Goal: Task Accomplishment & Management: Complete application form

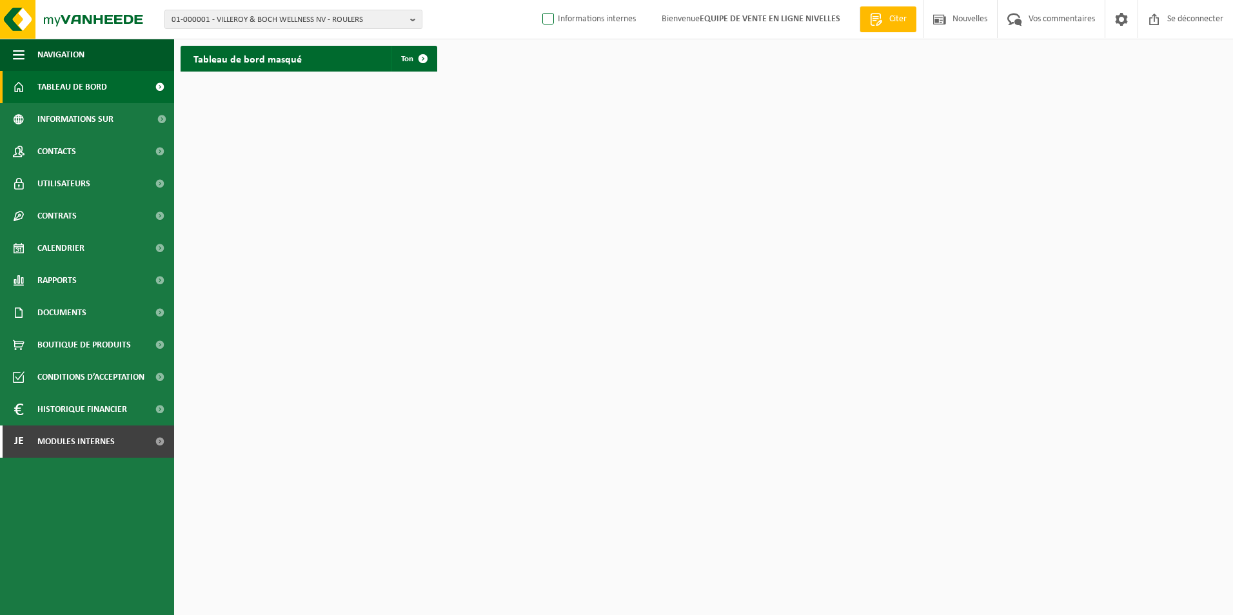
click at [630, 25] on label "Informations internes" at bounding box center [588, 19] width 96 height 19
click at [538, 0] on input "Informations internes" at bounding box center [537, -1] width 1 height 1
checkbox input "true"
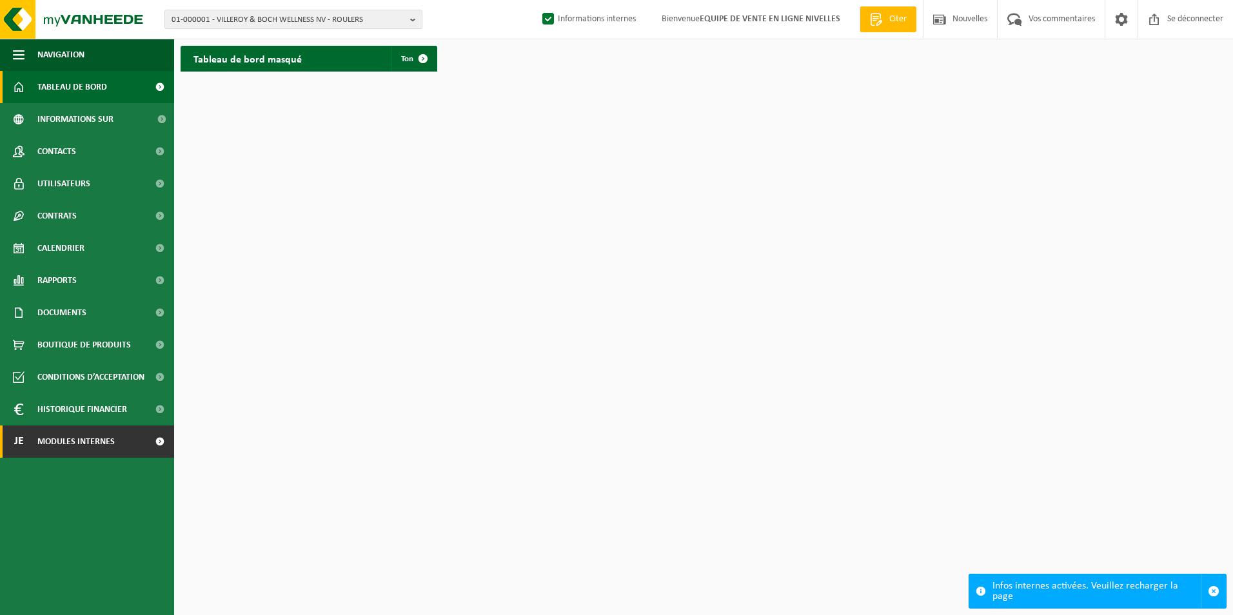
click at [65, 440] on span "Modules internes" at bounding box center [75, 442] width 77 height 32
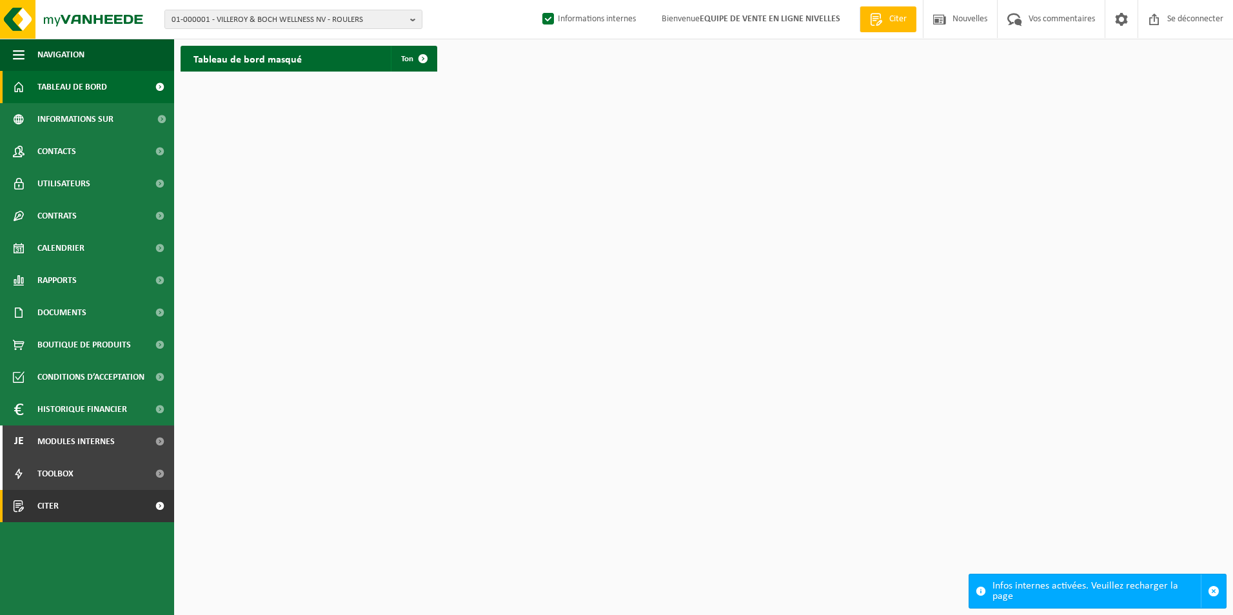
click at [54, 505] on span "Citer" at bounding box center [47, 506] width 21 height 32
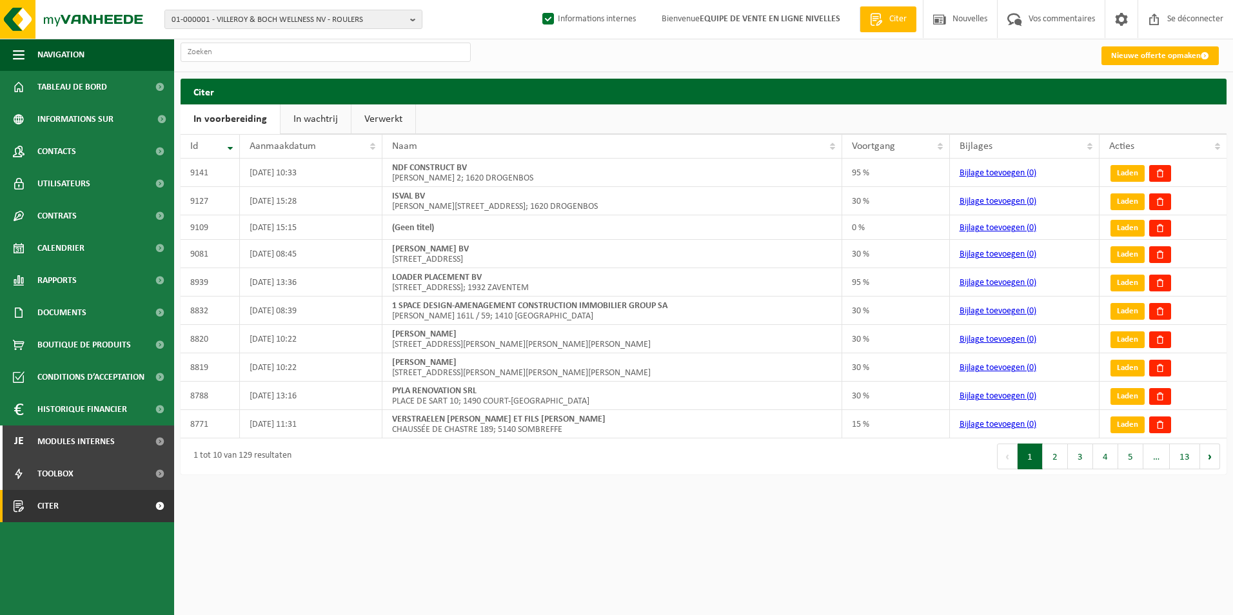
click at [1135, 56] on font "Nieuwe offerte opmaken" at bounding box center [1156, 56] width 90 height 8
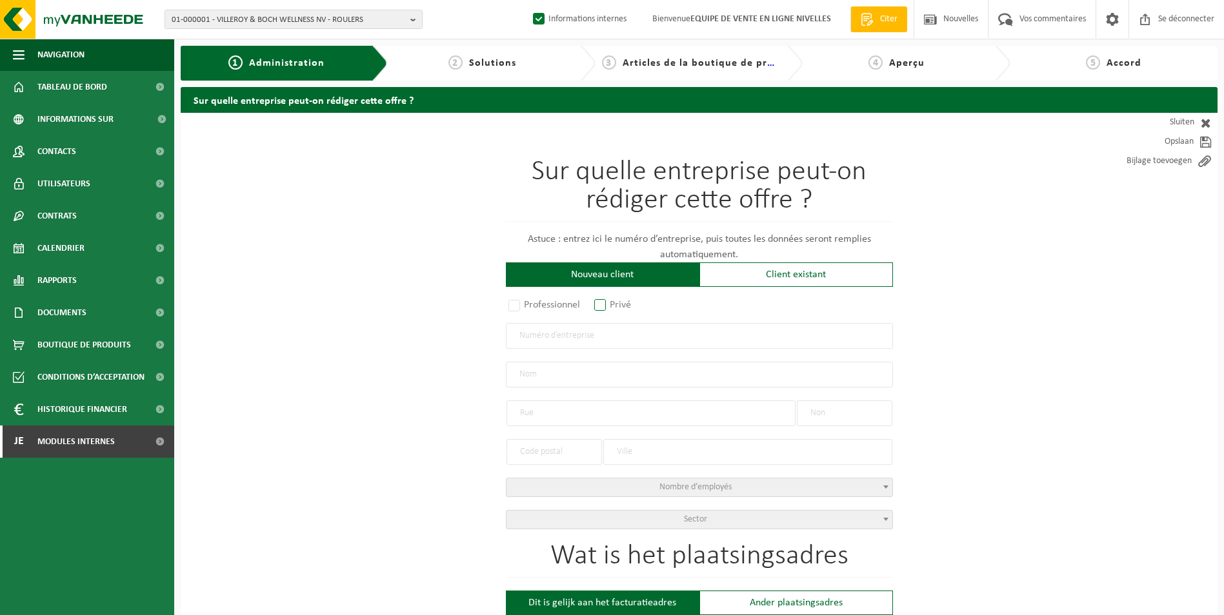
click at [599, 302] on label "Privé" at bounding box center [612, 305] width 43 height 18
click at [613, 302] on input "Privé" at bounding box center [617, 306] width 8 height 8
radio input "true"
select select "P"
select select "1707"
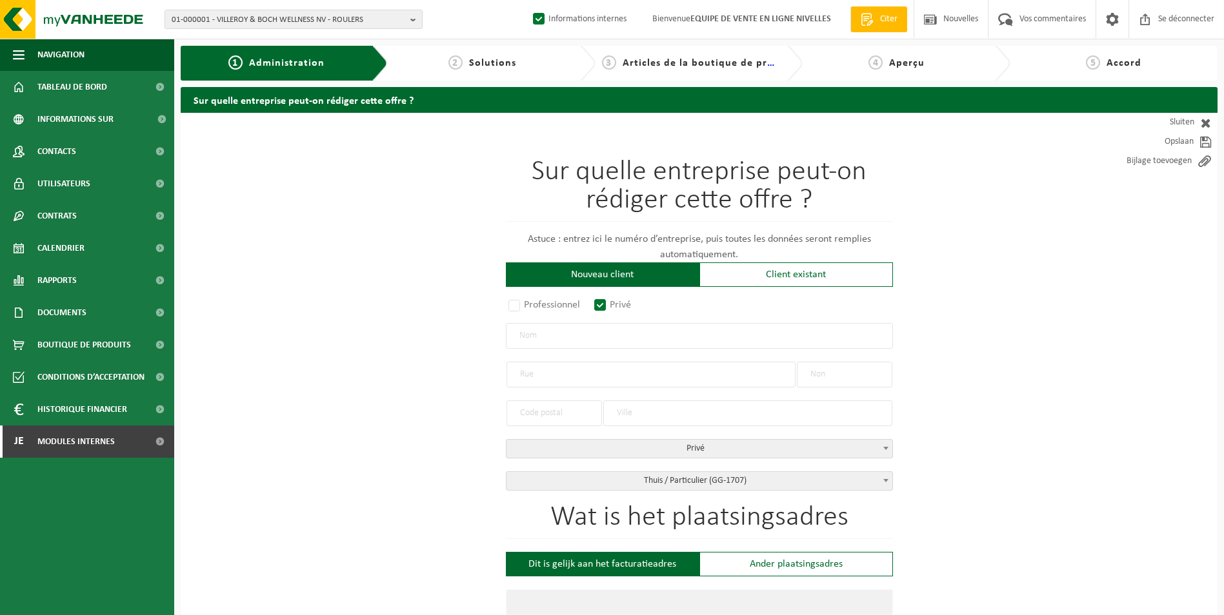
click at [589, 339] on input "text" at bounding box center [699, 336] width 387 height 26
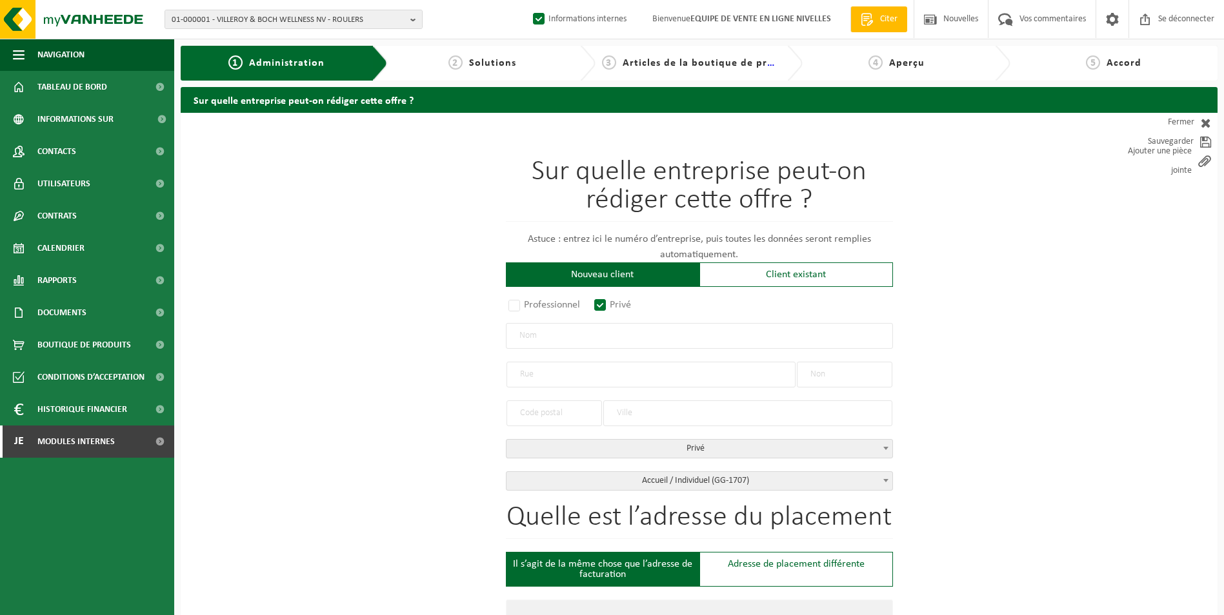
drag, startPoint x: 606, startPoint y: 332, endPoint x: 617, endPoint y: 333, distance: 10.5
click at [606, 332] on input "text" at bounding box center [699, 336] width 387 height 26
type input "d"
type input "DELHAUSSE OLIVIER"
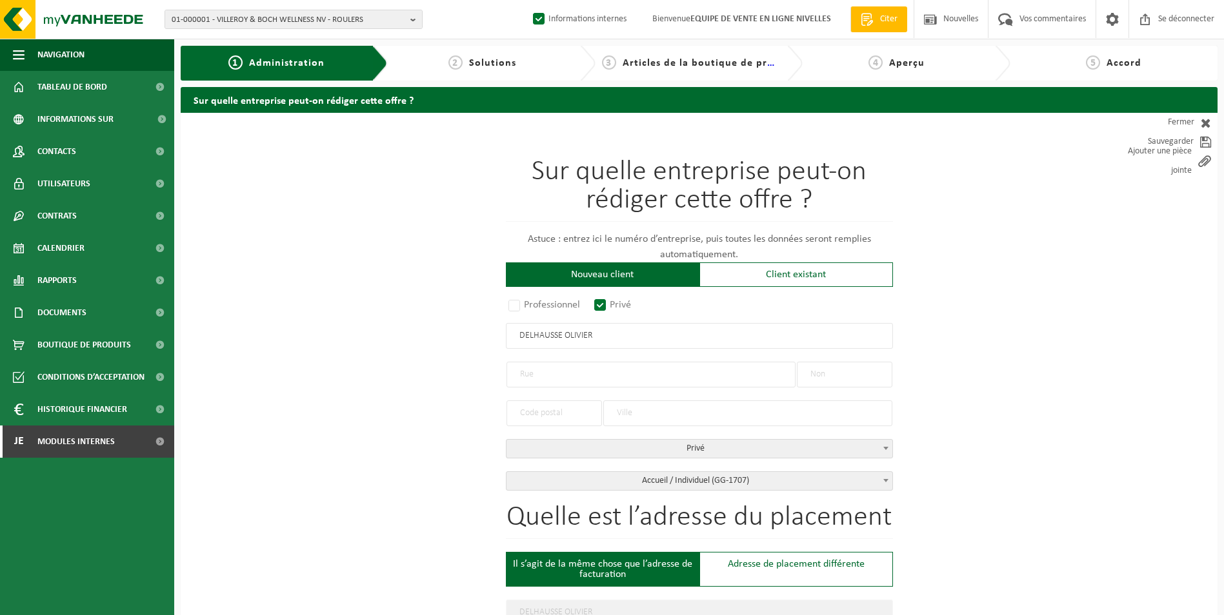
click at [548, 374] on input "text" at bounding box center [650, 375] width 289 height 26
click at [634, 375] on input "text" at bounding box center [650, 375] width 289 height 26
click at [840, 367] on input "text" at bounding box center [844, 375] width 95 height 26
type input "130"
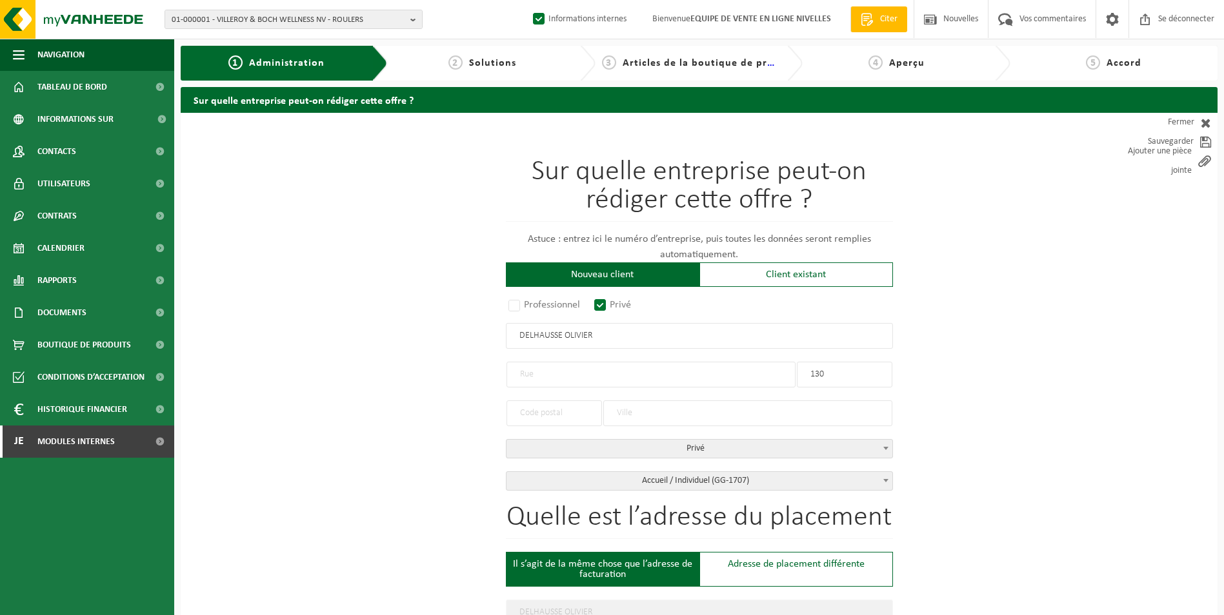
click at [632, 377] on input "text" at bounding box center [650, 375] width 289 height 26
type input "RUE SAINTE ANNE"
click at [583, 413] on input "text" at bounding box center [553, 414] width 95 height 26
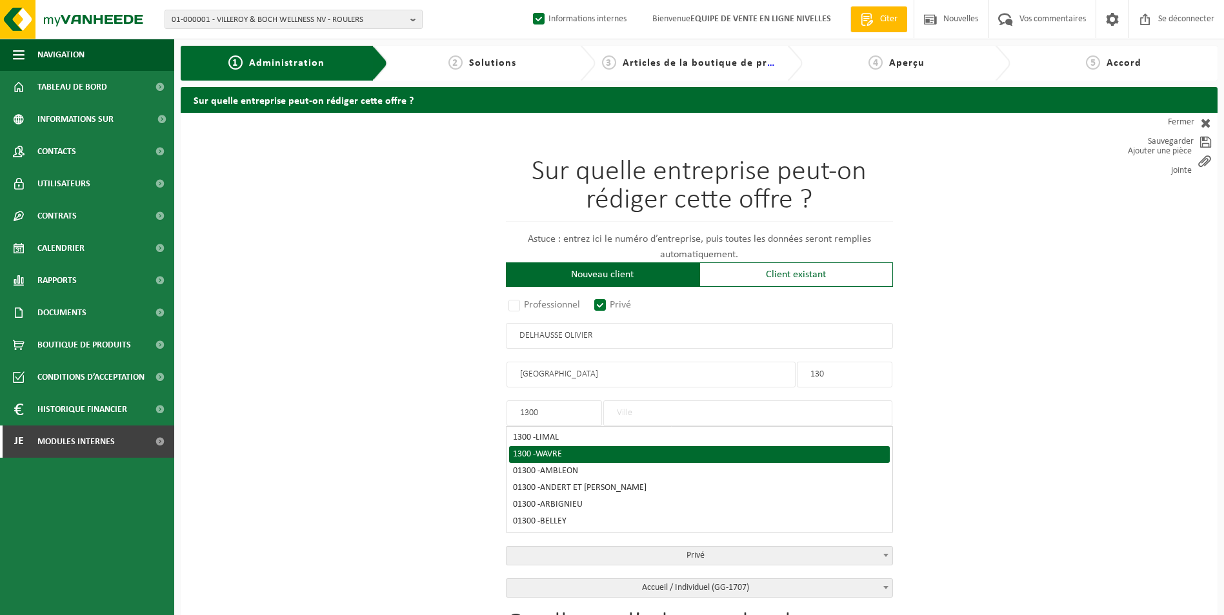
type input "1300"
click at [558, 456] on span "WAVRE" at bounding box center [548, 455] width 26 height 10
type input "WAVRE"
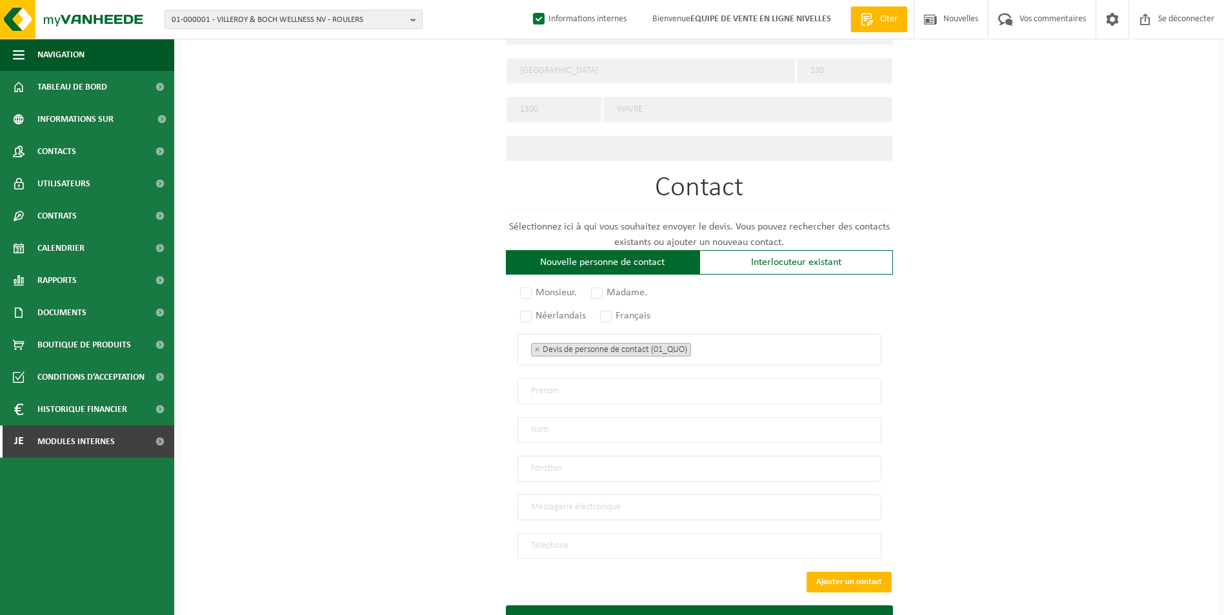
scroll to position [635, 0]
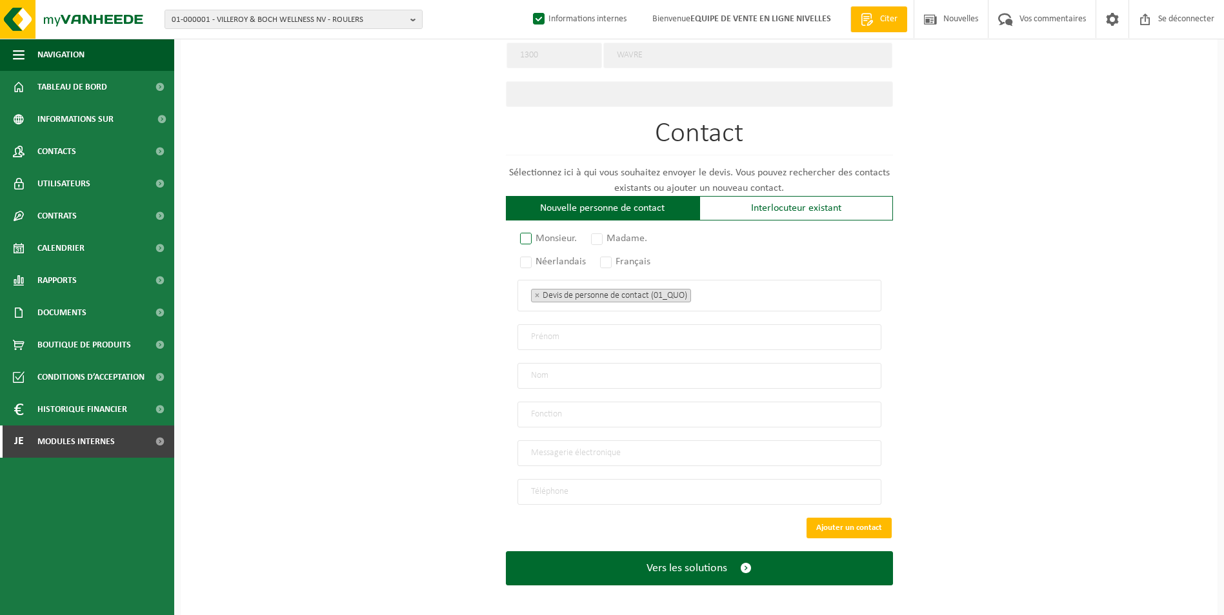
click at [525, 232] on label "Monsieur." at bounding box center [548, 239] width 63 height 18
radio input "true"
click at [606, 253] on label "Français" at bounding box center [625, 262] width 57 height 18
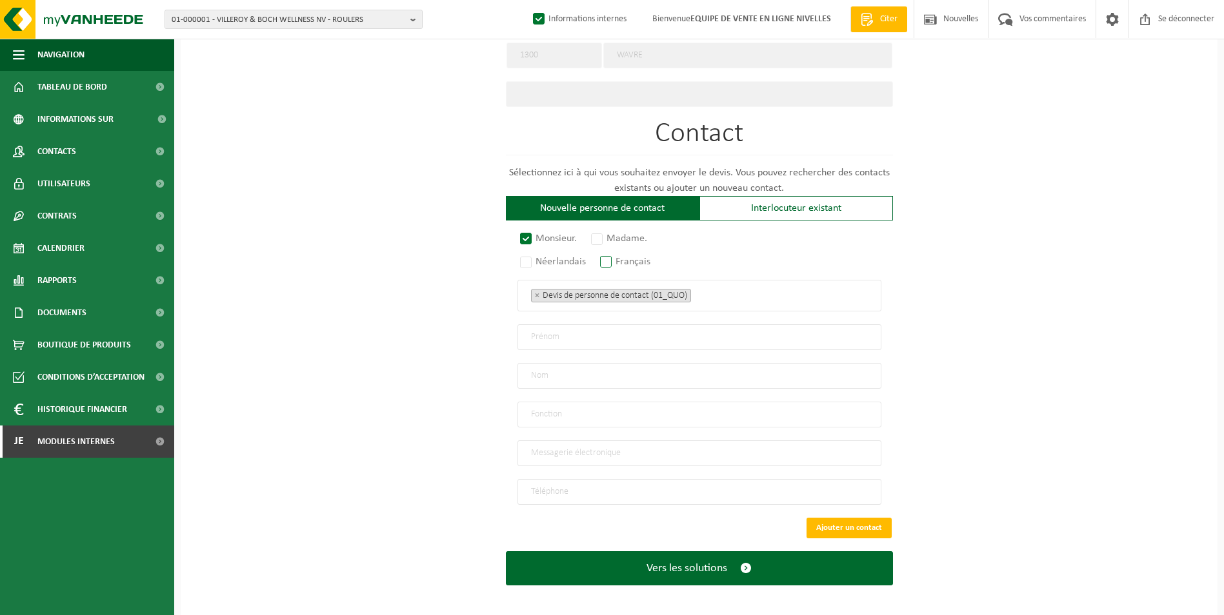
radio input "true"
click at [736, 295] on ul "× Devis de personne de contact (01_QUO)" at bounding box center [699, 295] width 337 height 17
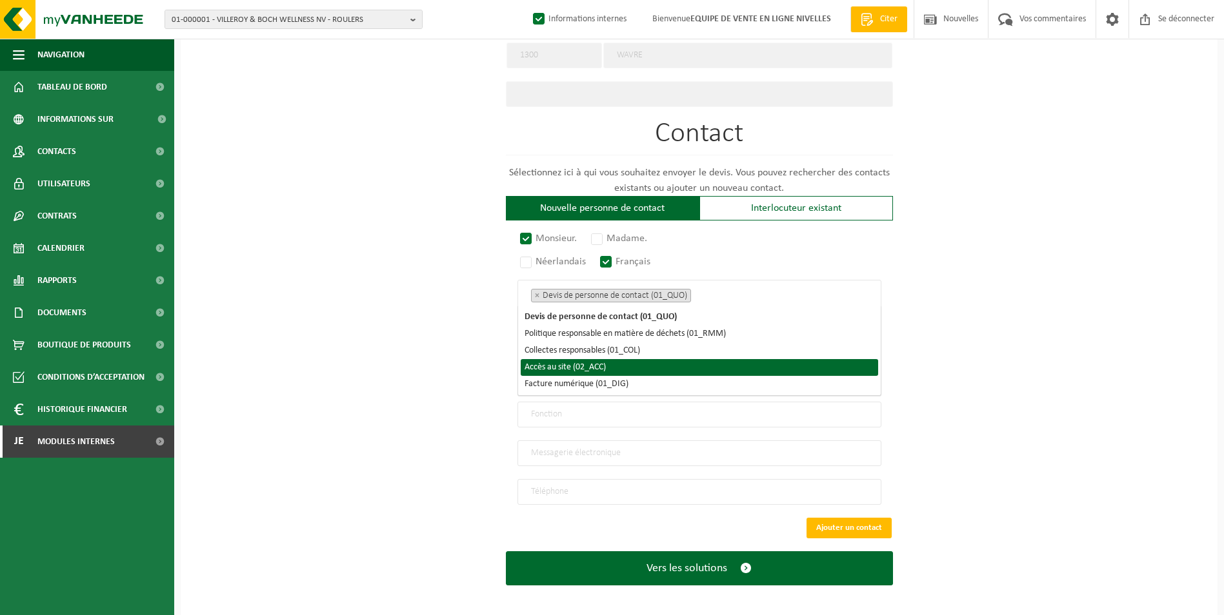
click at [599, 362] on li "Accès au site (02_ACC)" at bounding box center [699, 367] width 357 height 17
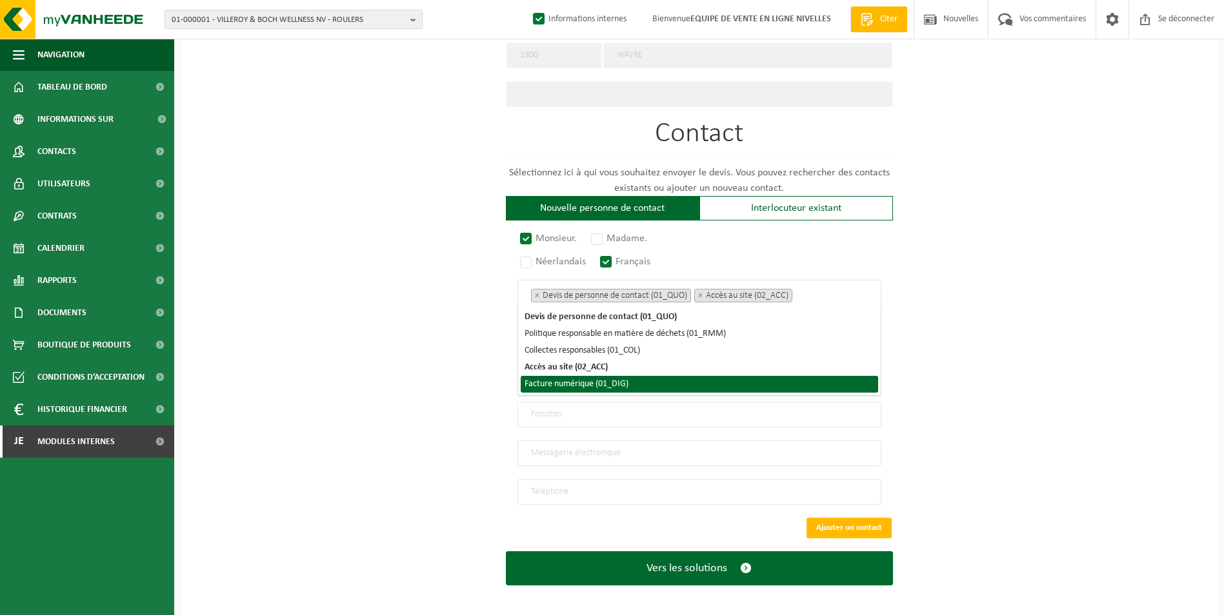
click at [597, 381] on li "Facture numérique (01_DIG)" at bounding box center [699, 384] width 357 height 17
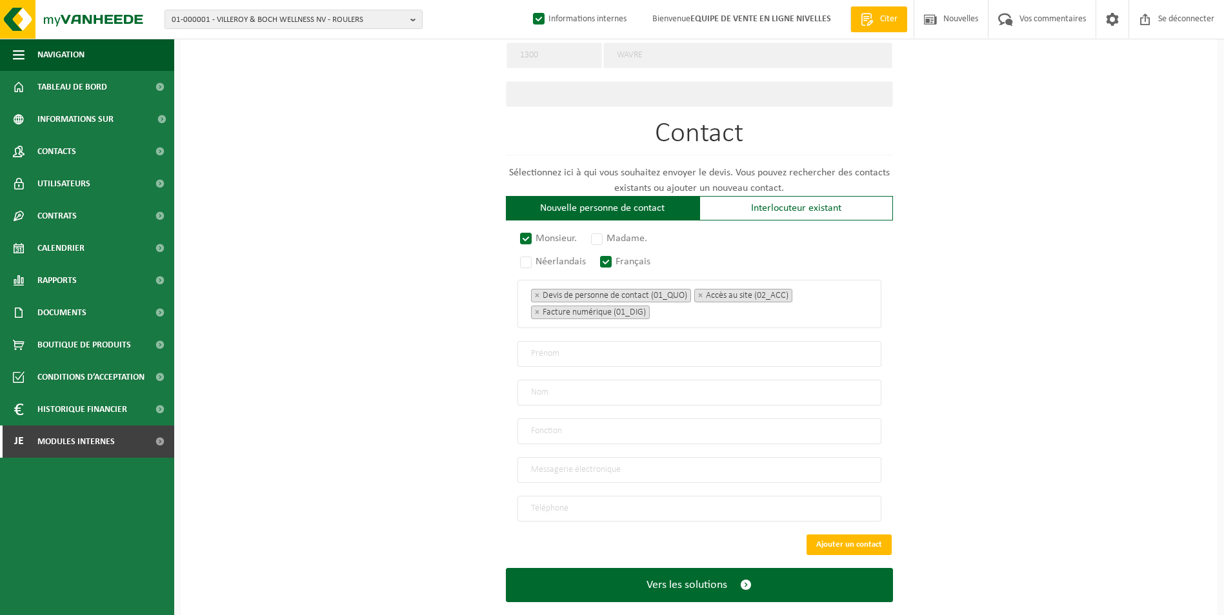
click at [322, 320] on div "Sur quelle entreprise peut-on rédiger cette offre ? Astuce : entrez ici le numé…" at bounding box center [699, 56] width 1037 height 1156
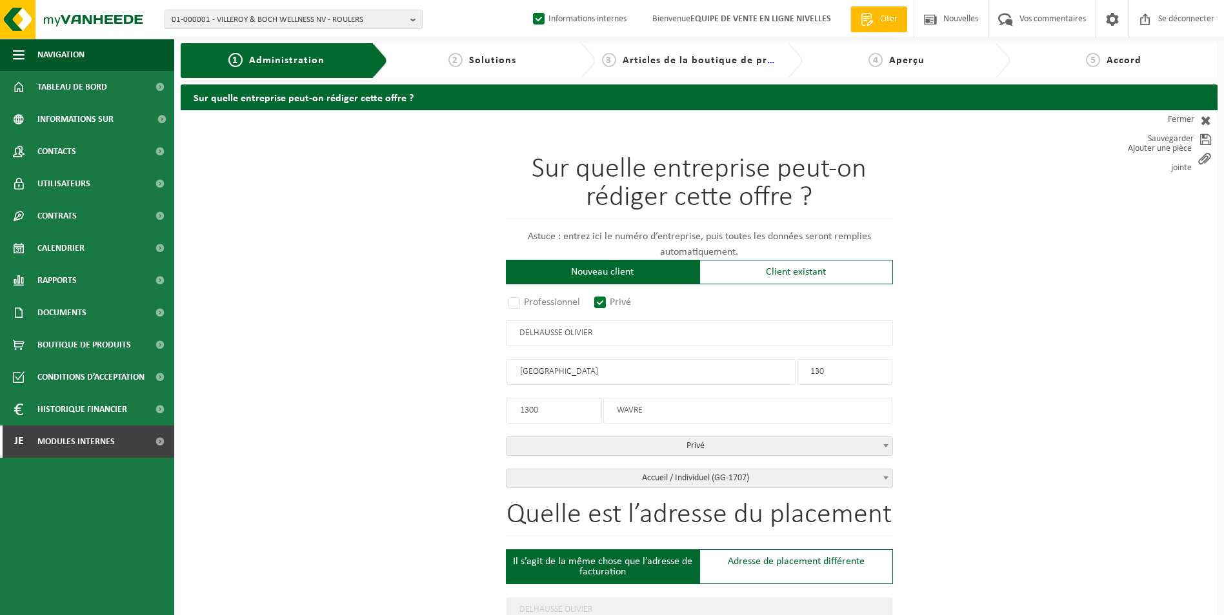
scroll to position [1, 0]
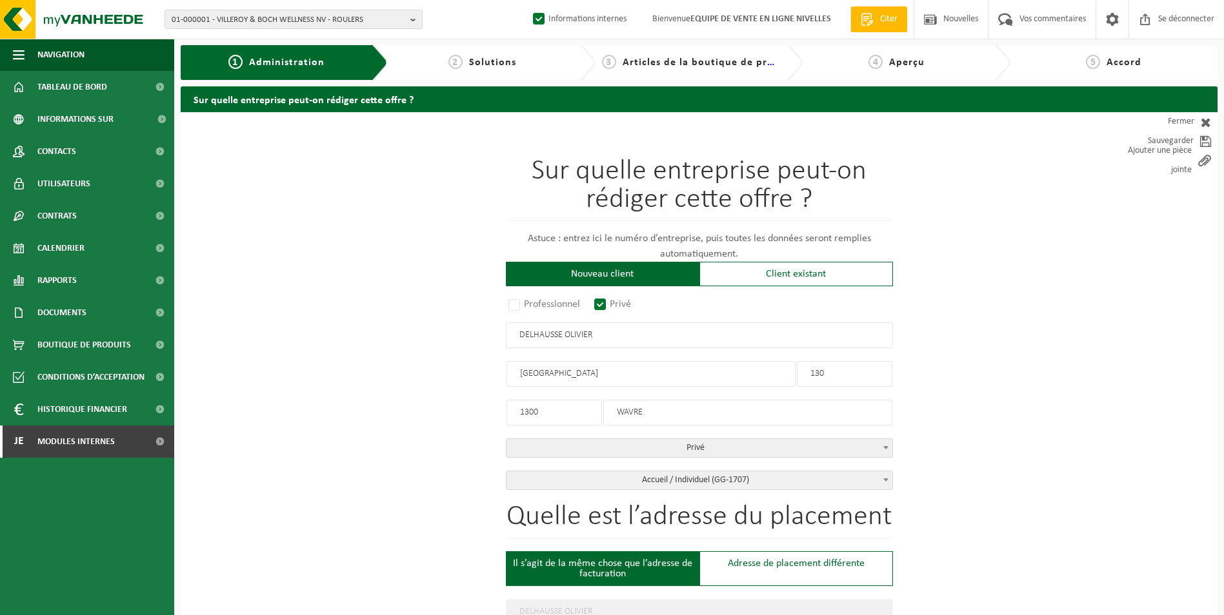
drag, startPoint x: 610, startPoint y: 337, endPoint x: 425, endPoint y: 330, distance: 185.2
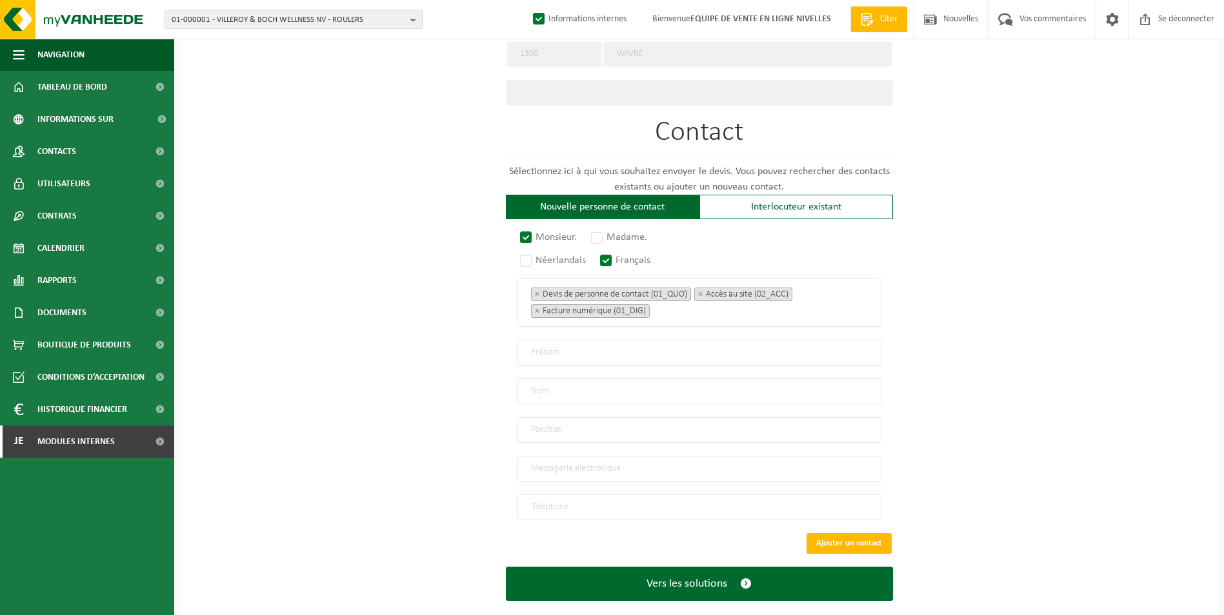
scroll to position [651, 0]
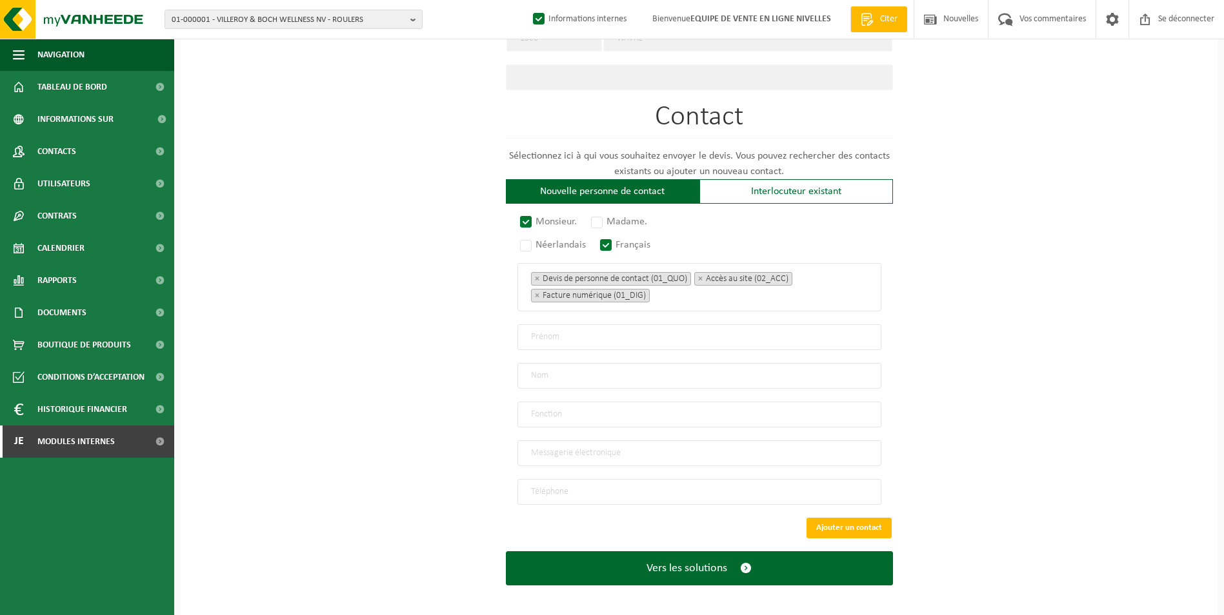
click at [569, 328] on input "text" at bounding box center [699, 337] width 364 height 26
paste input "DELHAUSSE OLIVIER"
drag, startPoint x: 574, startPoint y: 332, endPoint x: 506, endPoint y: 333, distance: 68.4
click at [506, 333] on div "Monsieur. Madame. Néerlandais Français Devis de personne de contact (01_QUO) Po…" at bounding box center [699, 361] width 387 height 288
type input "OLIVIER"
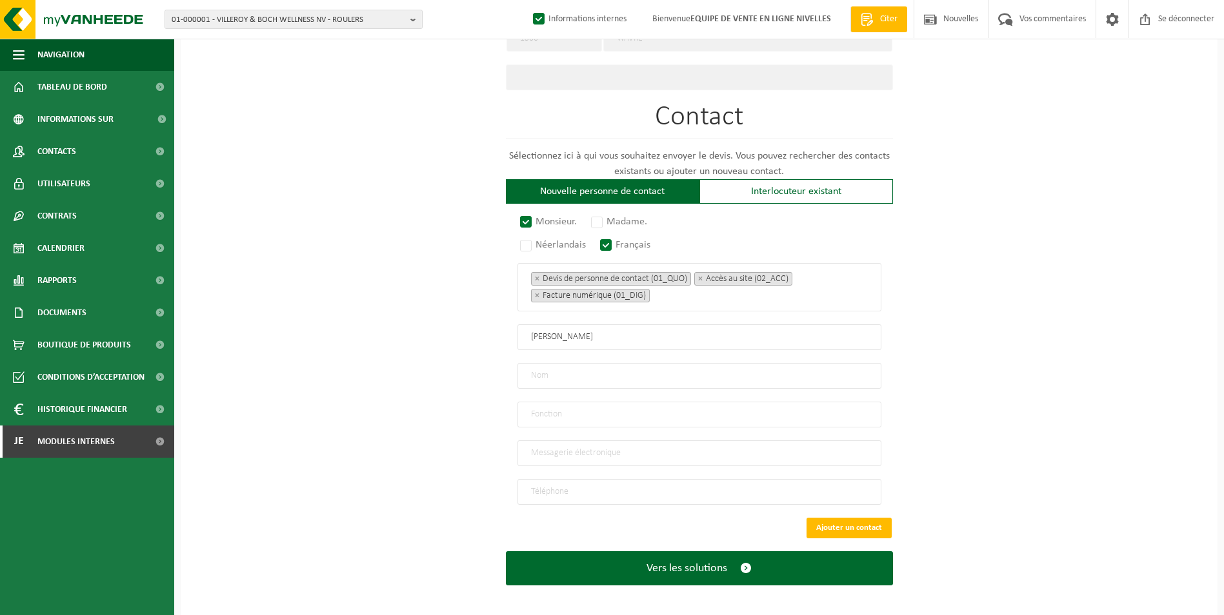
click at [563, 378] on input "text" at bounding box center [699, 376] width 364 height 26
paste input "DELHAUSSE"
type input "DELHAUSSE"
click at [546, 450] on input "email" at bounding box center [699, 454] width 364 height 26
type input "OLIVIER.DELHAUSSE@GMAIL.COM"
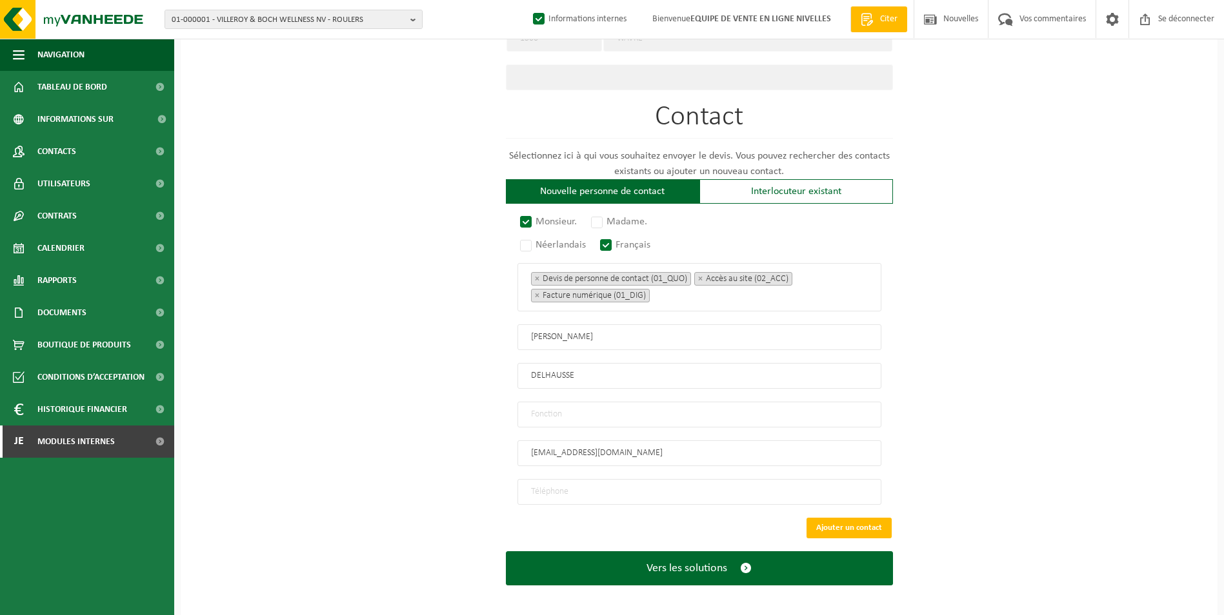
click at [563, 480] on input "tel" at bounding box center [699, 492] width 364 height 26
type input "+32 476 59 82 99"
click at [555, 413] on input "text" at bounding box center [699, 415] width 364 height 26
type input "CONTACT"
click at [850, 518] on button "Ajouter un contact" at bounding box center [848, 528] width 85 height 21
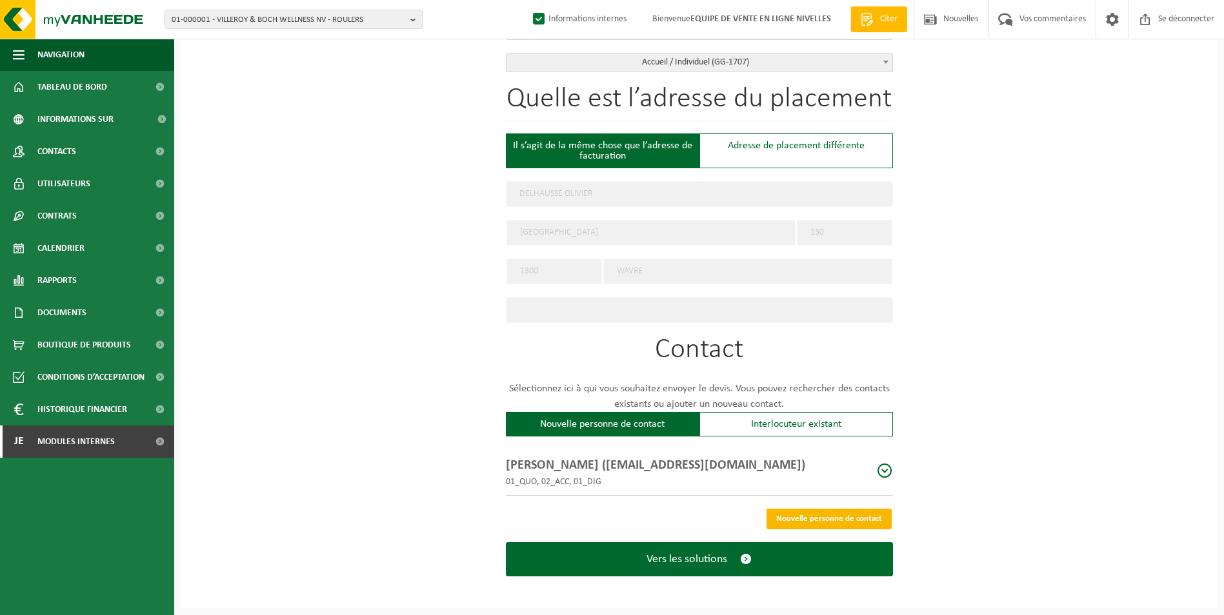
scroll to position [413, 0]
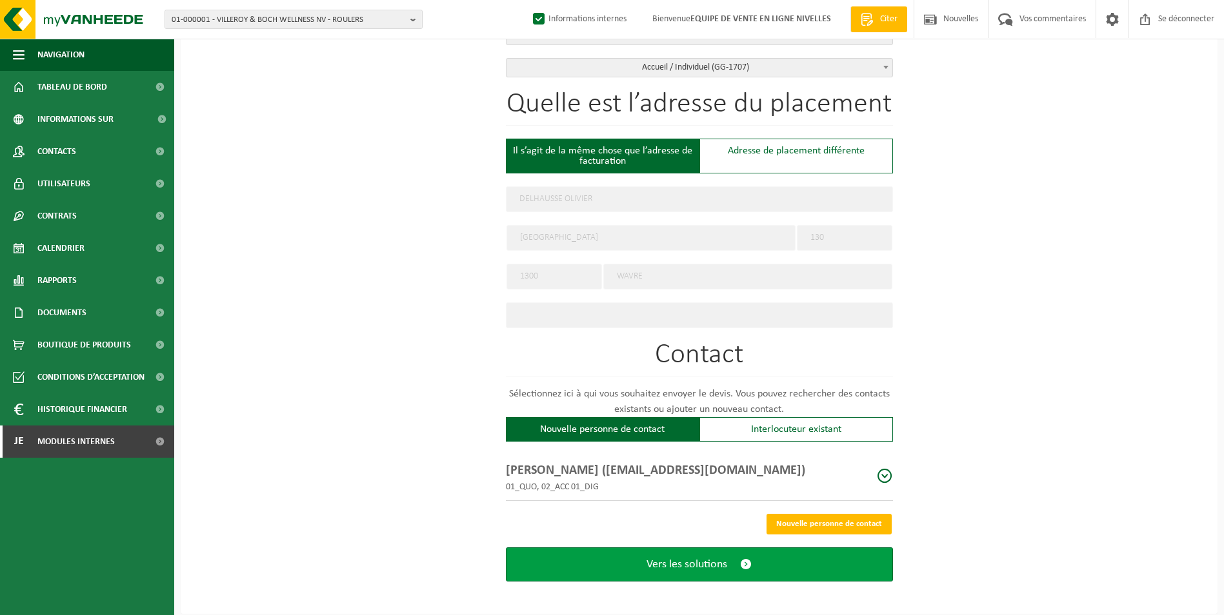
click at [721, 562] on span "Vers les solutions" at bounding box center [686, 565] width 81 height 14
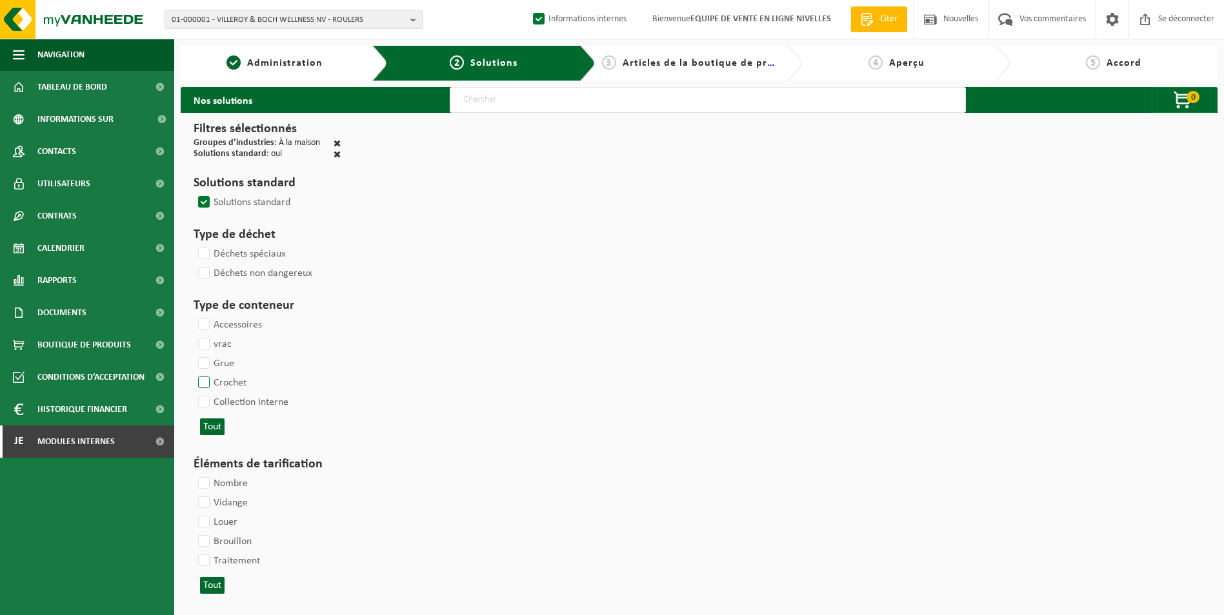
click at [208, 380] on label "Crochet" at bounding box center [220, 382] width 51 height 19
click at [193, 373] on input "Crochet" at bounding box center [193, 373] width 1 height 1
checkbox input "true"
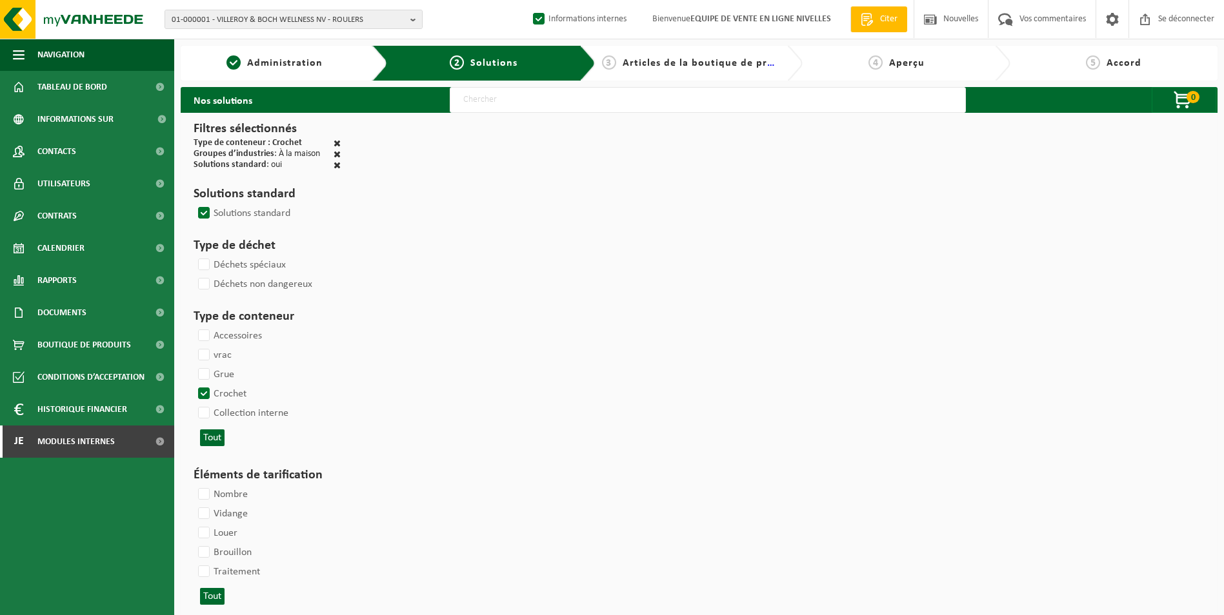
select select
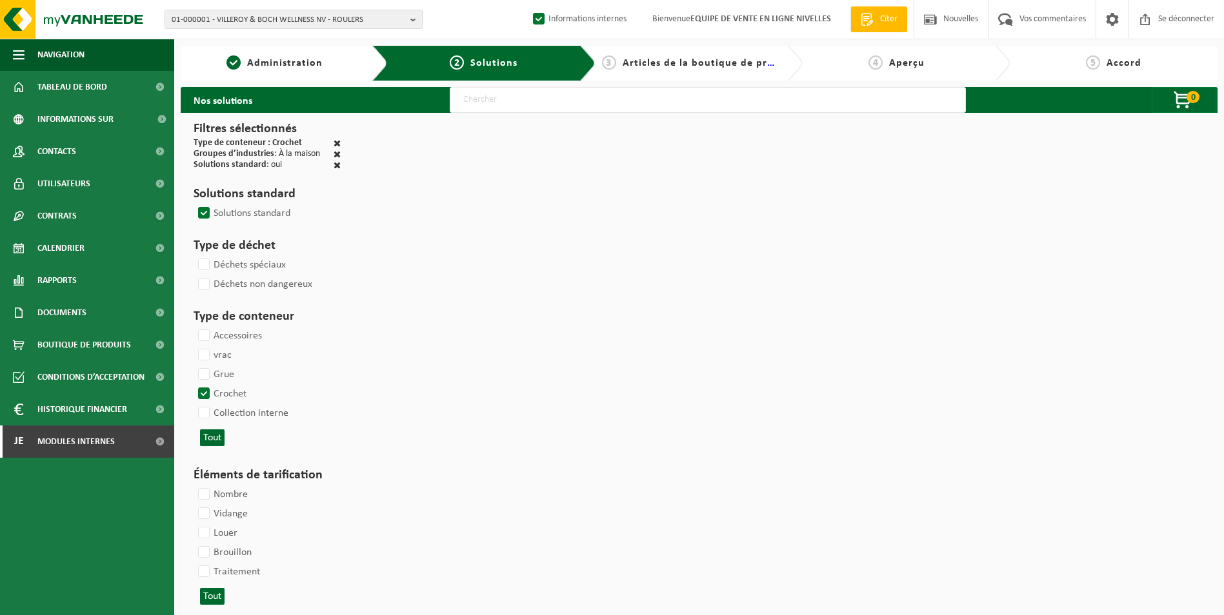
select select
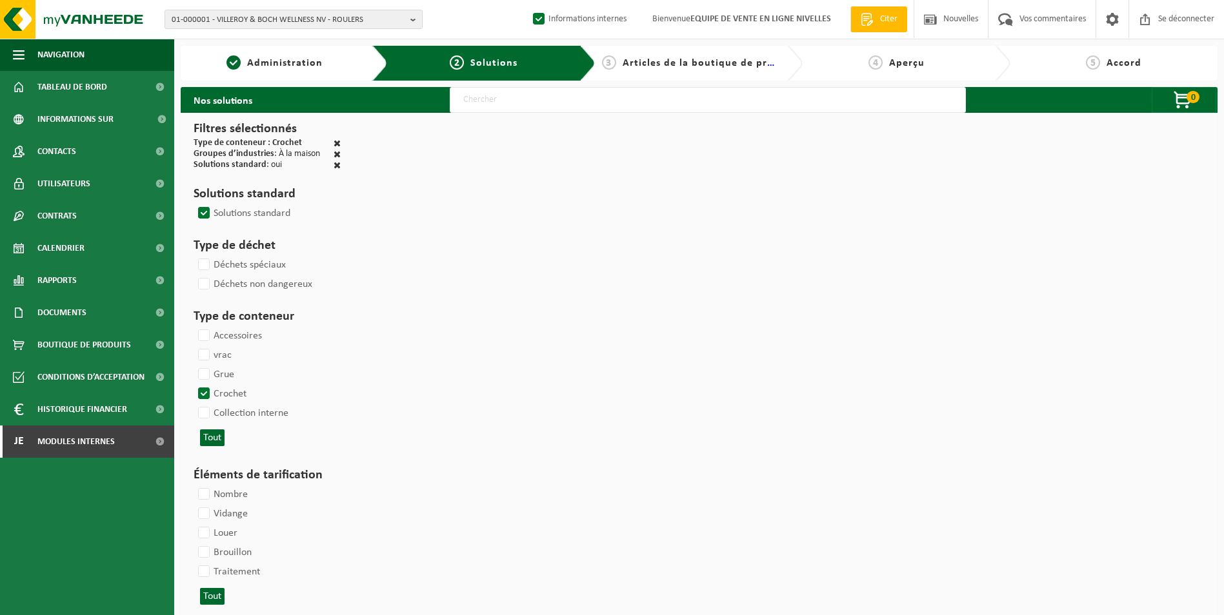
select select
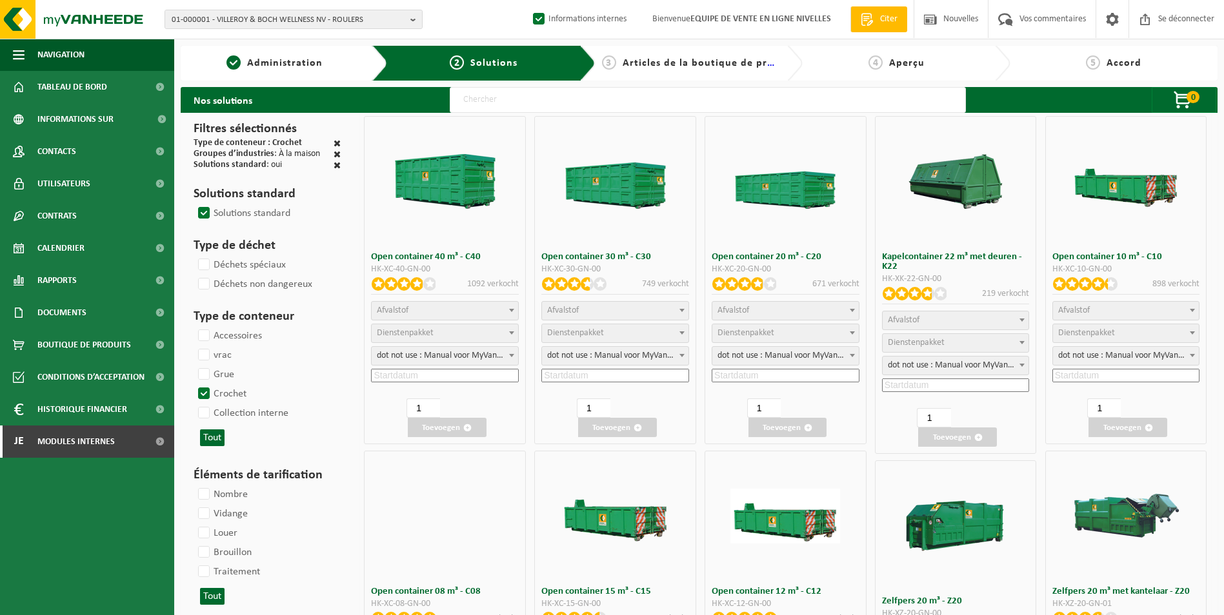
select select
select select "197"
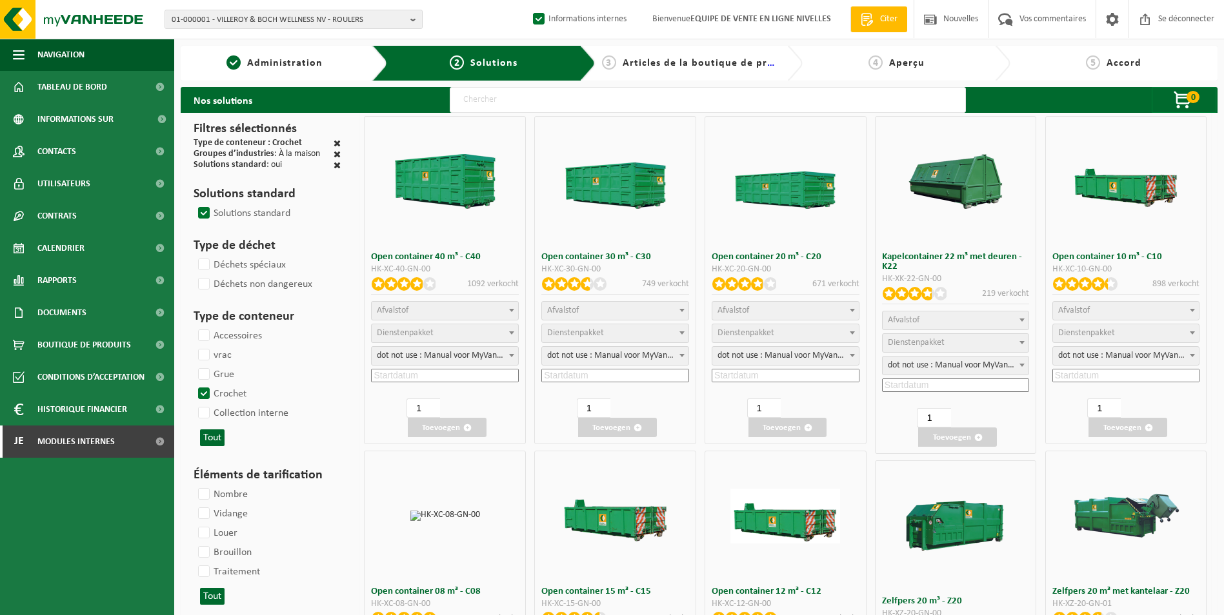
select select
select select "8"
select select
select select "25"
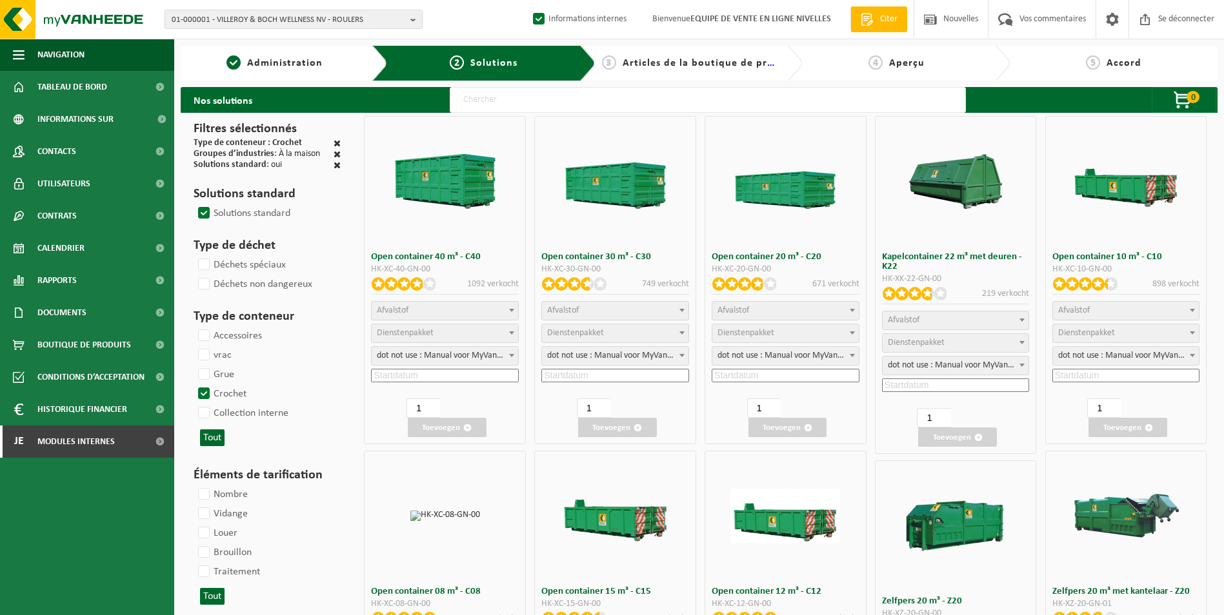
select select "25"
select select "7"
select select
select select "7"
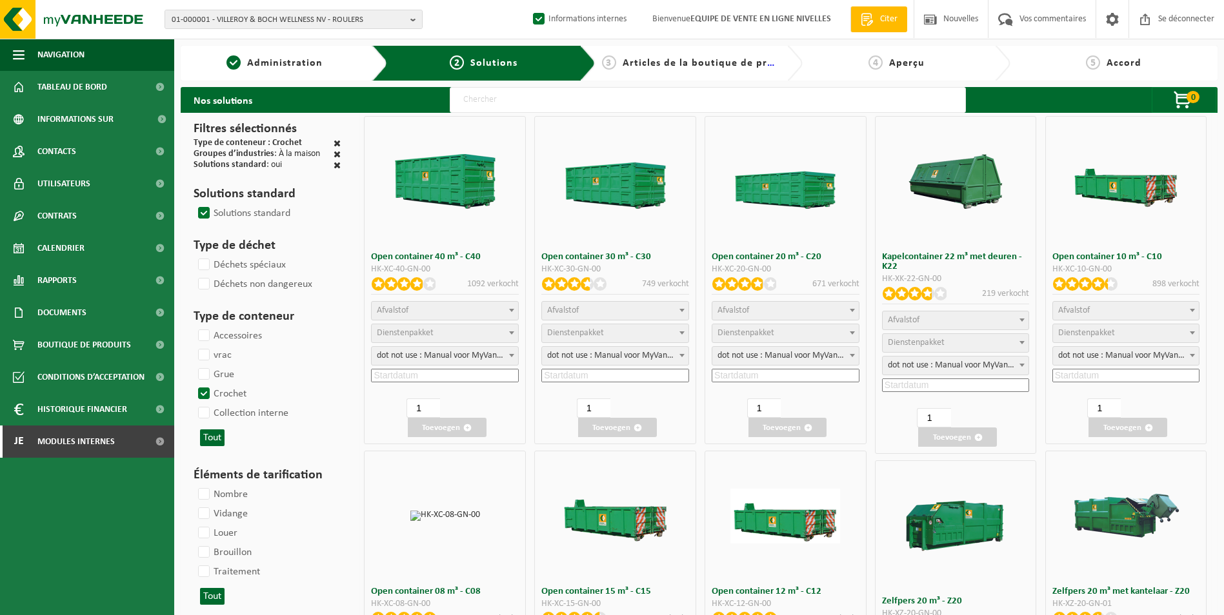
select select "25"
click at [786, 313] on span "Gaspiller" at bounding box center [785, 311] width 146 height 18
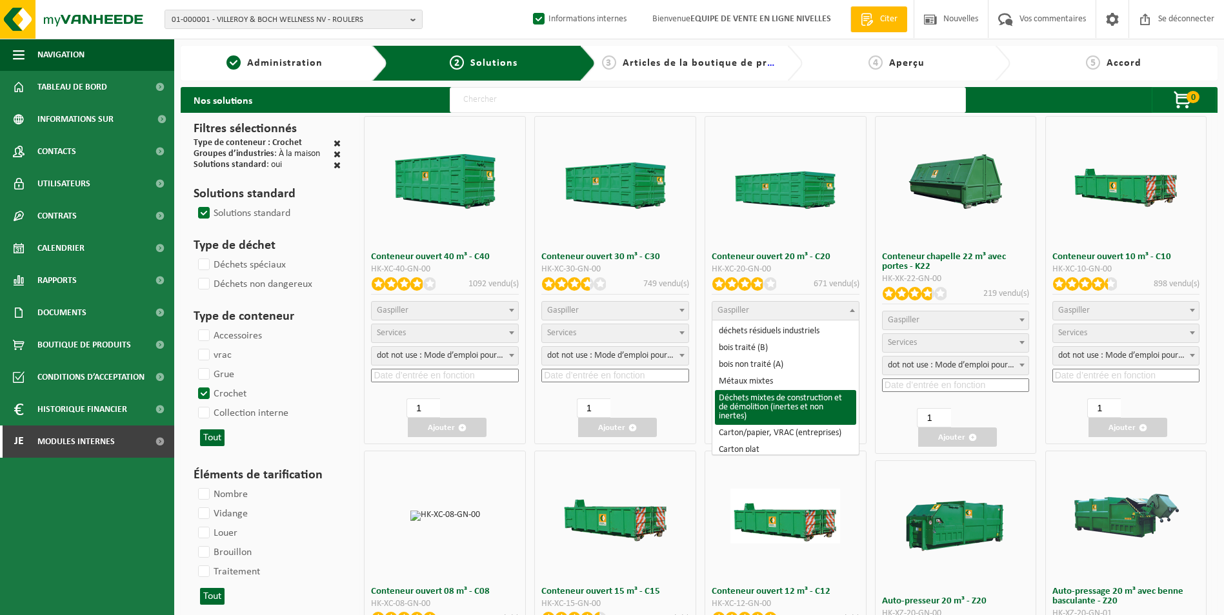
select select "31"
select select
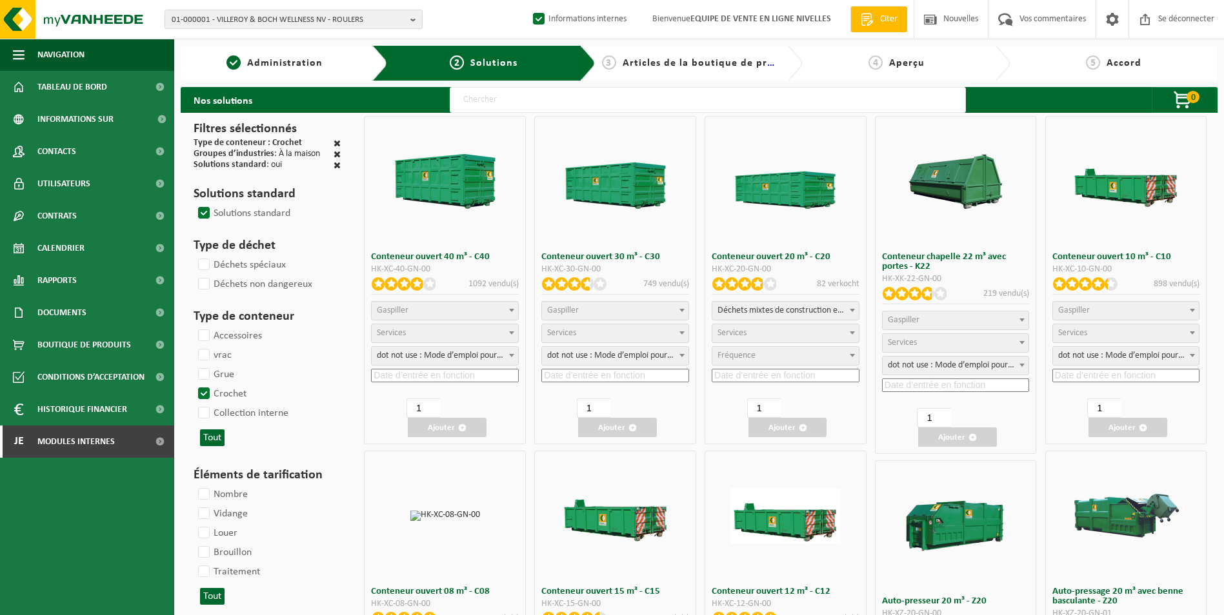
select select
click at [755, 339] on span "Services" at bounding box center [785, 333] width 146 height 18
select select "197"
select select "25"
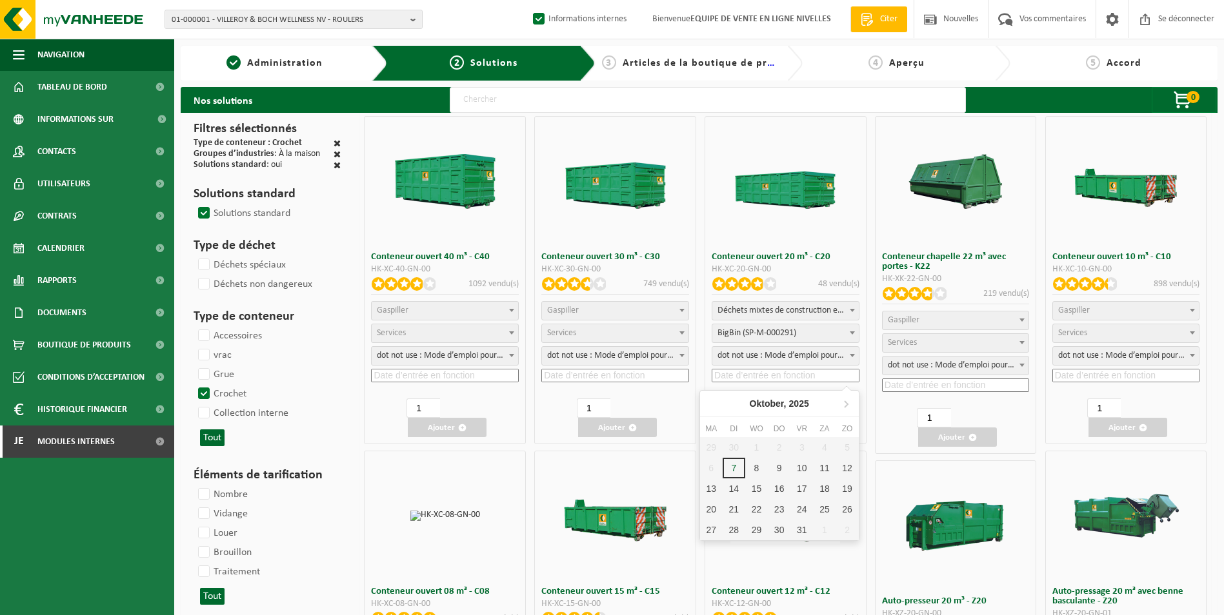
click at [751, 378] on input at bounding box center [785, 376] width 148 height 14
click at [808, 473] on div "10" at bounding box center [821, 468] width 27 height 21
type input "2025-10-10"
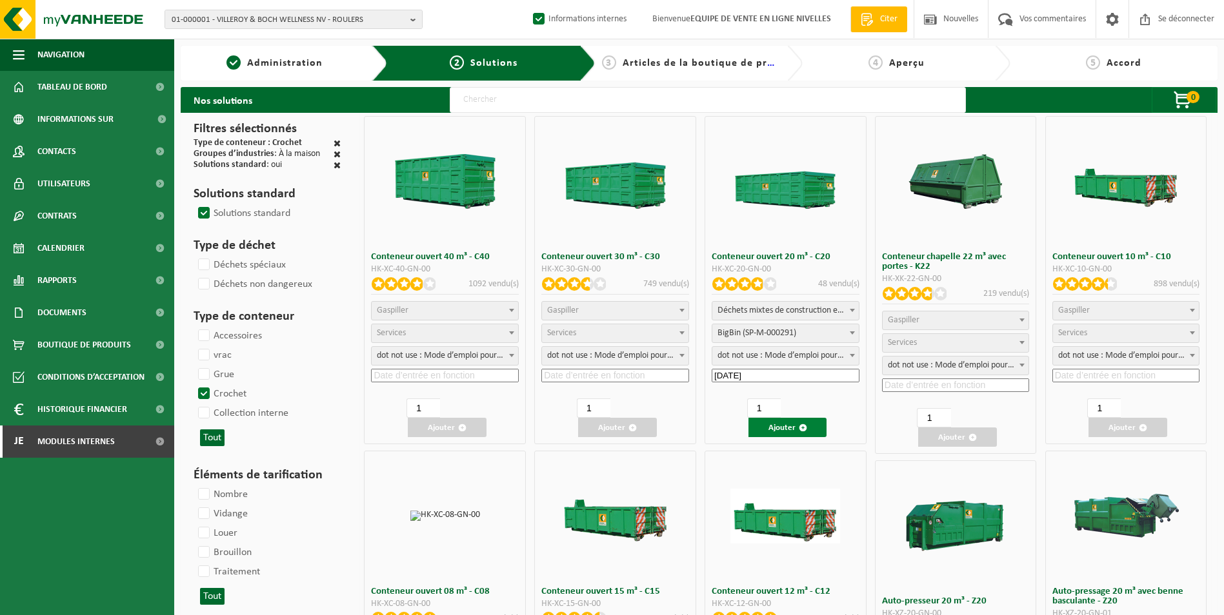
click at [782, 429] on font "Ajouter" at bounding box center [781, 428] width 27 height 8
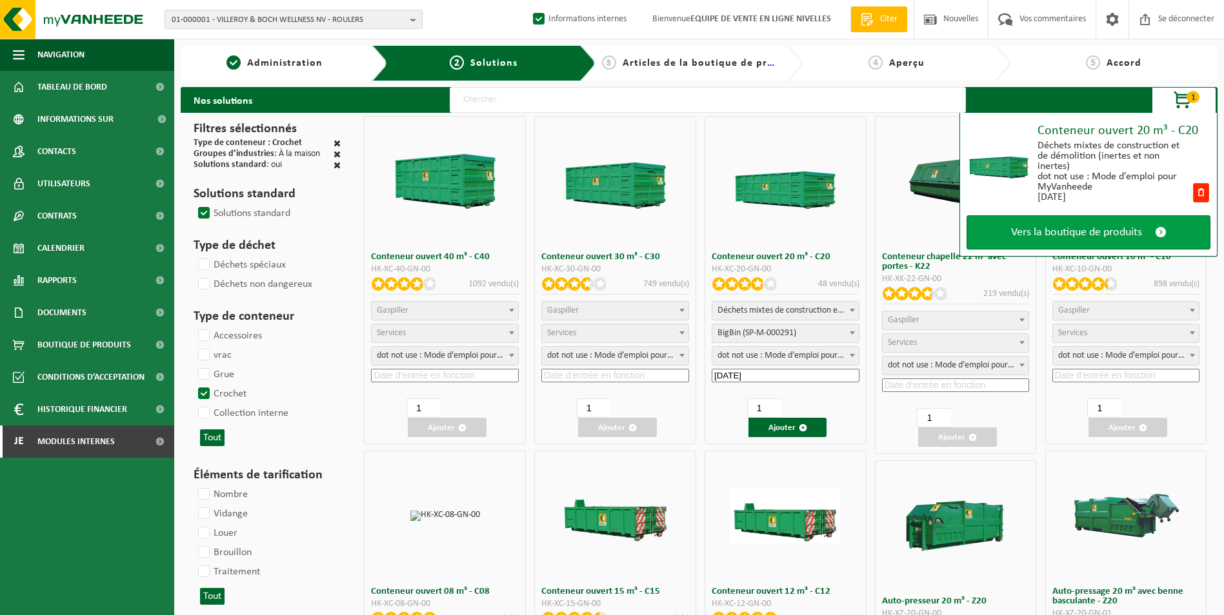
click at [1084, 238] on span "Vers la boutique de produits" at bounding box center [1076, 233] width 131 height 14
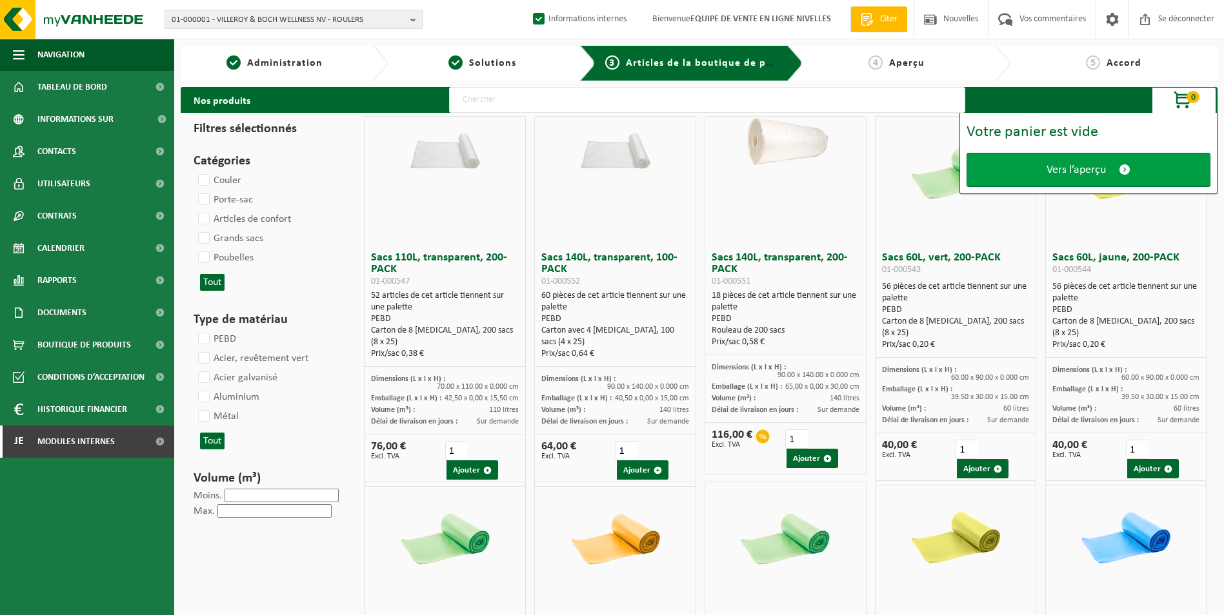
click at [1078, 174] on span "Vers l’aperçu" at bounding box center [1075, 170] width 59 height 14
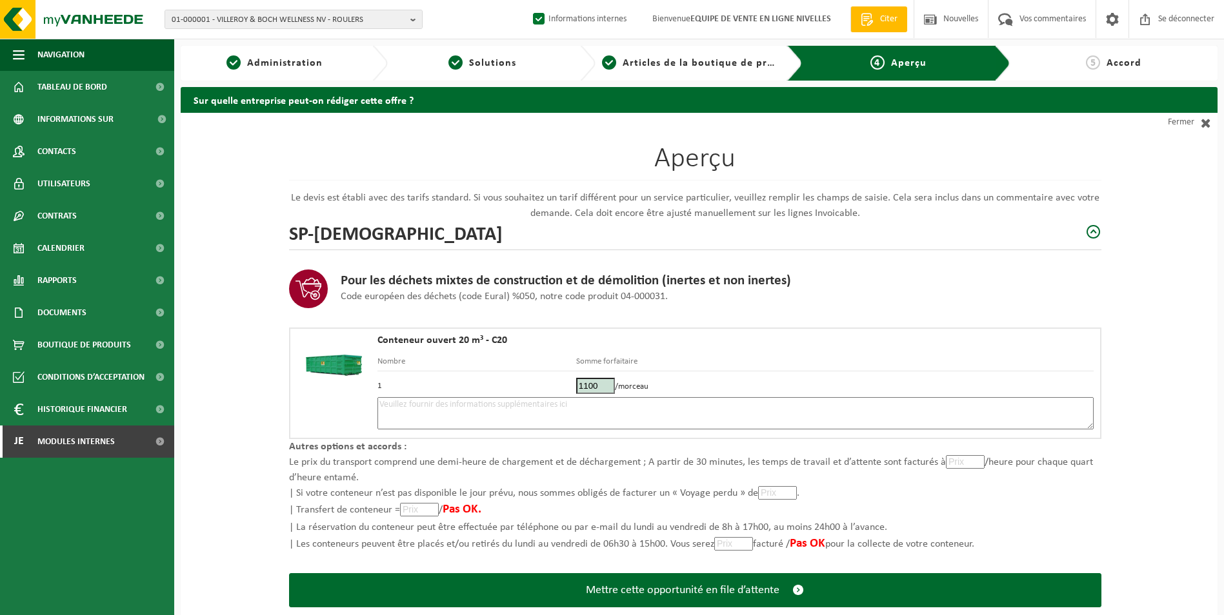
click at [682, 419] on textarea at bounding box center [735, 413] width 716 height 32
type textarea "p"
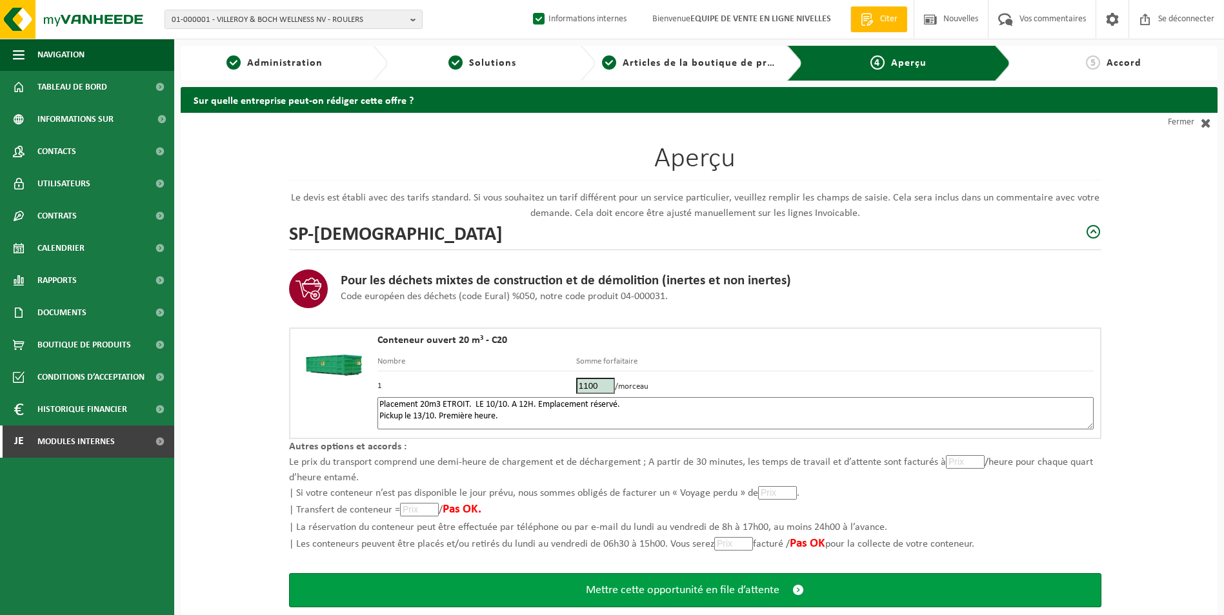
type textarea "Placement 20m3 ETROIT. LE 10/10. A 12H. Emplacement réservé. Pickup le 13/10. P…"
click at [680, 590] on span "Mettre cette opportunité en file d’attente" at bounding box center [682, 591] width 193 height 14
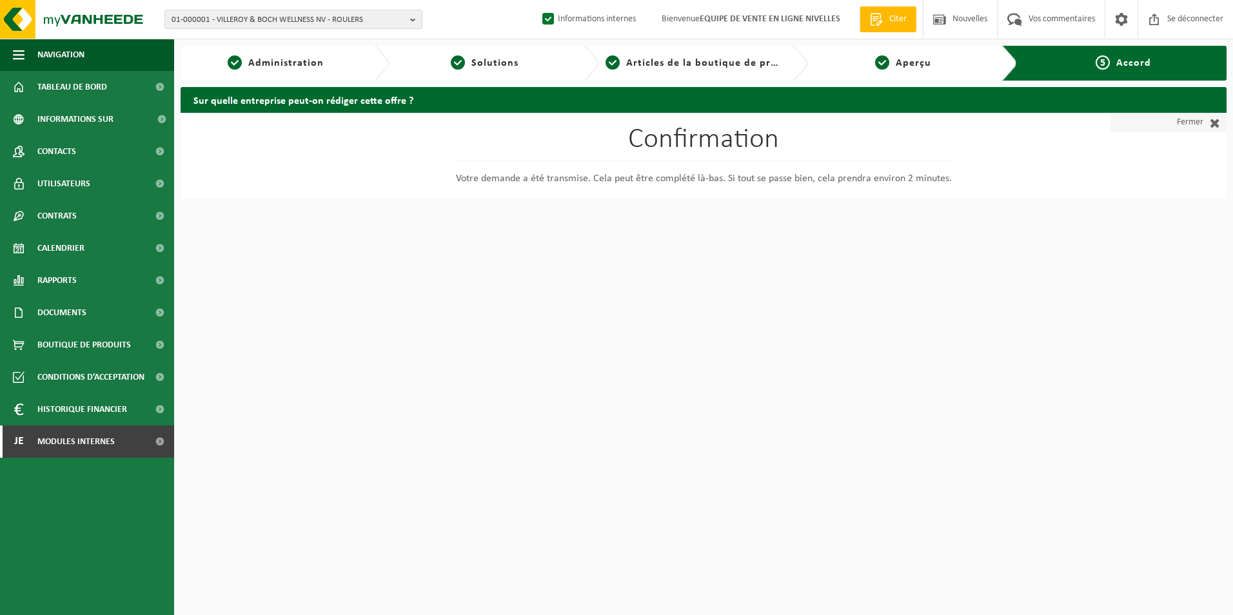
click at [1180, 119] on font "Fermer" at bounding box center [1190, 122] width 26 height 19
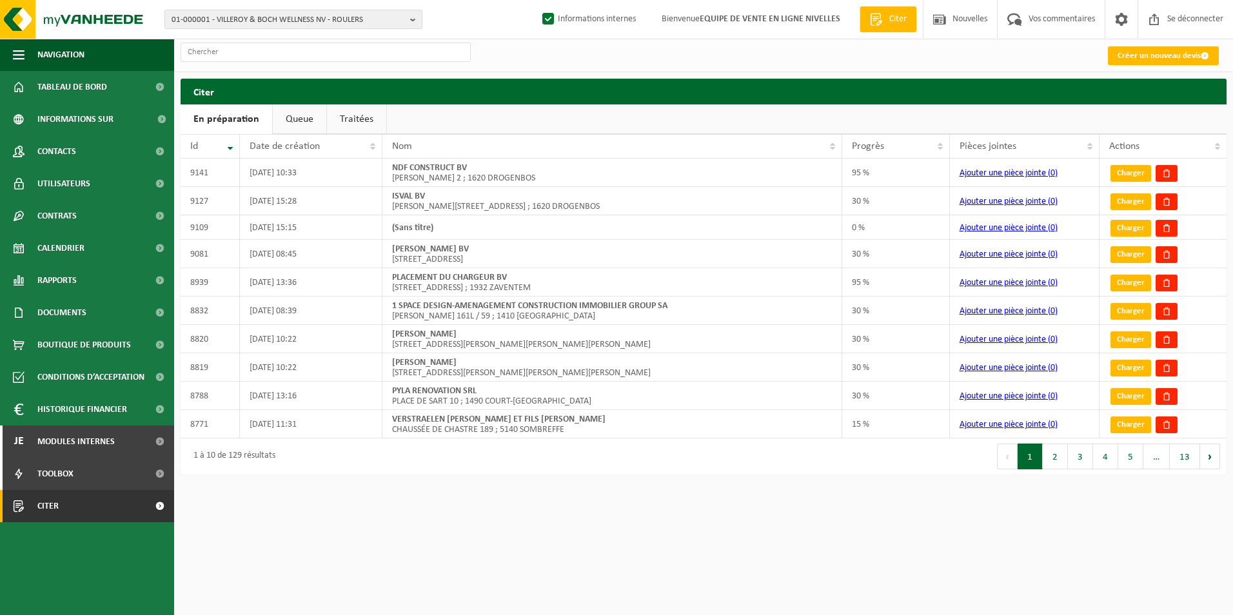
click at [310, 121] on link "Queue" at bounding box center [300, 119] width 54 height 30
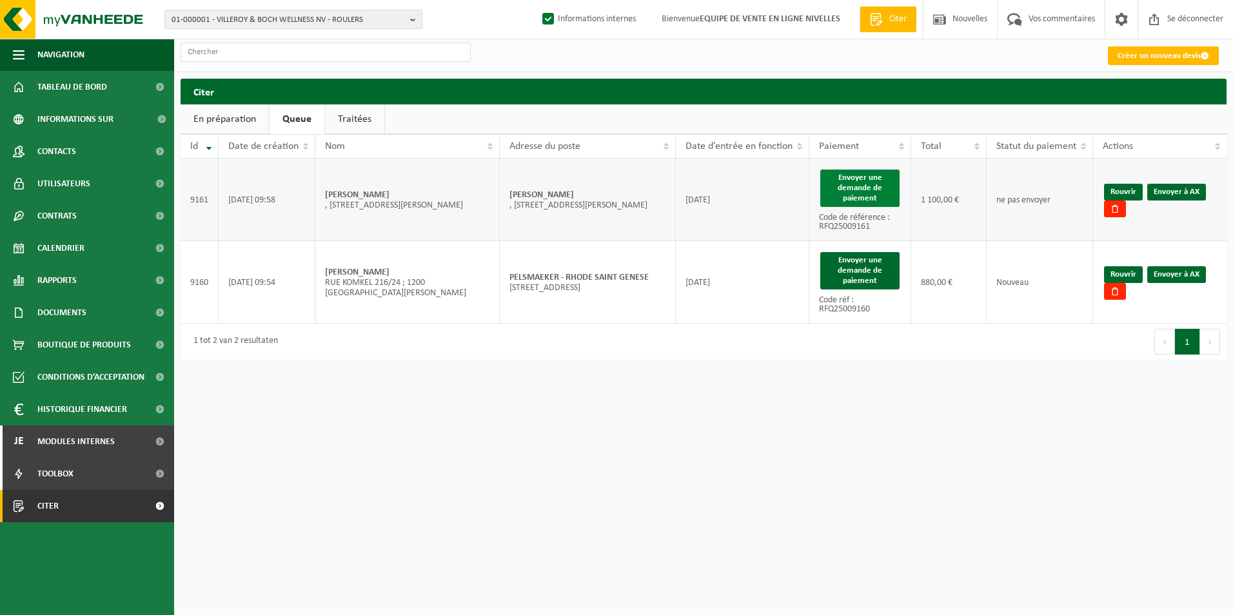
click at [844, 186] on button "Envoyer une demande de paiement" at bounding box center [859, 188] width 79 height 37
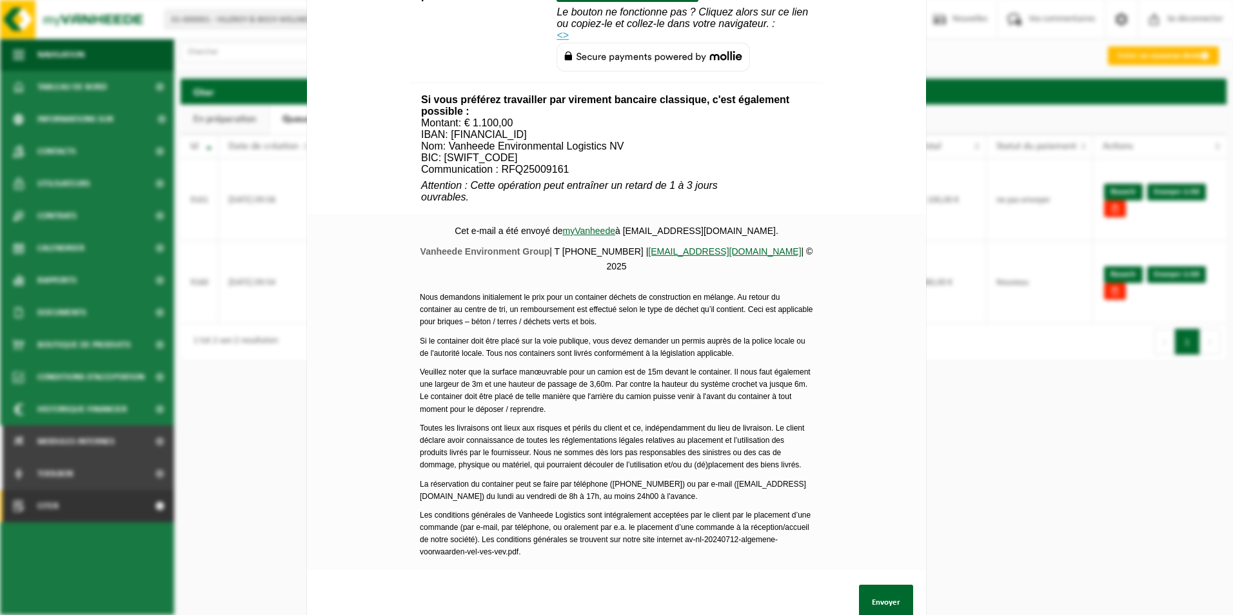
scroll to position [467, 0]
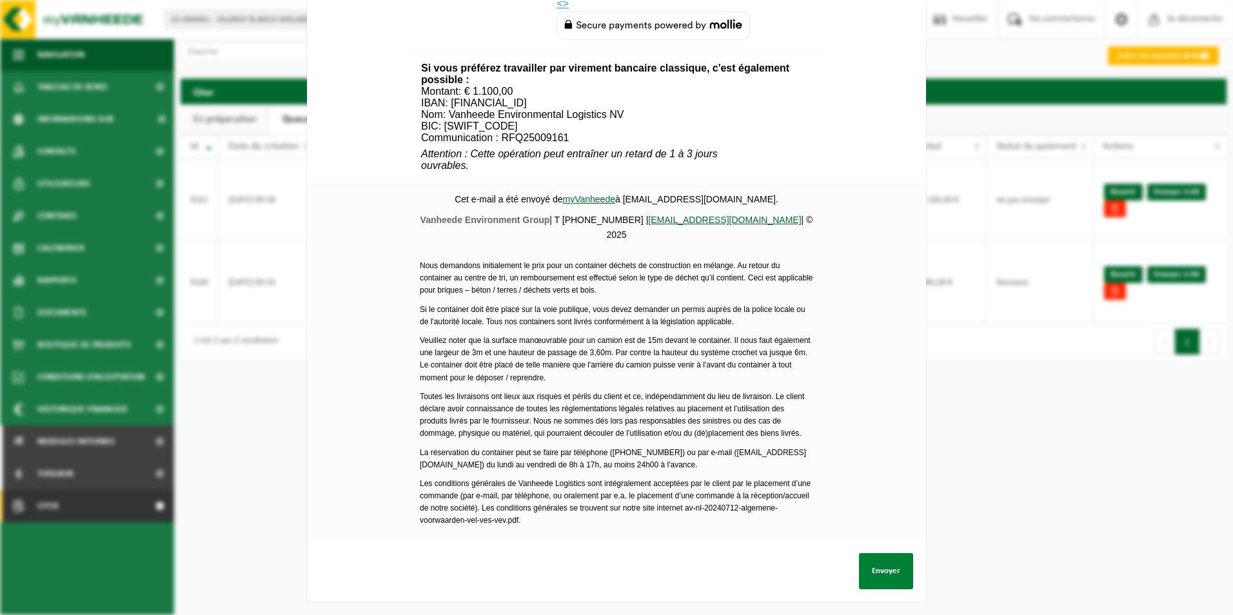
click at [877, 563] on button "Envoyer" at bounding box center [886, 571] width 54 height 36
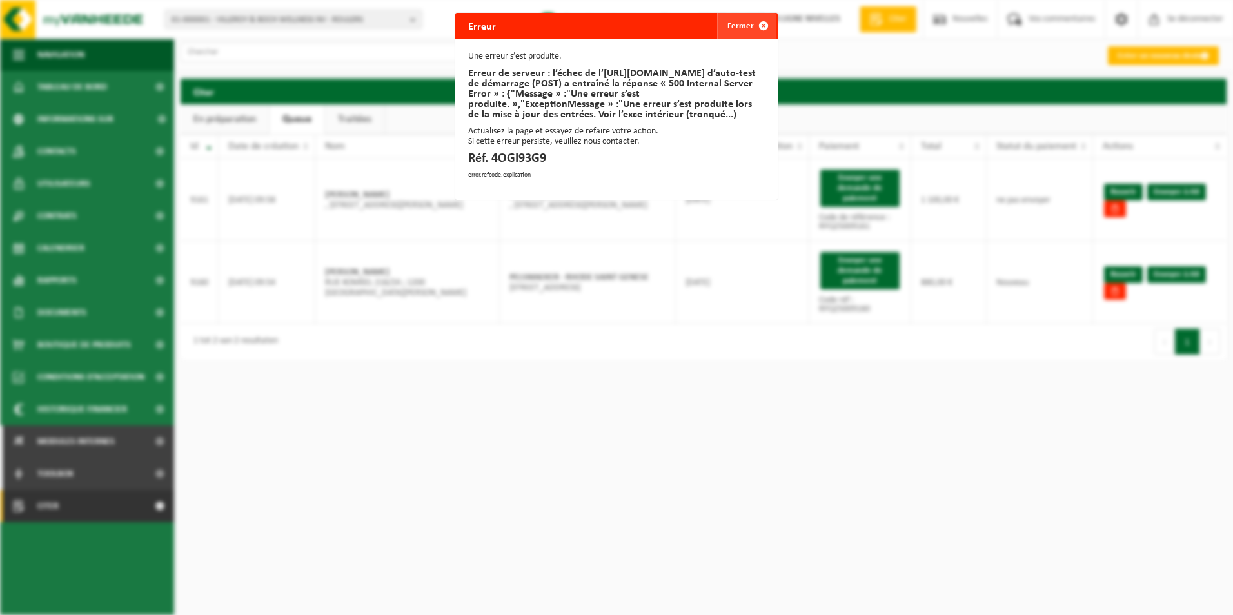
click at [751, 22] on span "button" at bounding box center [764, 26] width 26 height 26
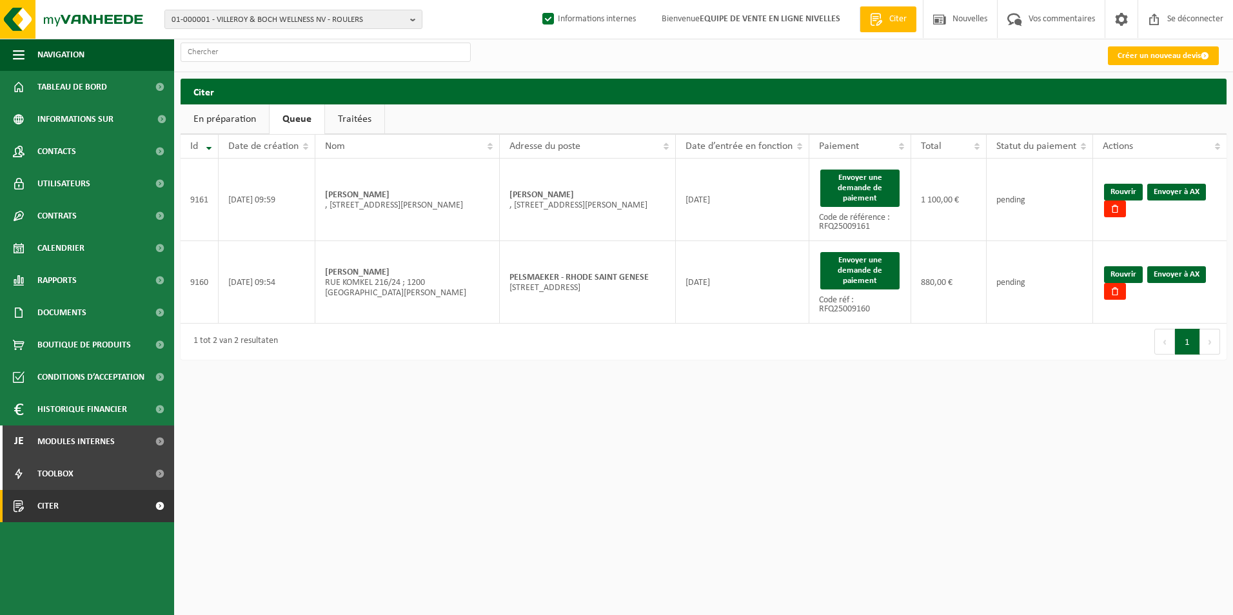
drag, startPoint x: 0, startPoint y: 0, endPoint x: 315, endPoint y: 112, distance: 334.2
click at [315, 112] on link "Queue" at bounding box center [297, 119] width 55 height 30
click at [853, 190] on button "Envoyer une demande de paiement" at bounding box center [859, 188] width 79 height 37
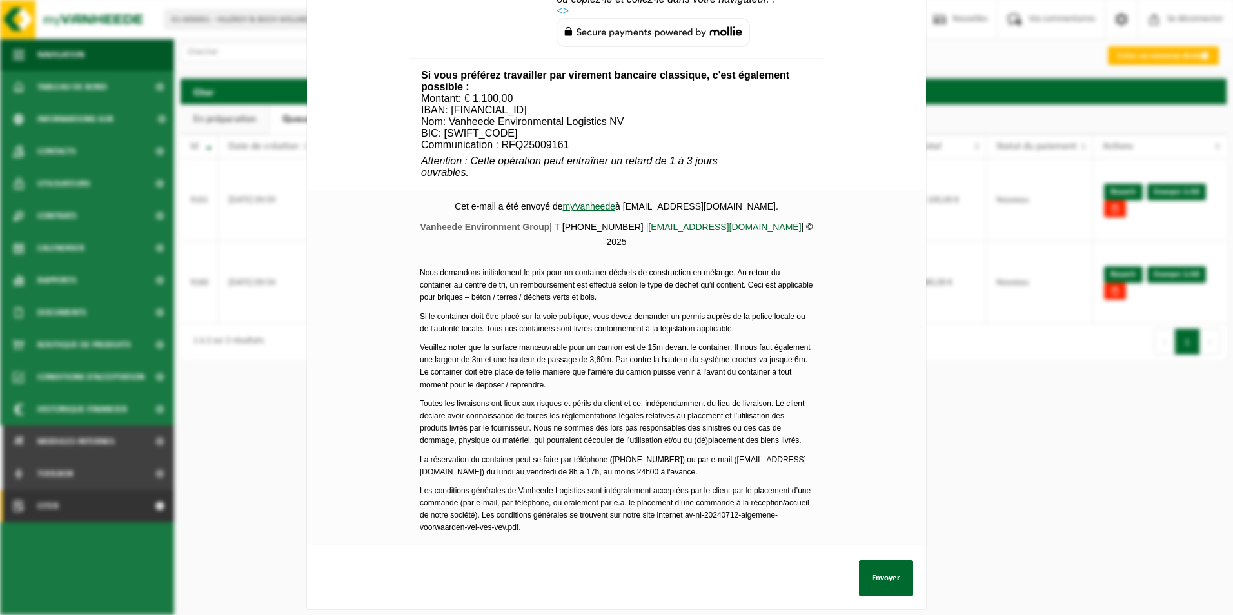
scroll to position [467, 0]
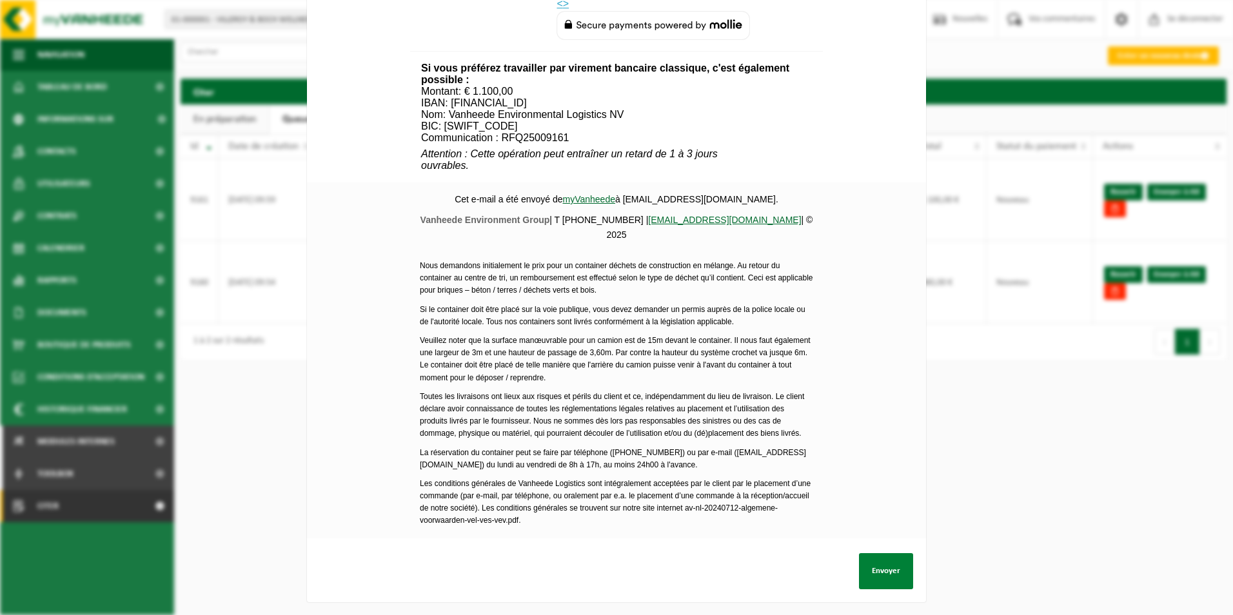
click at [882, 562] on button "Envoyer" at bounding box center [886, 571] width 54 height 36
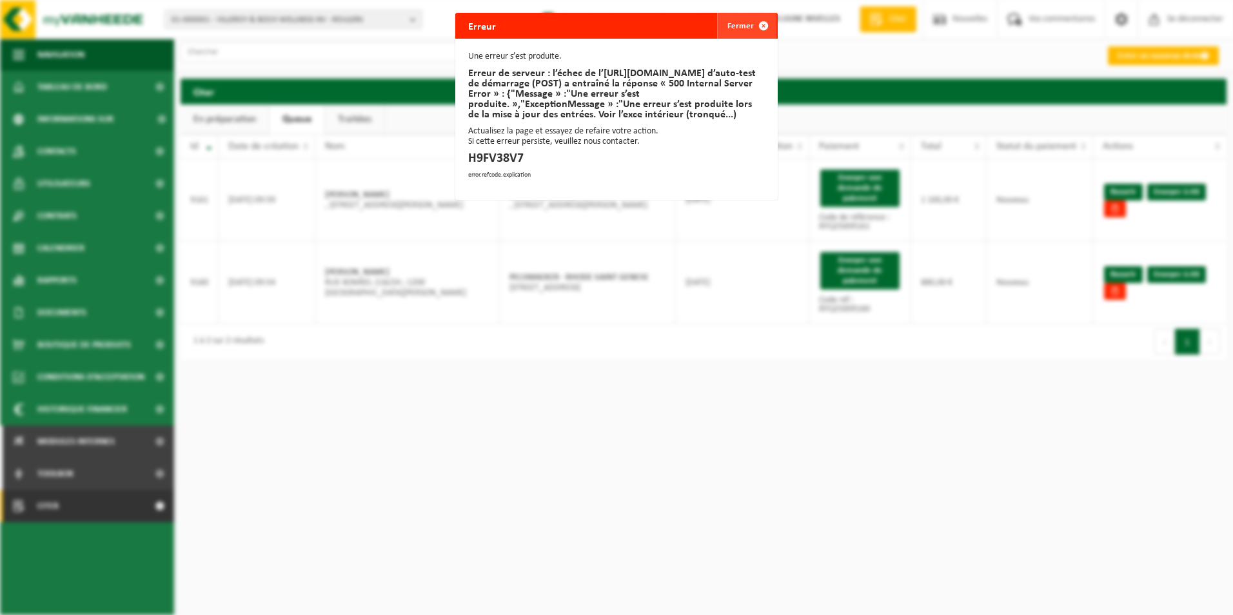
click at [765, 26] on span "button" at bounding box center [764, 26] width 26 height 26
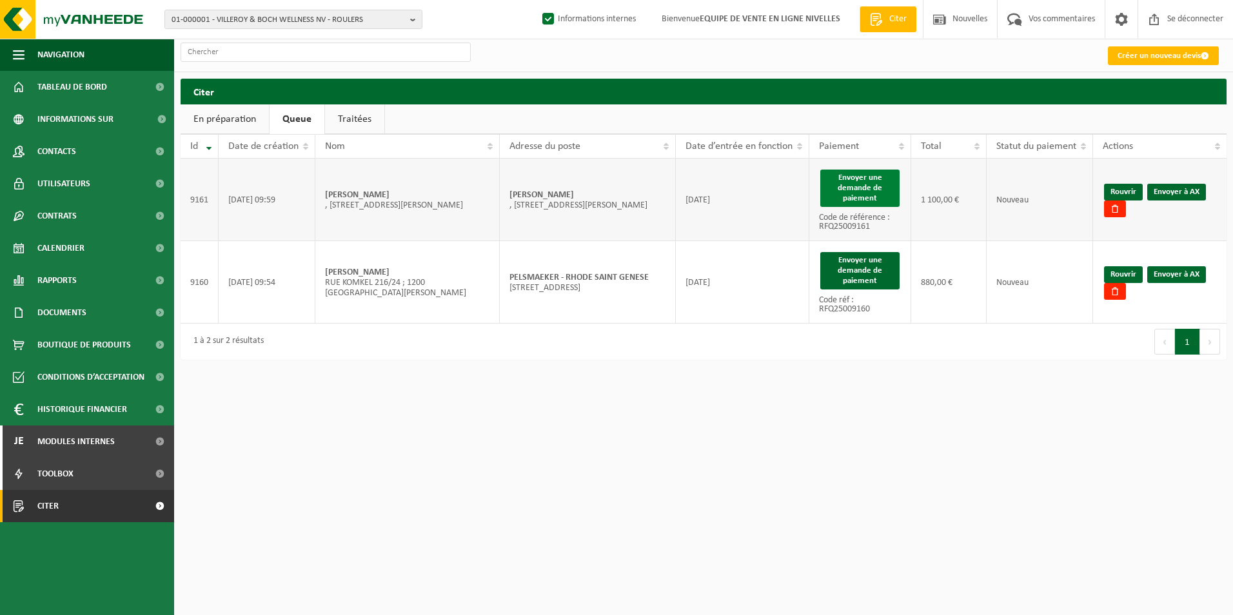
click at [844, 186] on button "Envoyer une demande de paiement" at bounding box center [859, 188] width 79 height 37
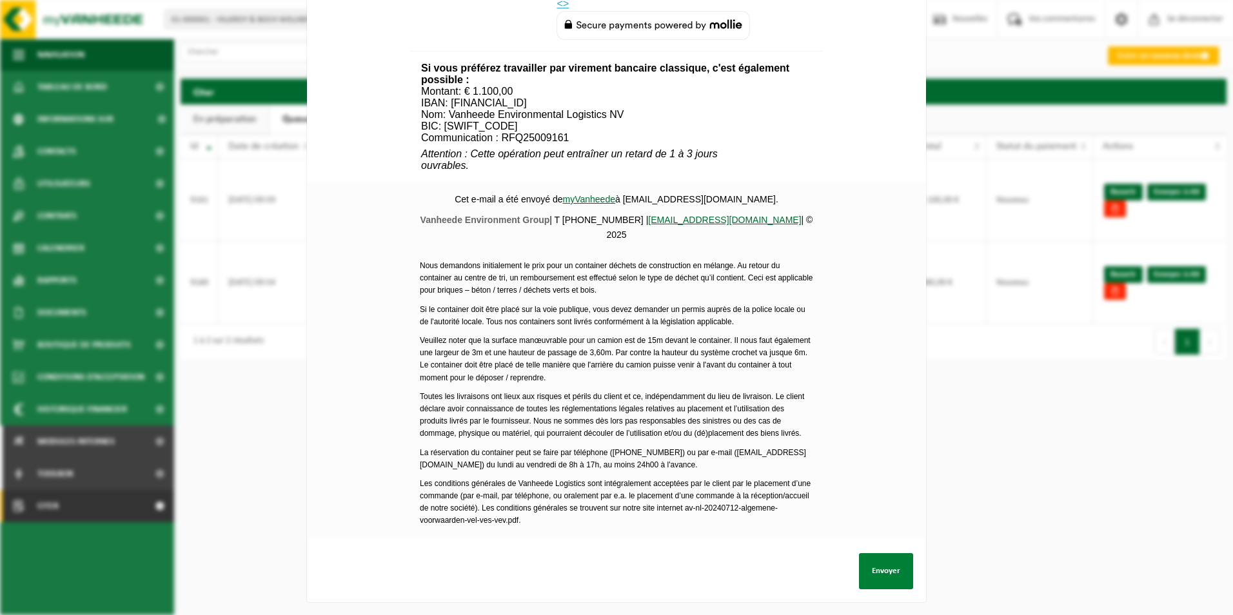
click at [873, 560] on button "Envoyer" at bounding box center [886, 571] width 54 height 36
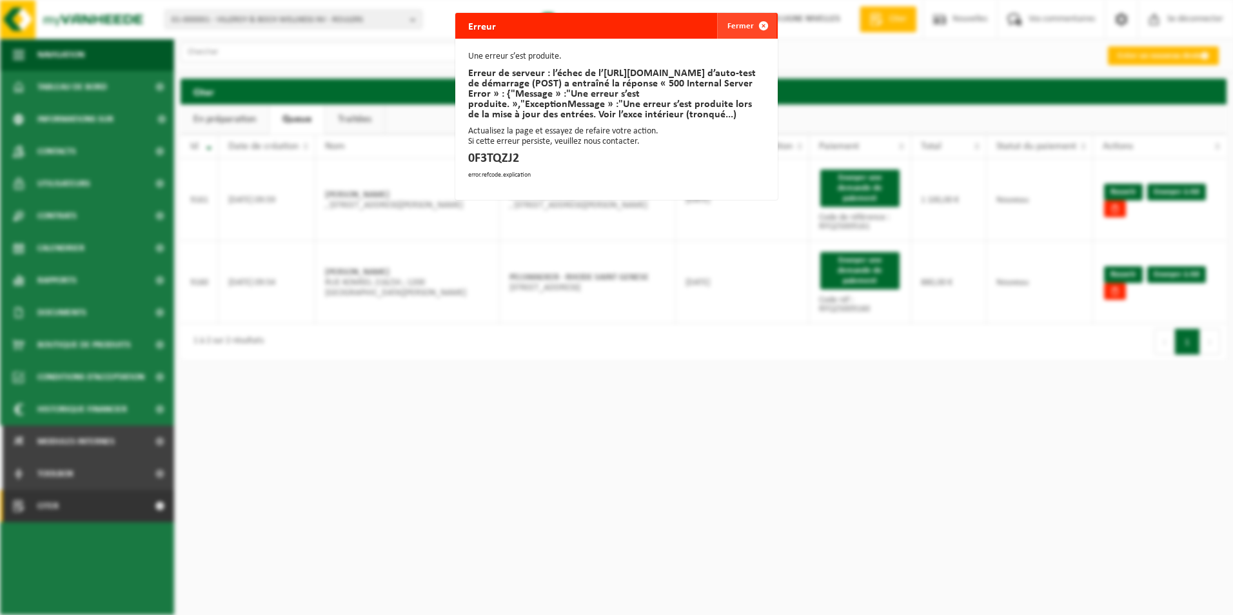
click at [735, 24] on font "Fermer" at bounding box center [741, 26] width 26 height 8
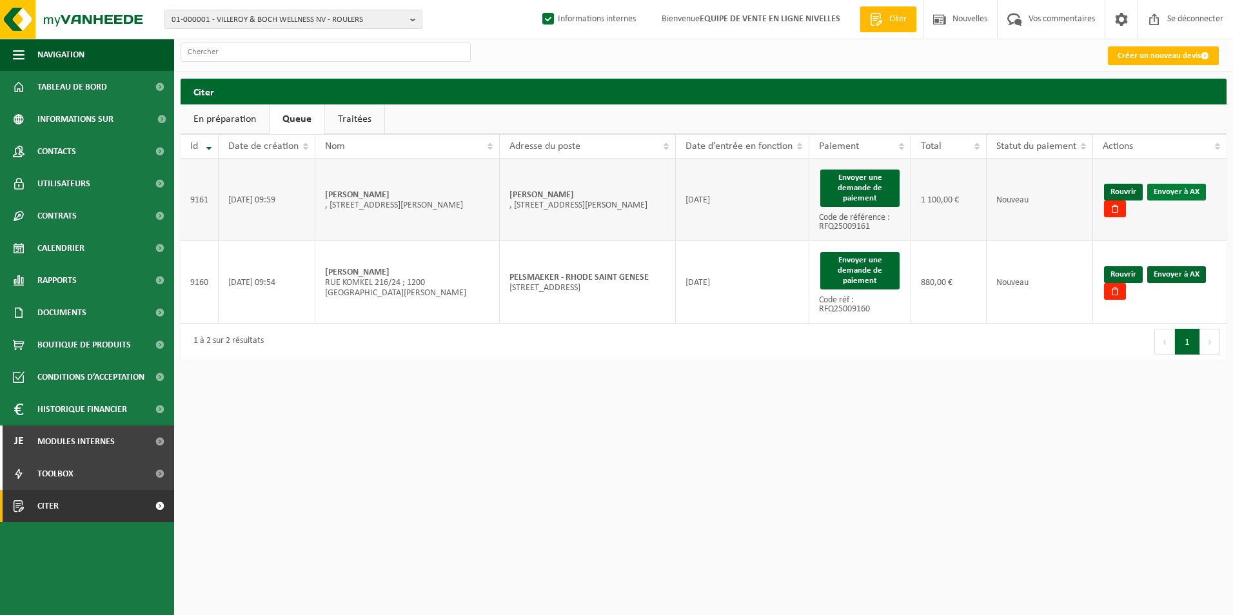
click at [1186, 191] on link "Envoyer à AX" at bounding box center [1176, 192] width 59 height 17
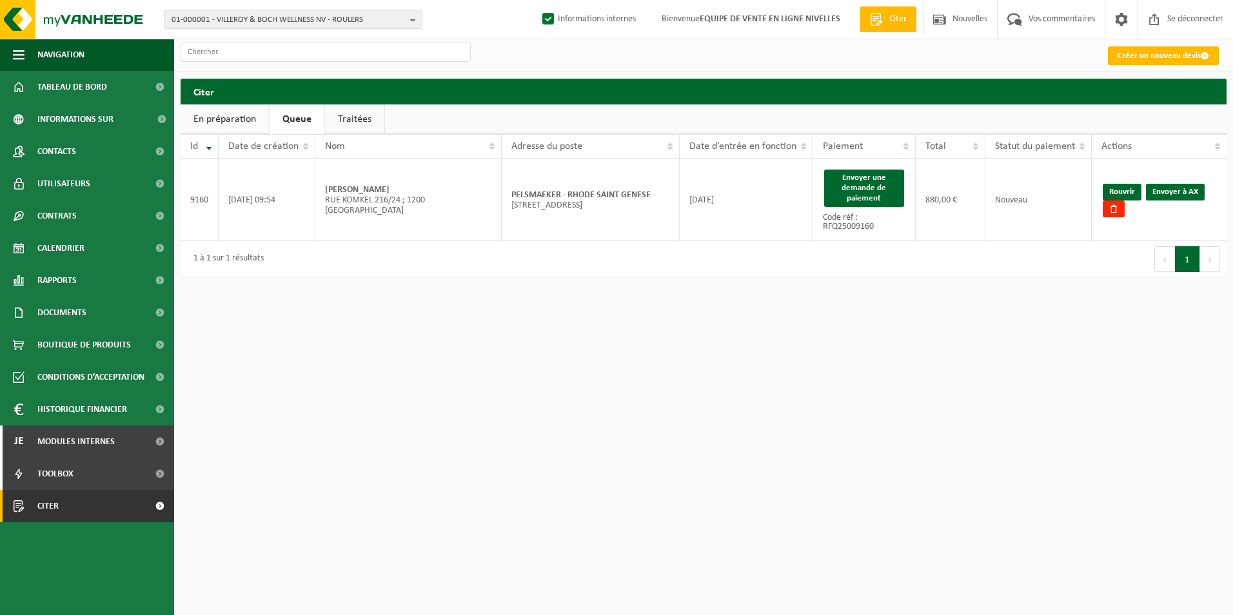
click at [348, 116] on link "Traitées" at bounding box center [354, 119] width 59 height 30
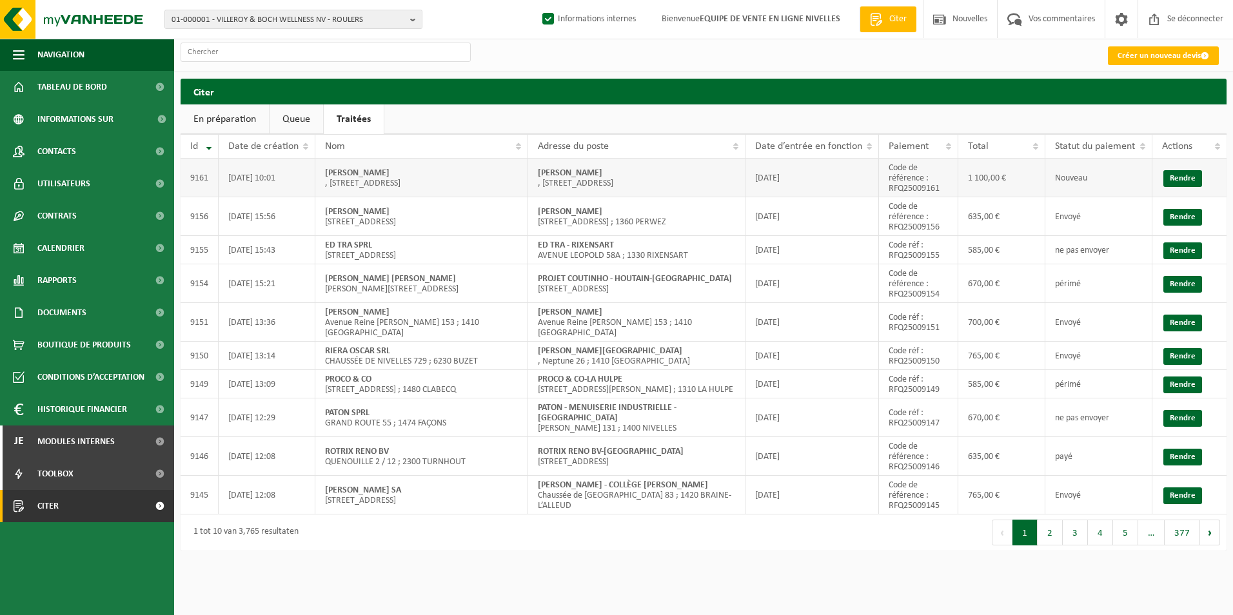
drag, startPoint x: 536, startPoint y: 176, endPoint x: 645, endPoint y: 173, distance: 109.1
click at [645, 173] on td "[PERSON_NAME] , [STREET_ADDRESS]" at bounding box center [636, 178] width 217 height 39
copy strong "[PERSON_NAME]"
click at [270, 52] on input "text" at bounding box center [326, 52] width 290 height 19
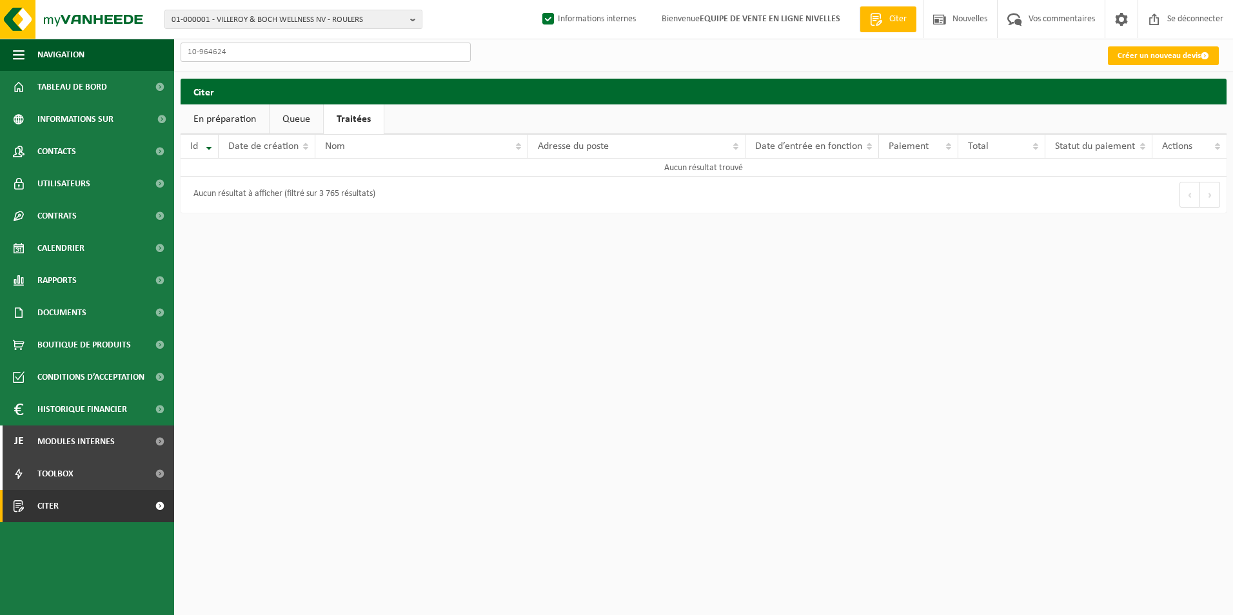
type input "10-964624"
click at [81, 94] on span "Tableau de bord" at bounding box center [72, 87] width 70 height 32
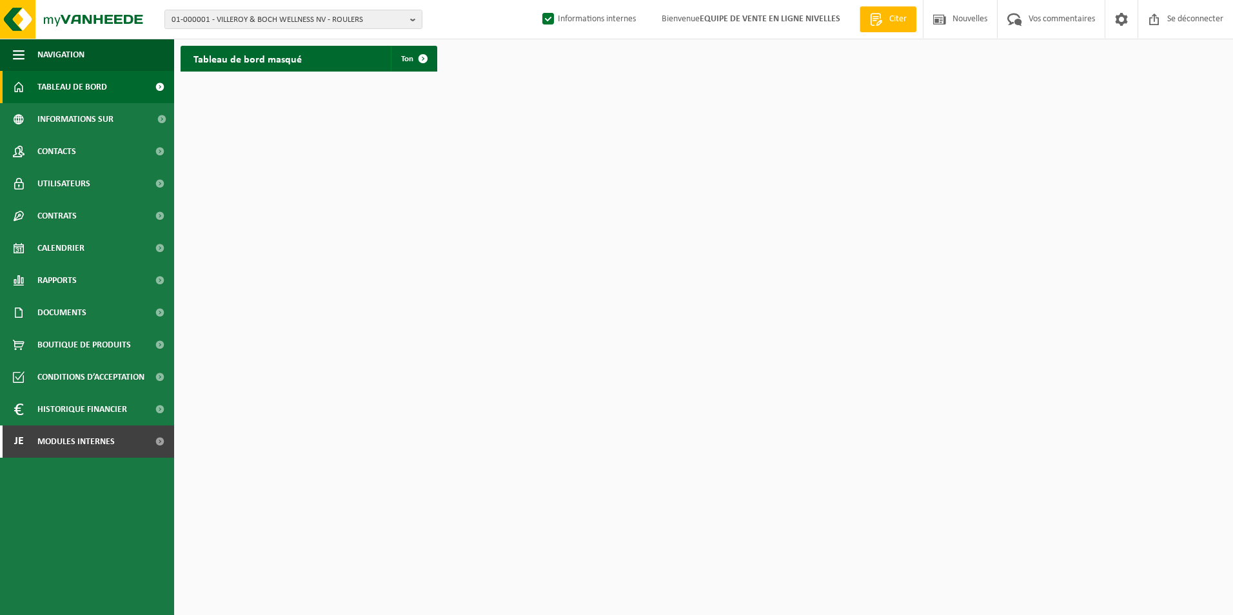
click at [81, 94] on span "Tableau de bord" at bounding box center [72, 87] width 70 height 32
click at [164, 88] on span at bounding box center [159, 87] width 29 height 32
click at [66, 447] on span "Modules internes" at bounding box center [75, 442] width 77 height 32
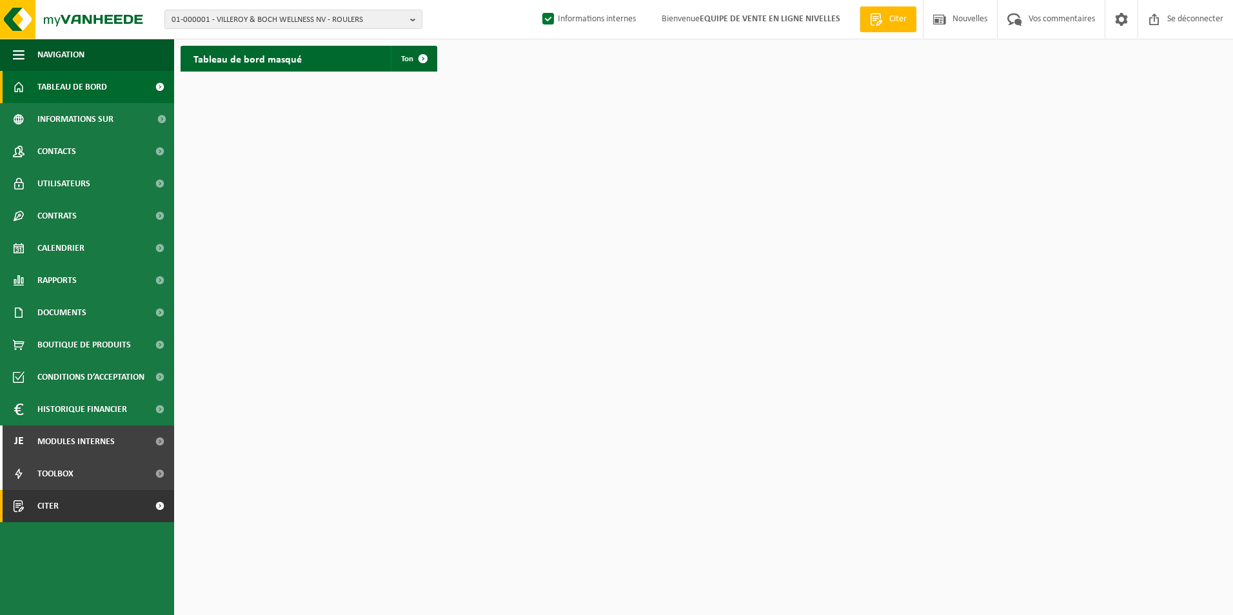
click at [37, 510] on span "Citer" at bounding box center [47, 506] width 21 height 32
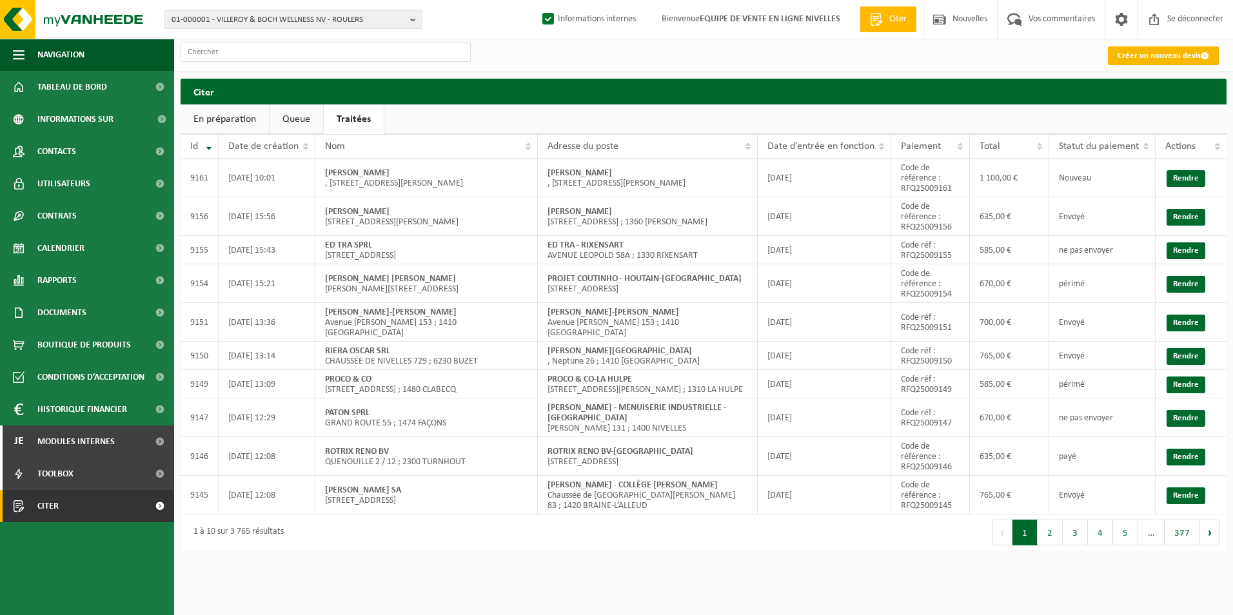
click at [1144, 55] on font "Créer un nouveau devis" at bounding box center [1159, 56] width 83 height 8
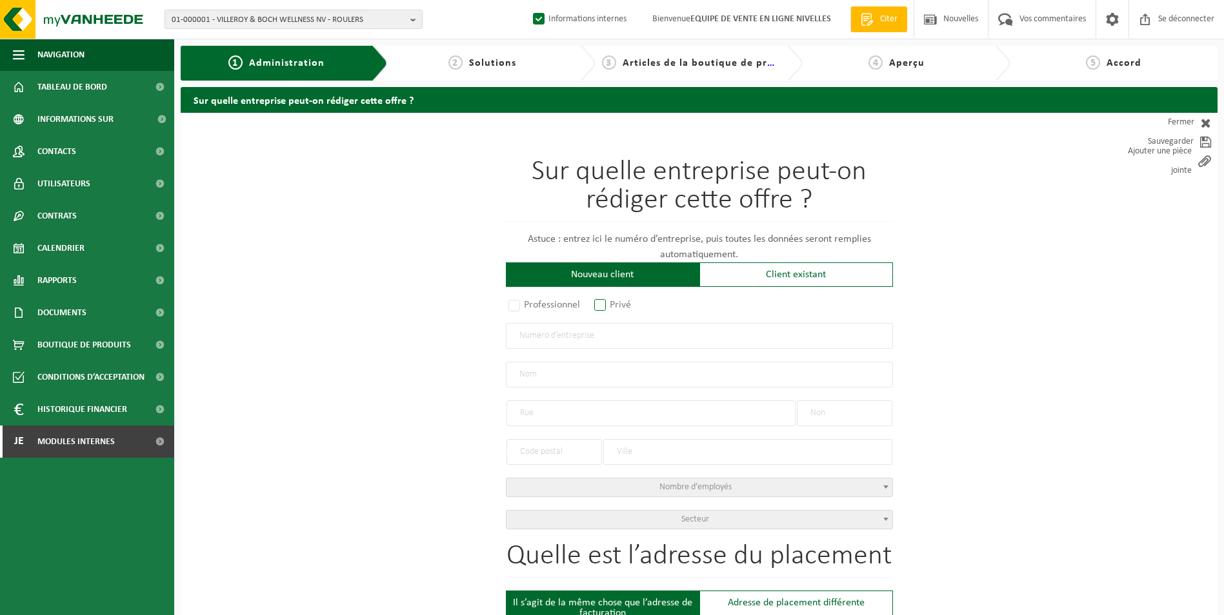
click at [606, 306] on label "Privé" at bounding box center [612, 305] width 43 height 18
click at [613, 306] on input "Privé" at bounding box center [617, 306] width 8 height 8
radio input "true"
select select "P"
select select "1707"
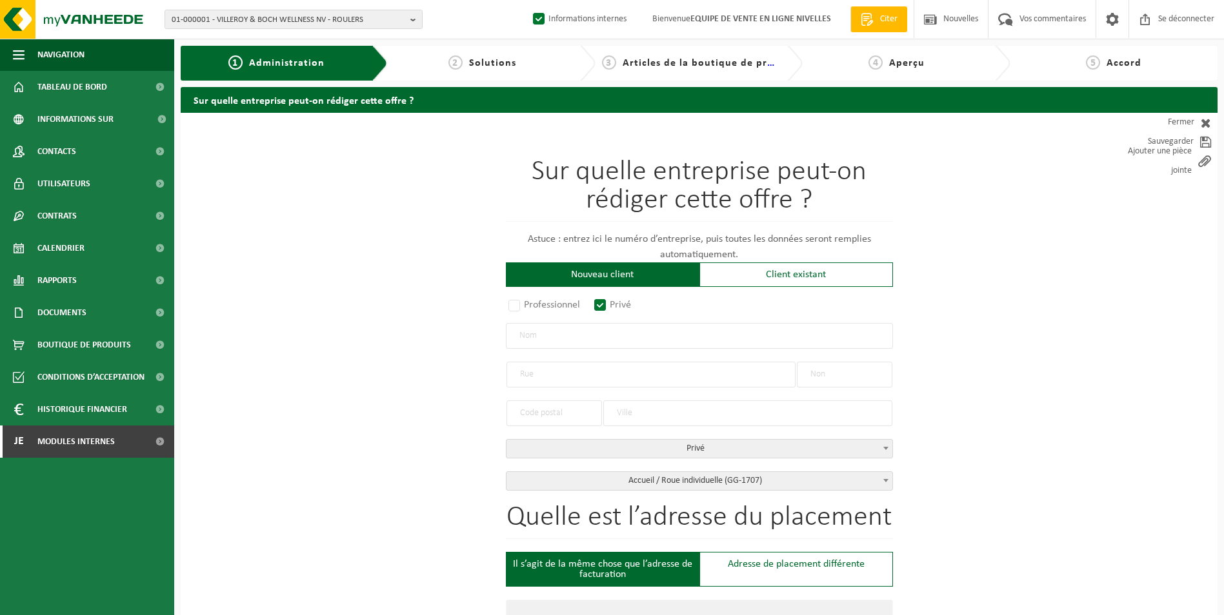
click at [548, 339] on input "text" at bounding box center [699, 336] width 387 height 26
type input "r"
type input "ROUSSEAU ANDREY"
click at [546, 372] on input "text" at bounding box center [650, 375] width 289 height 26
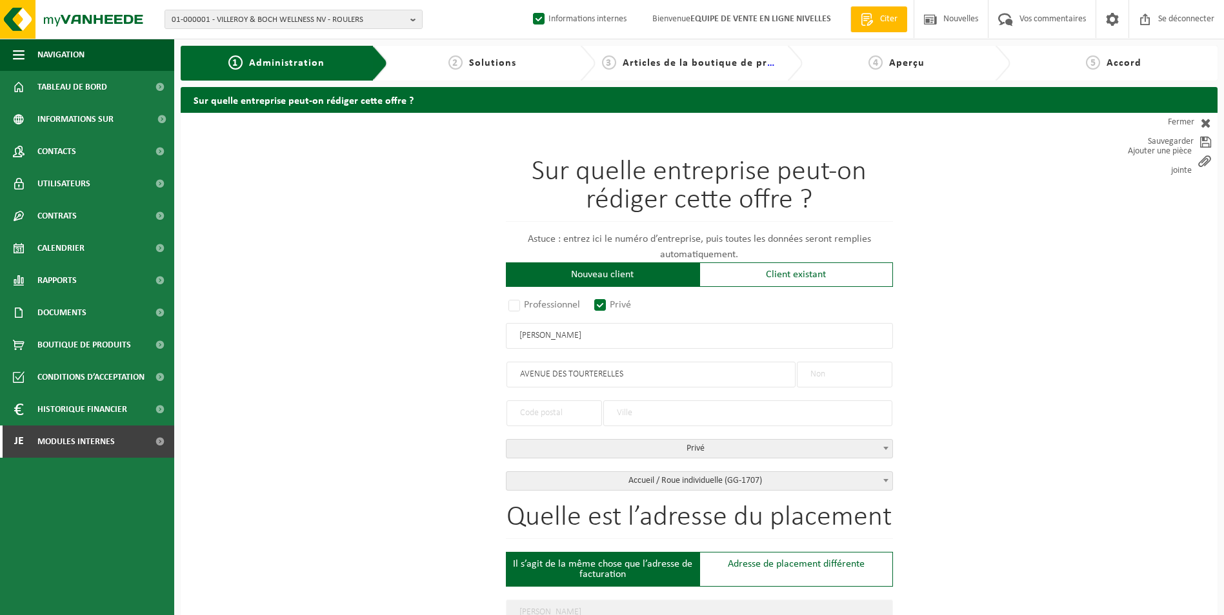
type input "AVENUE DES TOURTERELLES"
click at [843, 378] on input "text" at bounding box center [844, 375] width 95 height 26
type input "11"
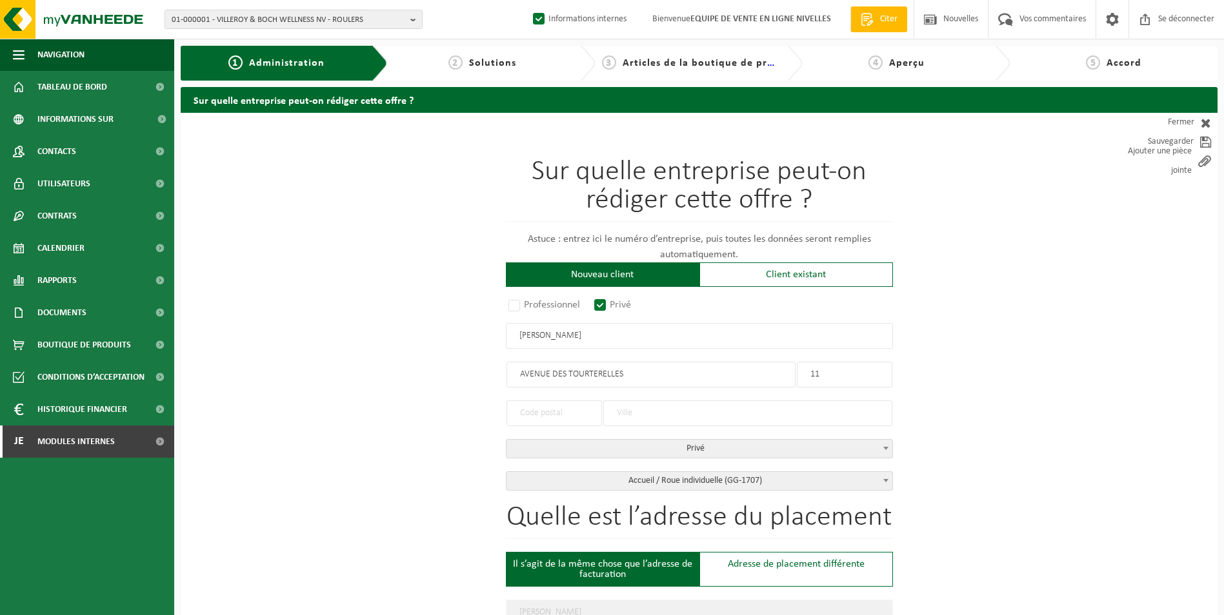
click at [550, 404] on input "text" at bounding box center [553, 414] width 95 height 26
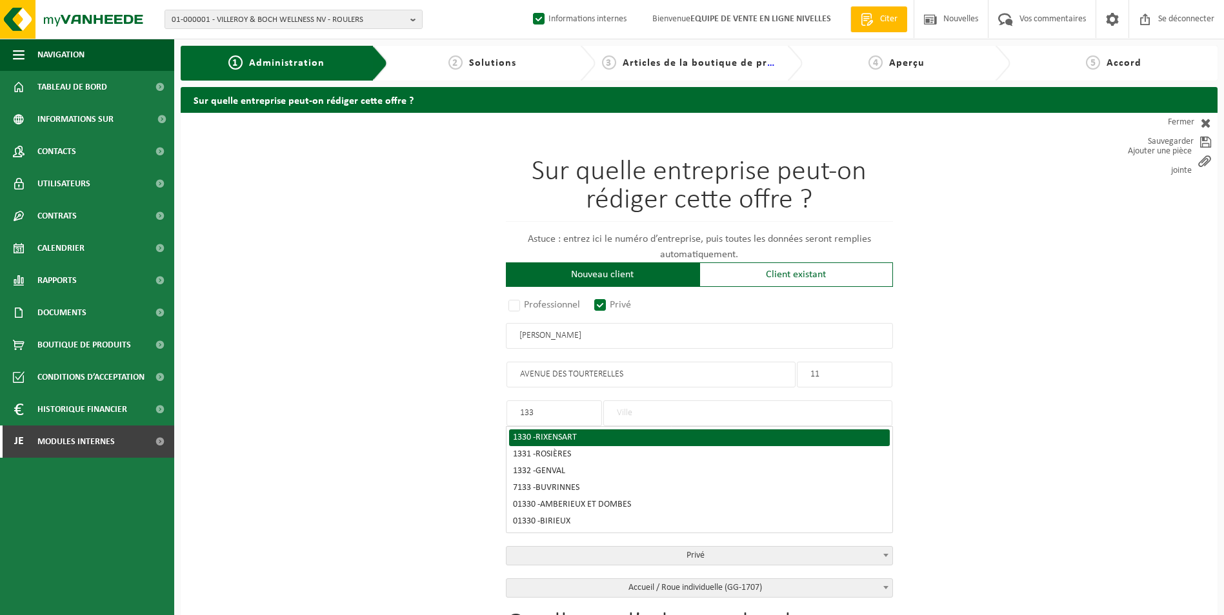
type input "133"
click at [605, 435] on div "1330 - RIXENSART" at bounding box center [699, 437] width 373 height 9
type input "1330"
type input "RIXENSART"
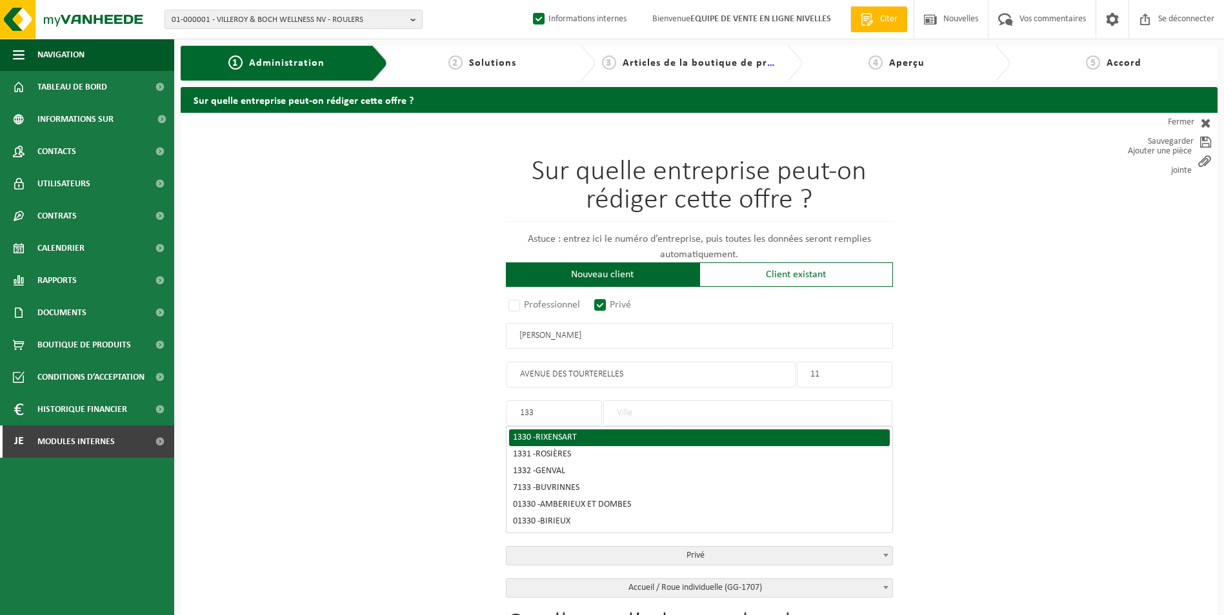
type input "1330"
type input "RIXENSART"
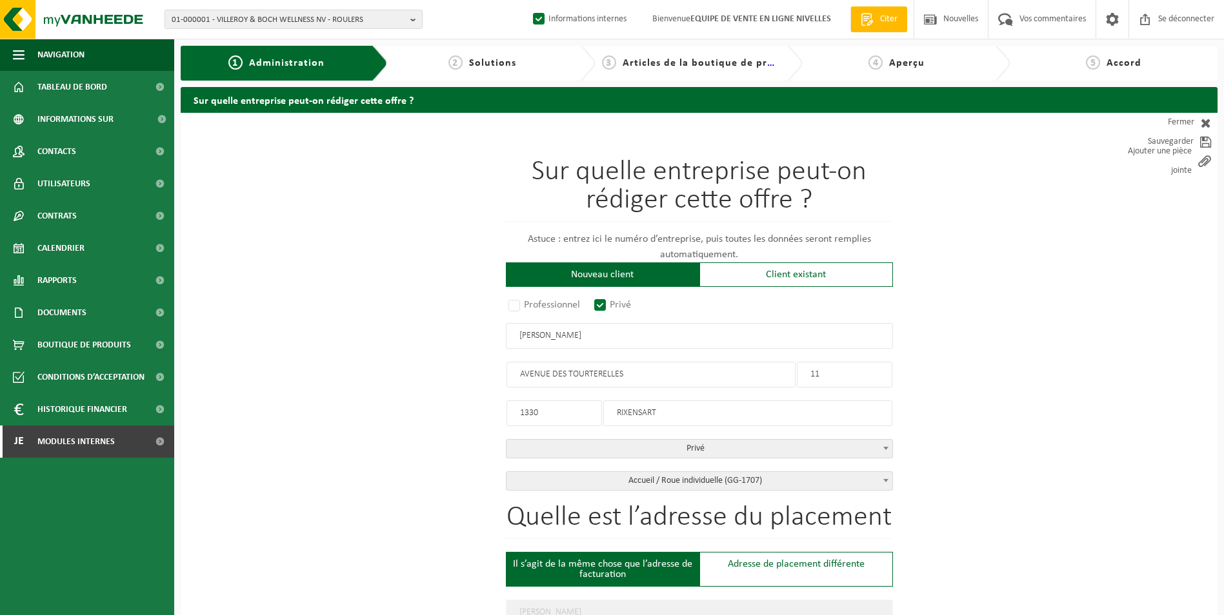
drag, startPoint x: 596, startPoint y: 342, endPoint x: 465, endPoint y: 342, distance: 130.9
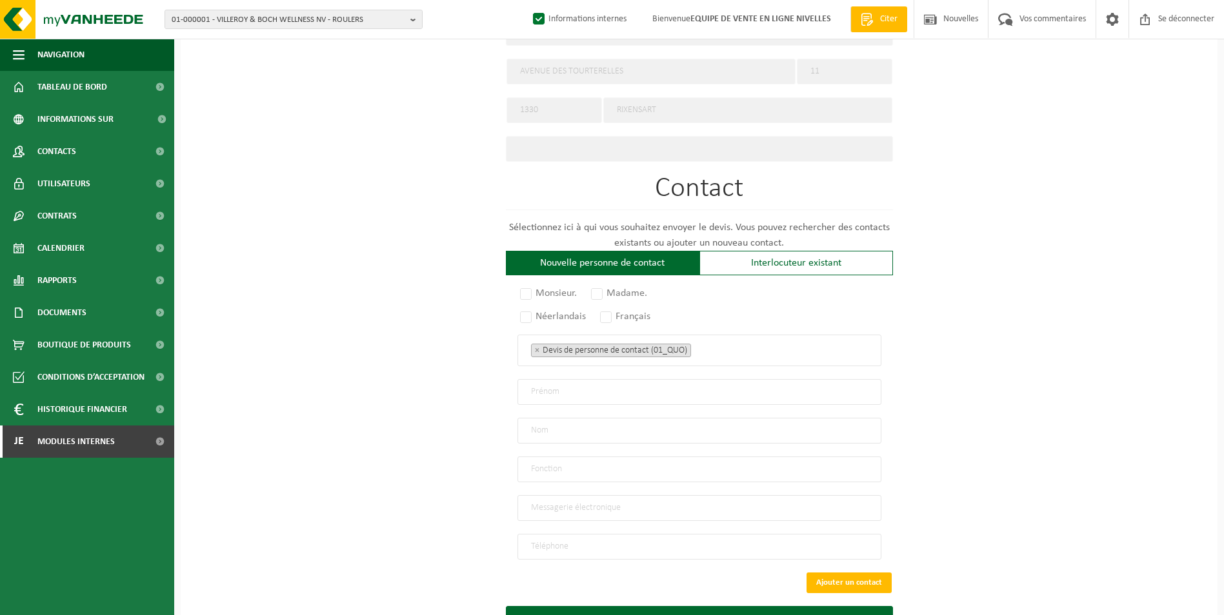
scroll to position [580, 0]
click at [521, 290] on label "Monsieur." at bounding box center [548, 293] width 63 height 18
radio input "true"
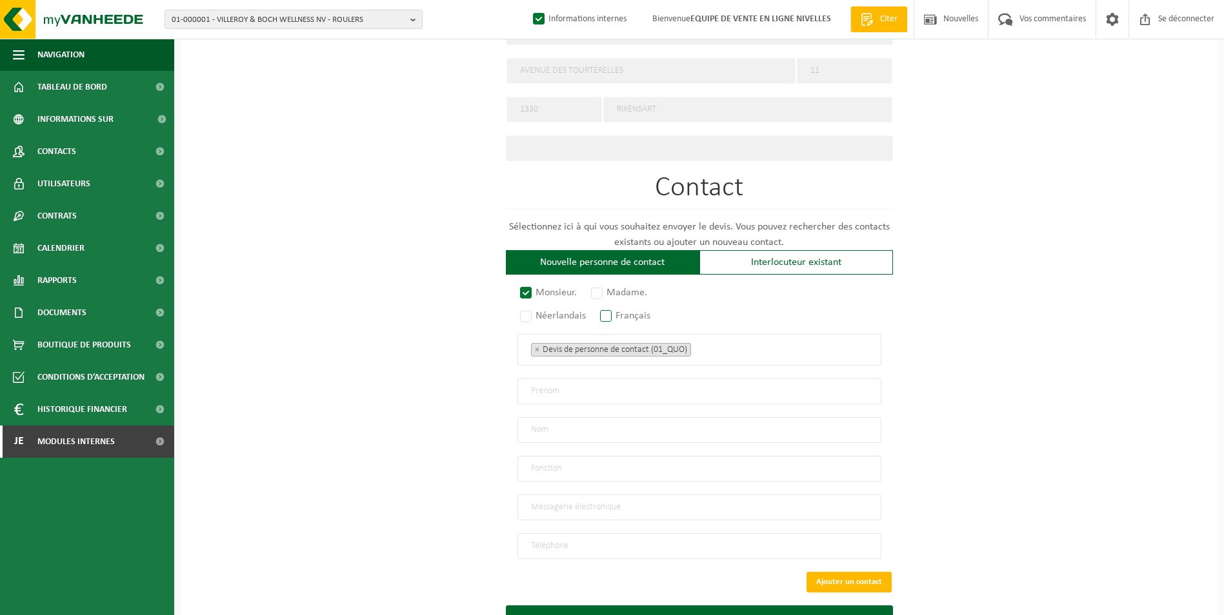
click at [610, 310] on label "Français" at bounding box center [625, 316] width 57 height 18
radio input "true"
click at [535, 390] on input "text" at bounding box center [699, 392] width 364 height 26
paste input "[PERSON_NAME]"
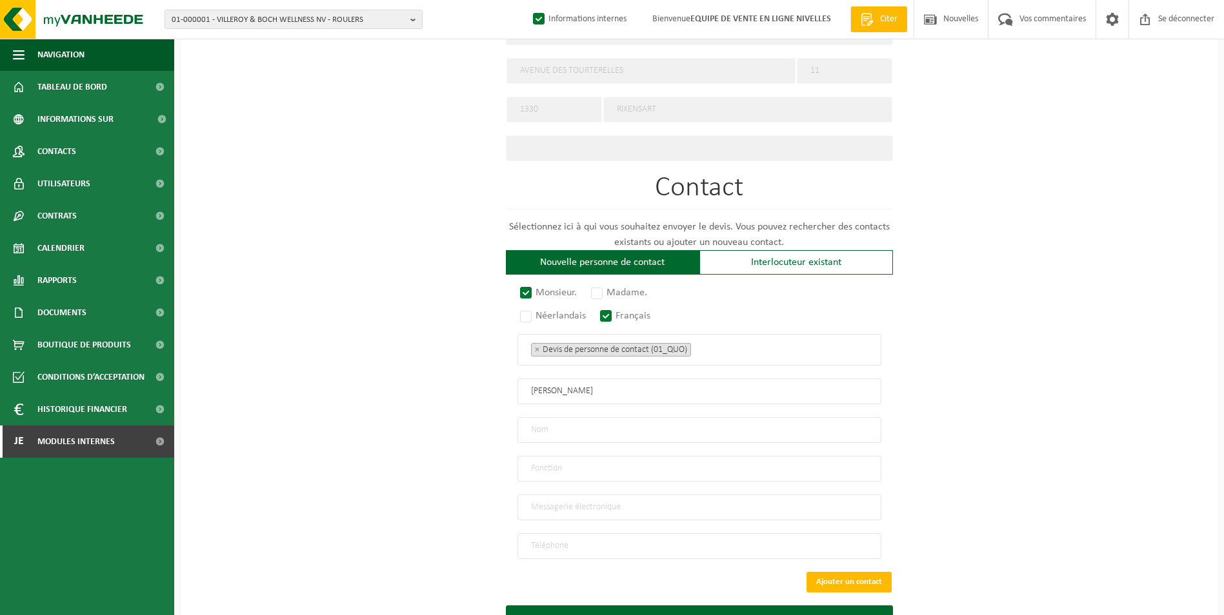
drag, startPoint x: 570, startPoint y: 388, endPoint x: 472, endPoint y: 386, distance: 98.1
click at [472, 386] on div "Sur quelle entreprise peut-on rédiger cette offre ? Astuce : entrez ici le numé…" at bounding box center [699, 102] width 1037 height 1140
type input "ANDREY"
click at [556, 418] on input "text" at bounding box center [699, 430] width 364 height 26
paste input "ROUSSEAU"
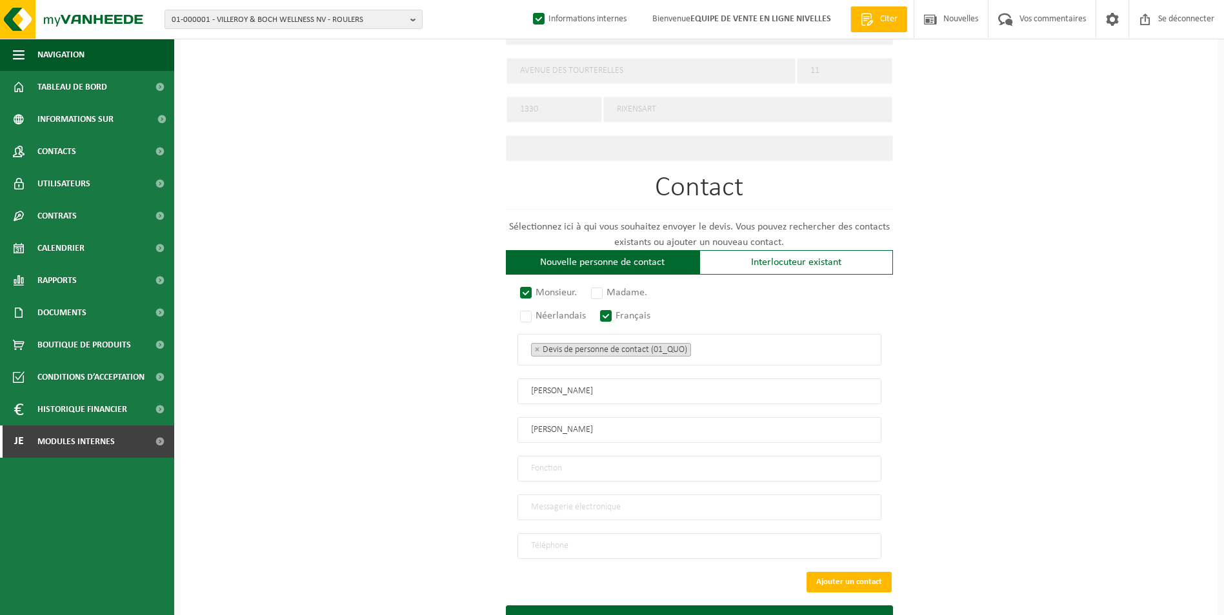
type input "ROUSSEAU"
click at [533, 385] on input "ANDREY" at bounding box center [699, 392] width 364 height 26
type input "ANDREY"
click at [581, 502] on input "email" at bounding box center [699, 508] width 364 height 26
type input "ROUSSEAU.AND@GMAIL.COM"
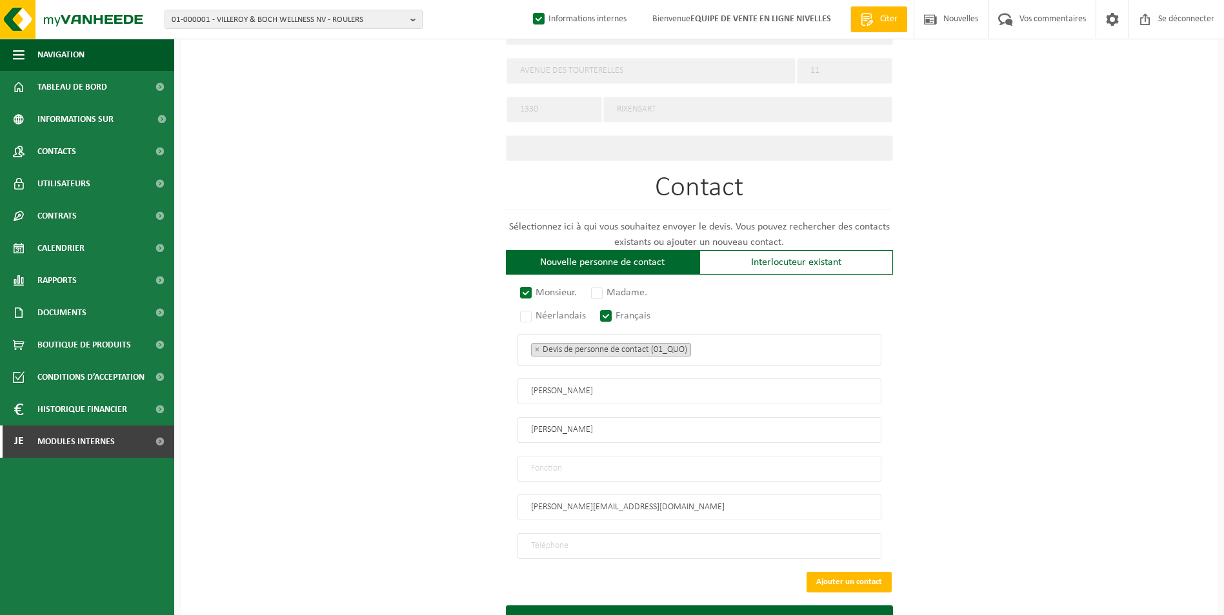
click at [562, 537] on input "tel" at bounding box center [699, 546] width 364 height 26
click at [635, 544] on input "tel" at bounding box center [699, 546] width 364 height 26
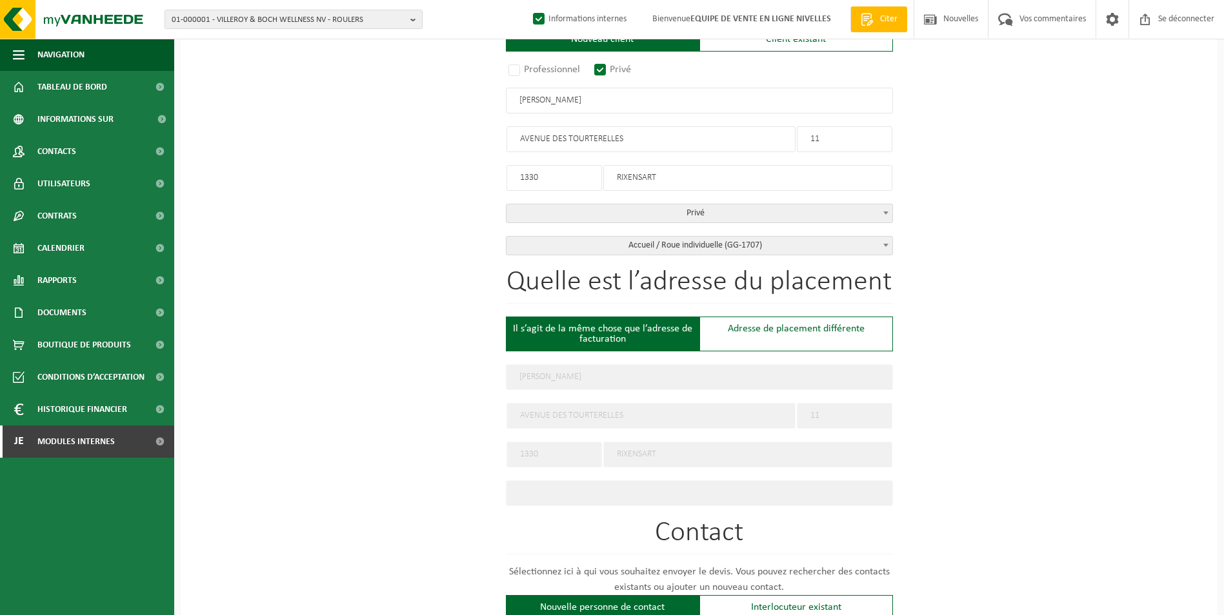
scroll to position [258, 0]
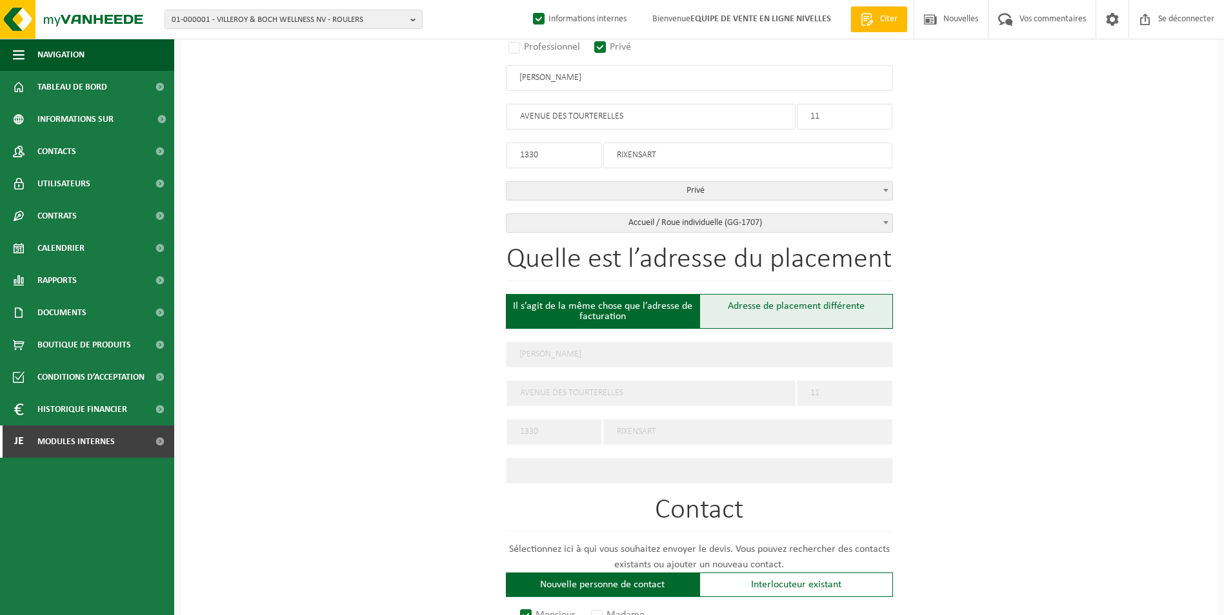
type input "+32 478 36 99 46"
click at [784, 313] on div "Adresse de placement différente" at bounding box center [795, 311] width 193 height 35
type input "Werf -"
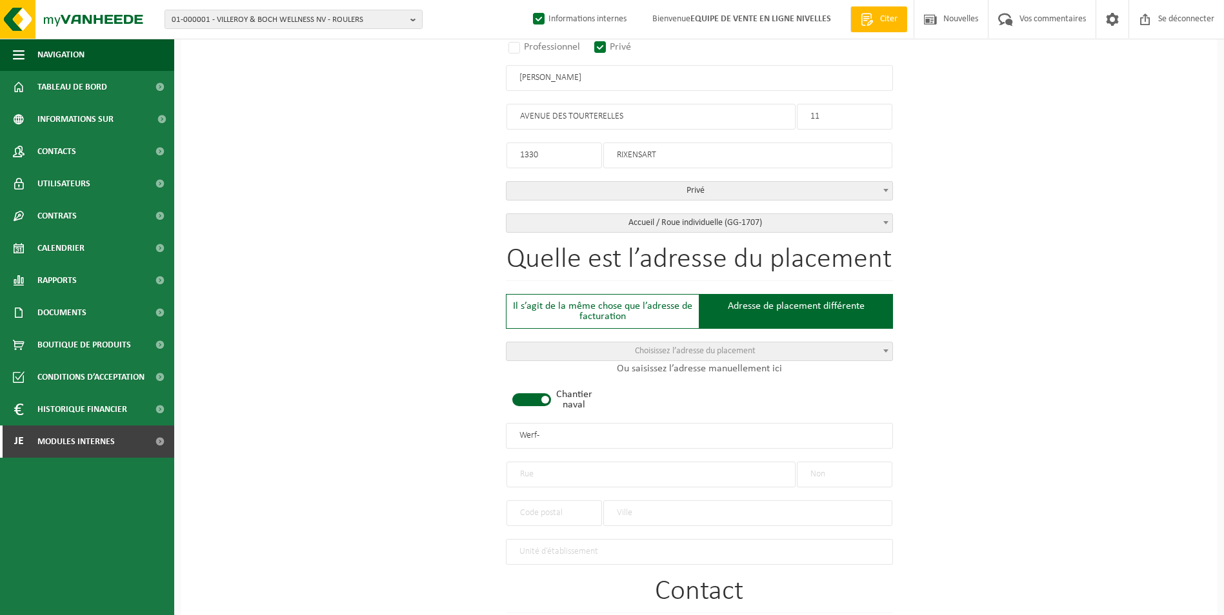
click at [522, 398] on span at bounding box center [531, 399] width 39 height 13
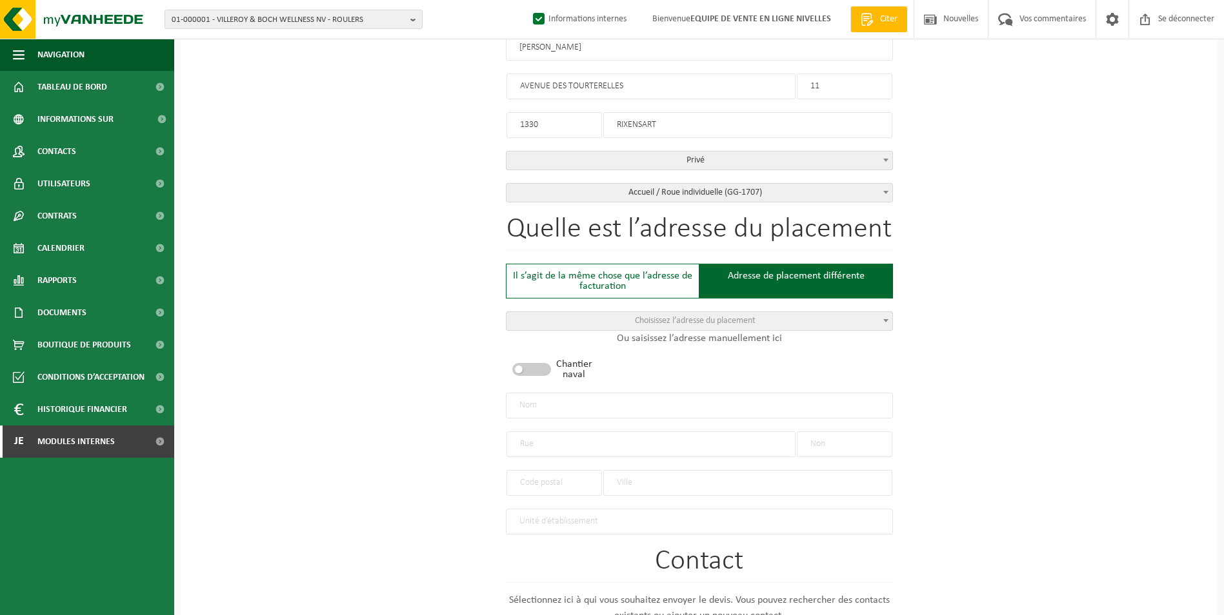
scroll to position [322, 0]
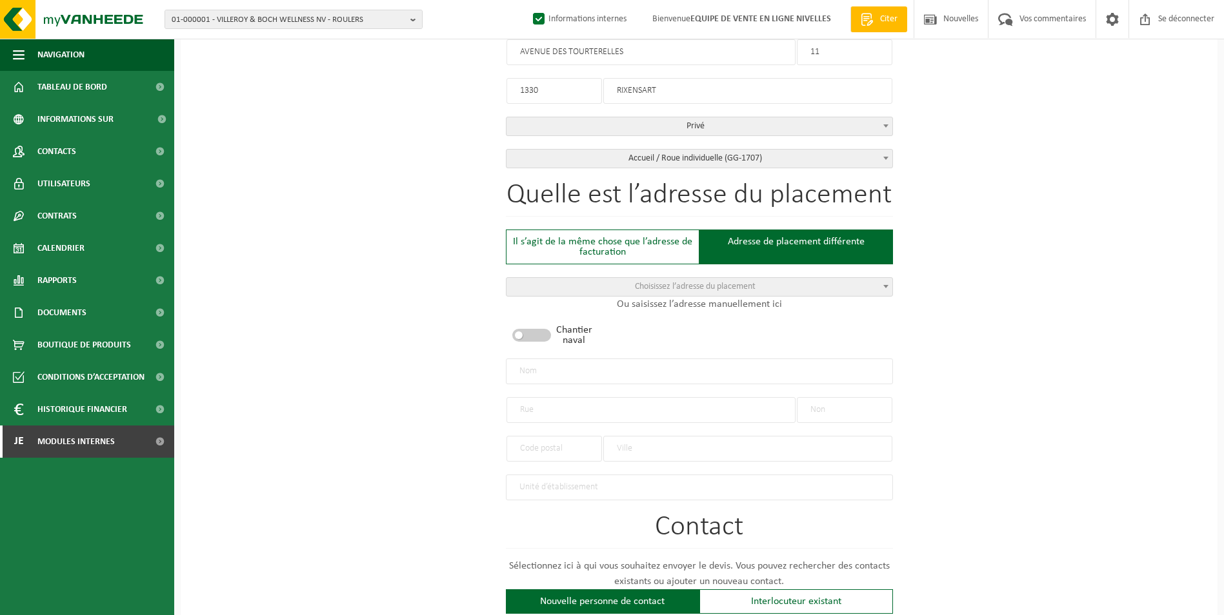
click at [612, 412] on input "text" at bounding box center [650, 410] width 289 height 26
type input "AVENUE DE LA ROCHESOUCAULD"
click at [837, 407] on input "text" at bounding box center [844, 410] width 95 height 26
type input "30"
click at [560, 447] on input "text" at bounding box center [553, 449] width 95 height 26
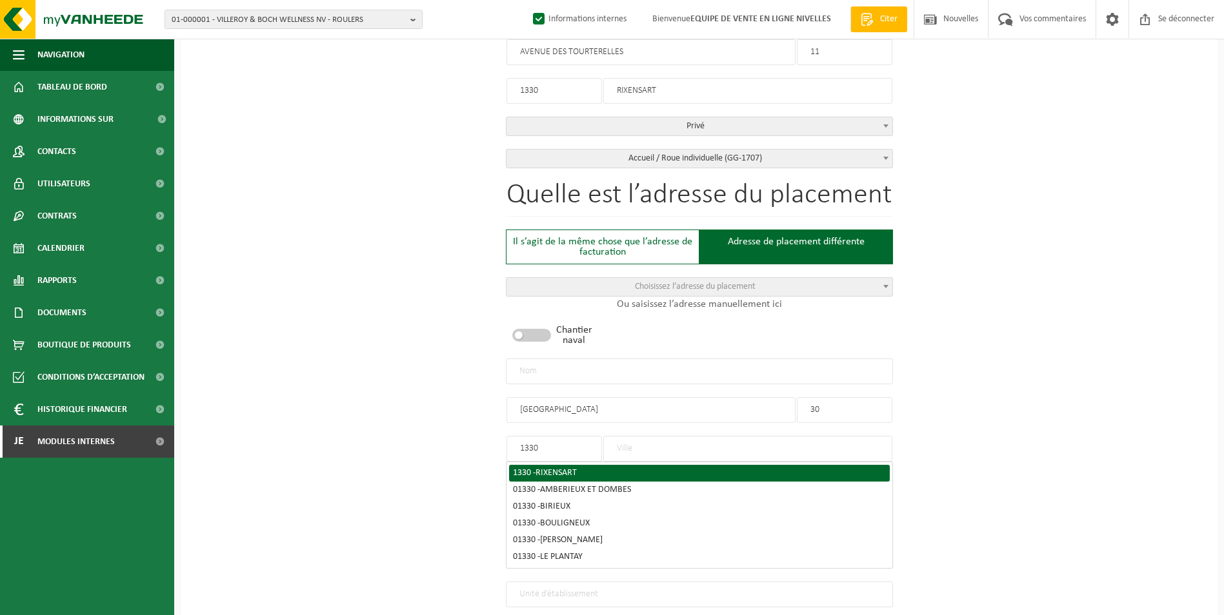
type input "1330"
click at [573, 468] on span "RIXENSART" at bounding box center [555, 473] width 41 height 10
type input "RIXENSART"
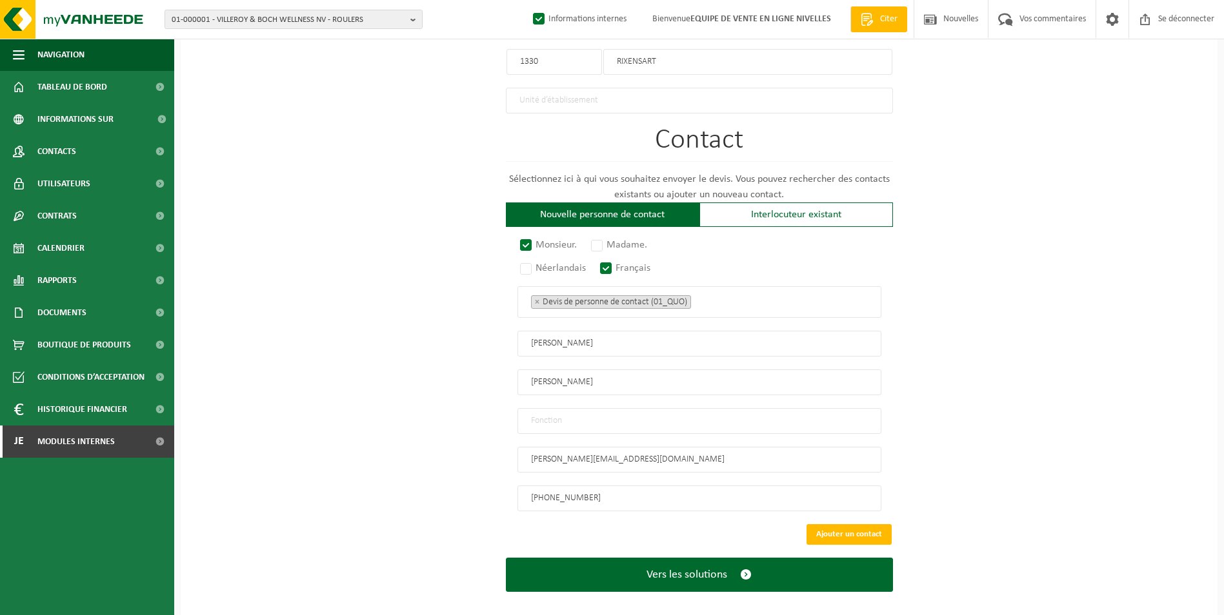
scroll to position [716, 0]
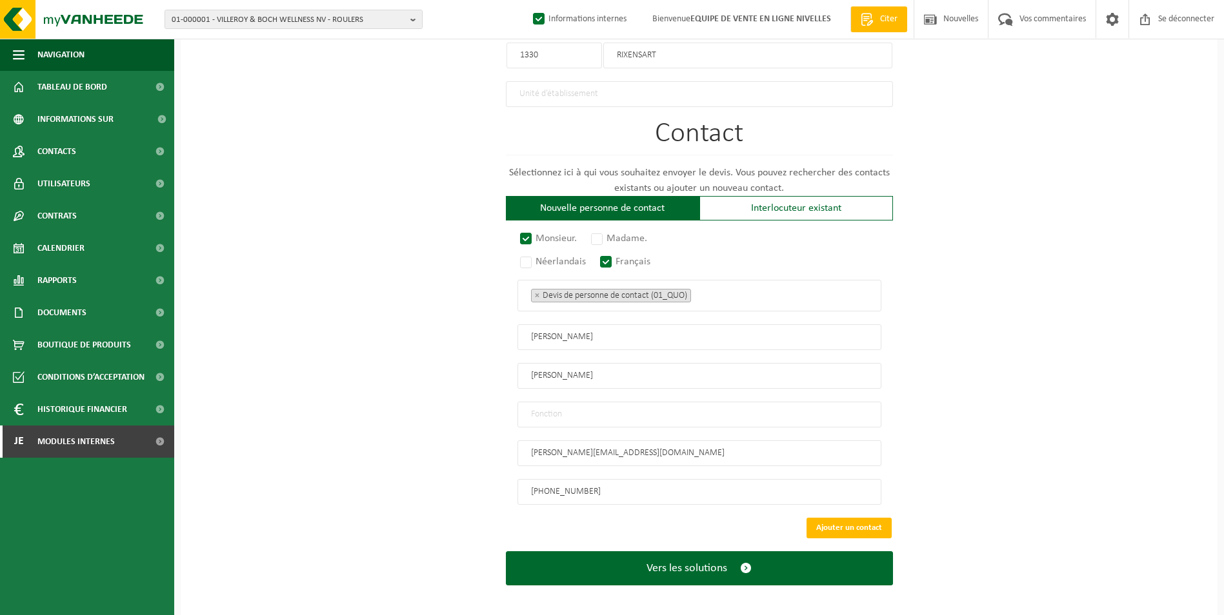
click at [566, 413] on input "text" at bounding box center [699, 415] width 364 height 26
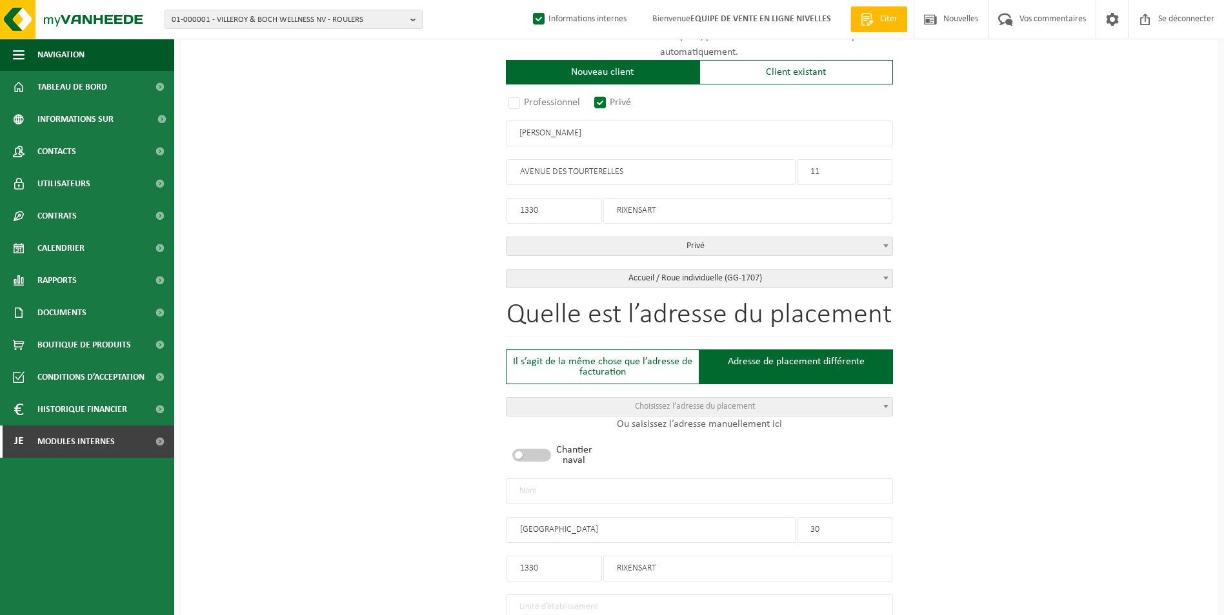
scroll to position [200, 0]
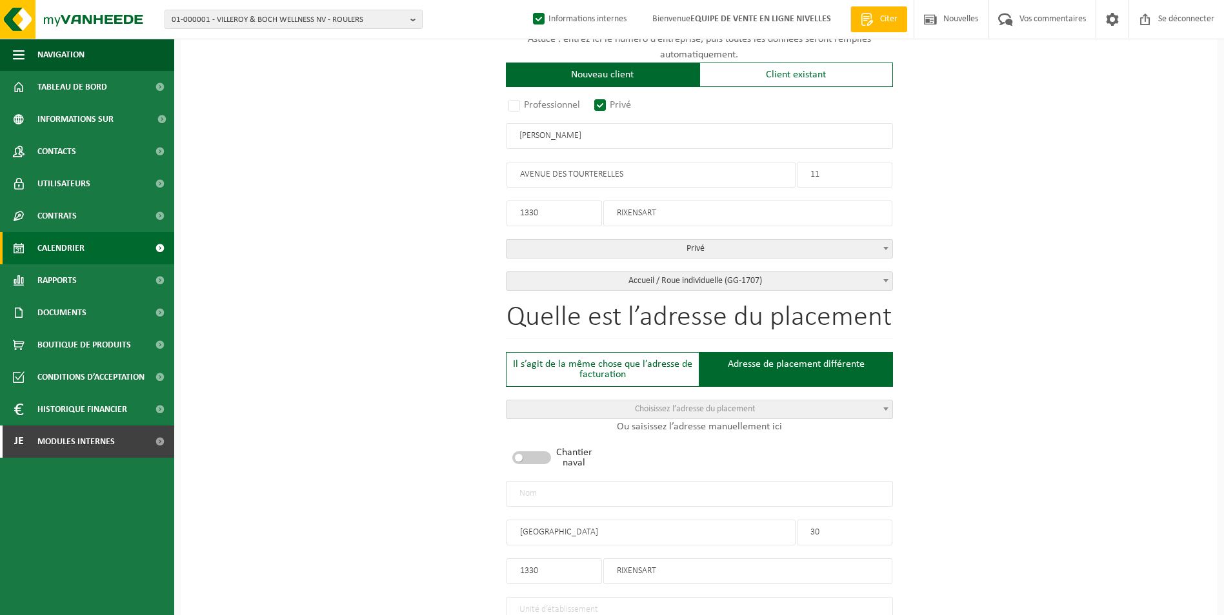
type input "CONTACT"
click at [559, 493] on input "text" at bounding box center [699, 494] width 387 height 26
type input "[PERSON_NAME]-RIXENSART"
drag, startPoint x: 512, startPoint y: 533, endPoint x: 670, endPoint y: 526, distance: 158.2
click at [670, 526] on input "AVENUE DE LA ROCHESOUCAULD" at bounding box center [650, 533] width 289 height 26
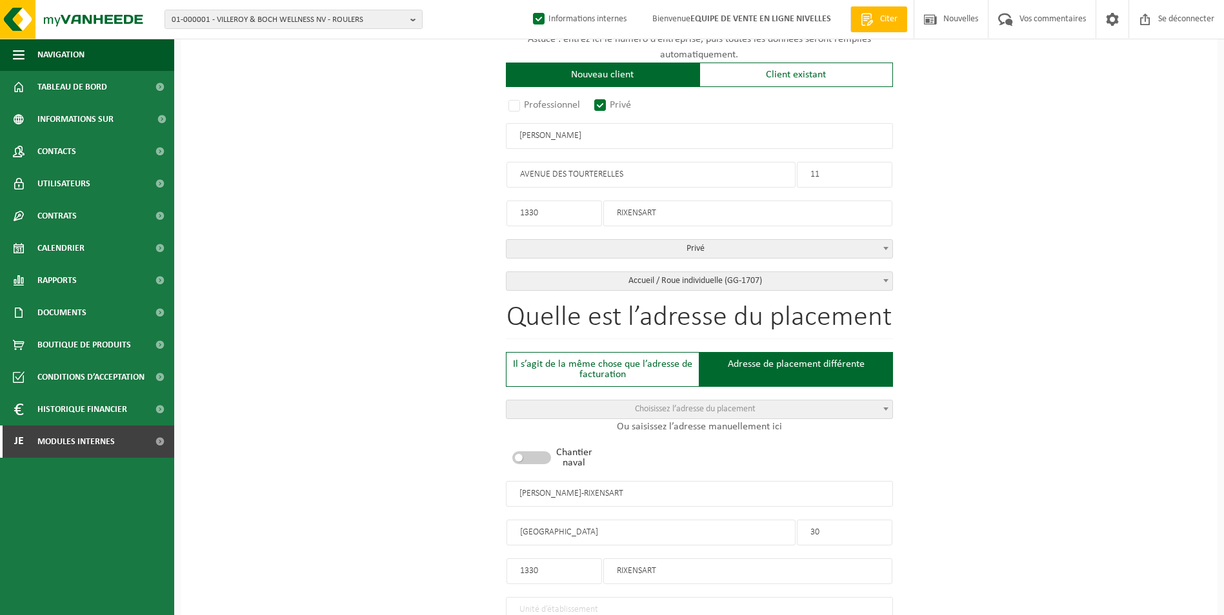
click at [604, 531] on input "AVENUE DE LA ROCHESOUCAULD" at bounding box center [650, 533] width 289 height 26
type input "AVENUE DE LA ROCHEFOUCAULD"
click at [1036, 383] on div "Sur quelle entreprise peut-on rédiger cette offre ? Astuce : entrez ici le numé…" at bounding box center [699, 523] width 1037 height 1221
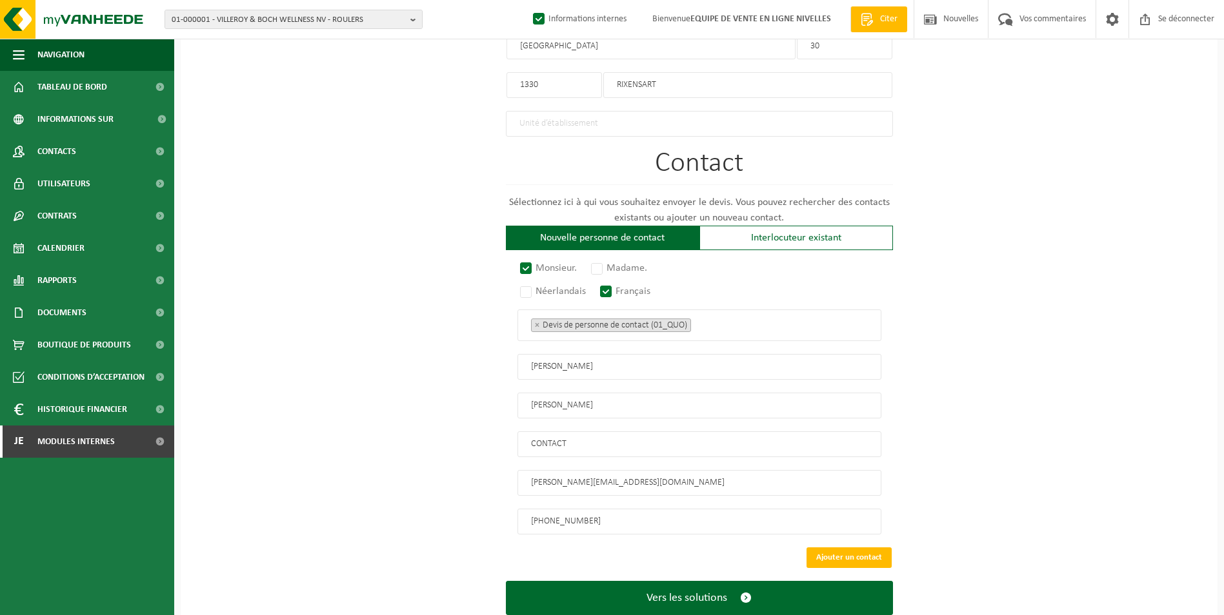
scroll to position [716, 0]
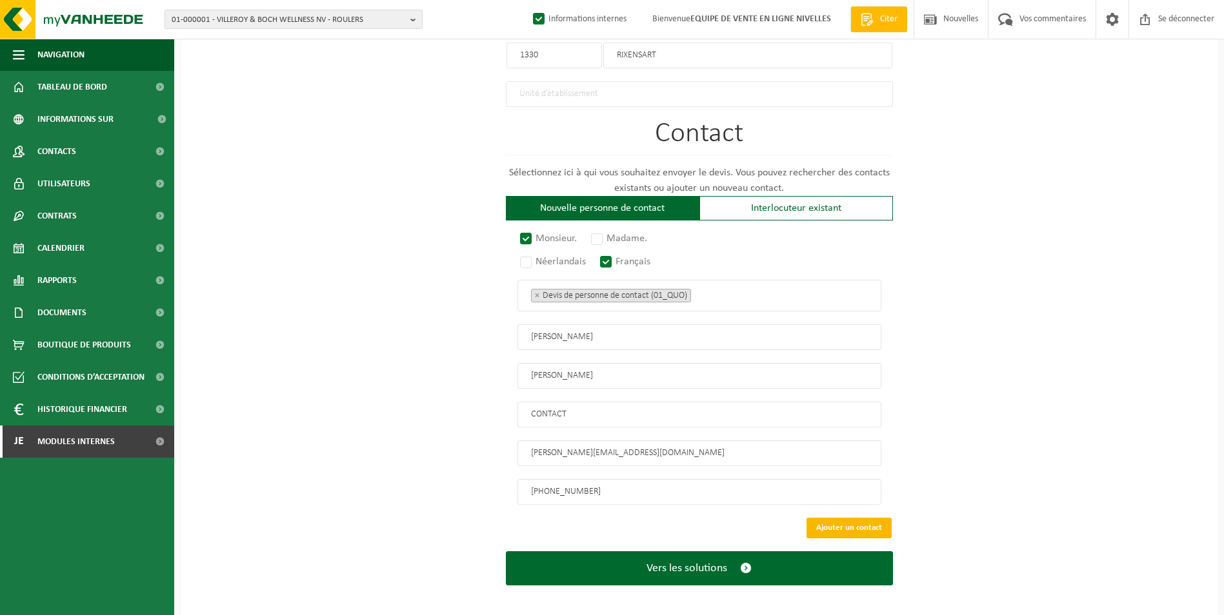
click at [850, 524] on button "Ajouter un contact" at bounding box center [848, 528] width 85 height 21
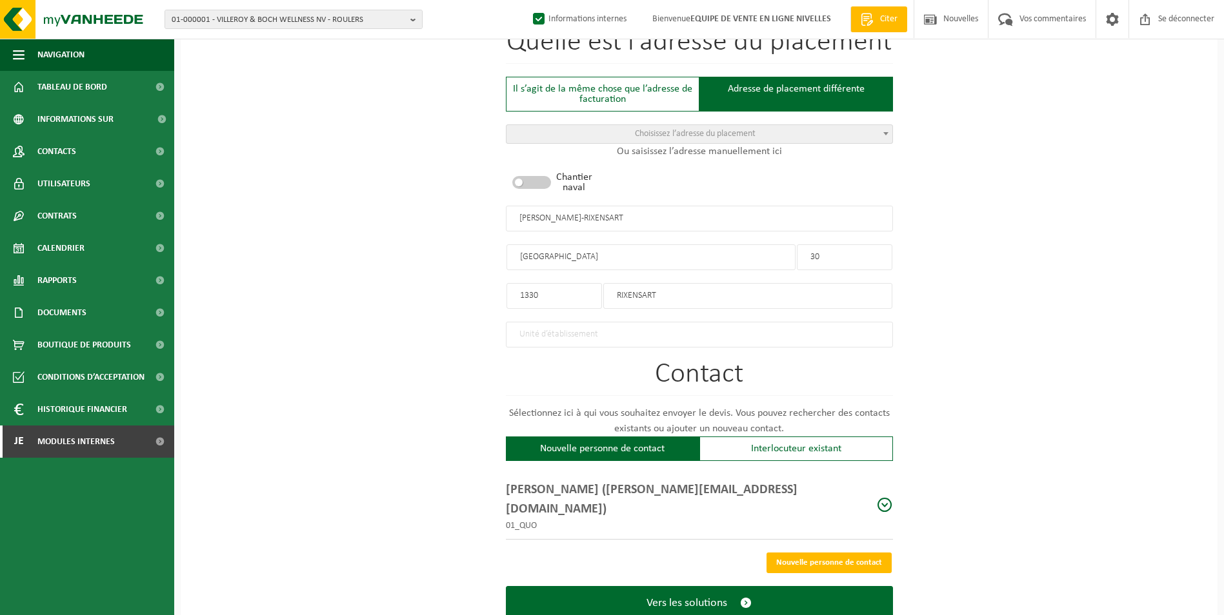
scroll to position [495, 0]
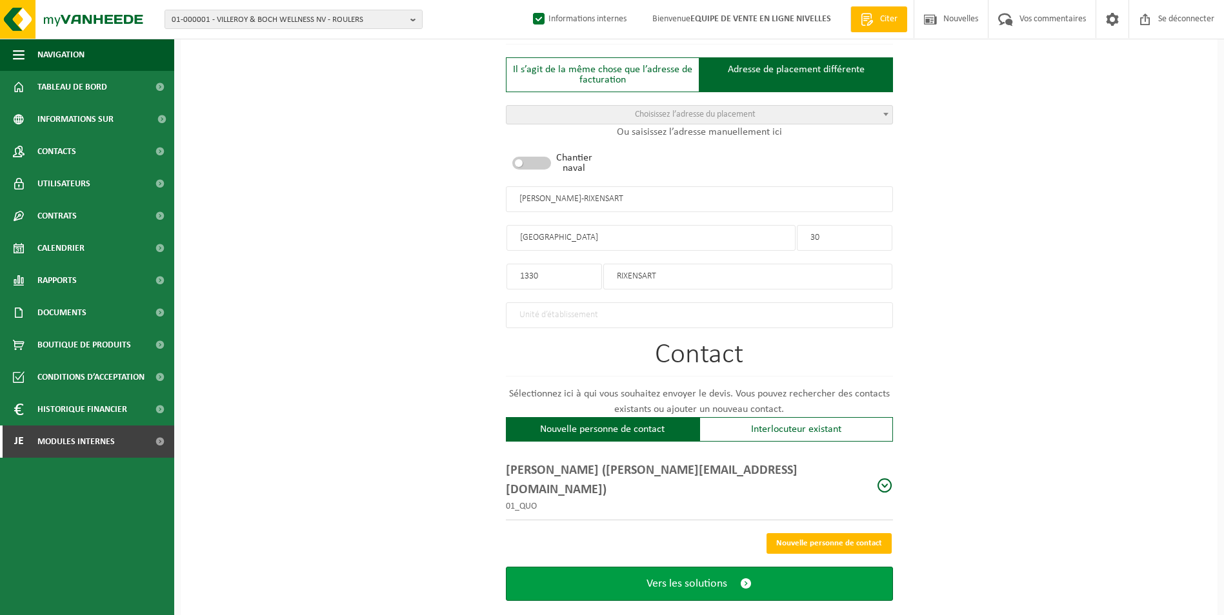
click at [680, 577] on span "Vers les solutions" at bounding box center [686, 584] width 81 height 14
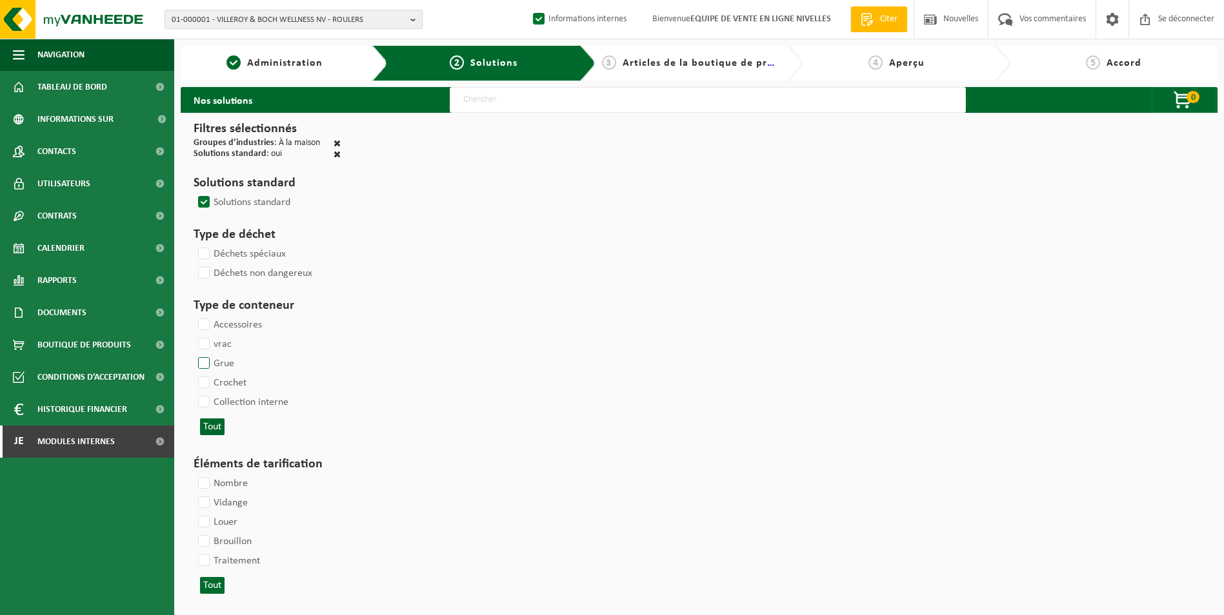
click at [206, 379] on label "Crochet" at bounding box center [220, 382] width 51 height 19
click at [193, 373] on input "Crochet" at bounding box center [193, 373] width 1 height 1
checkbox input "true"
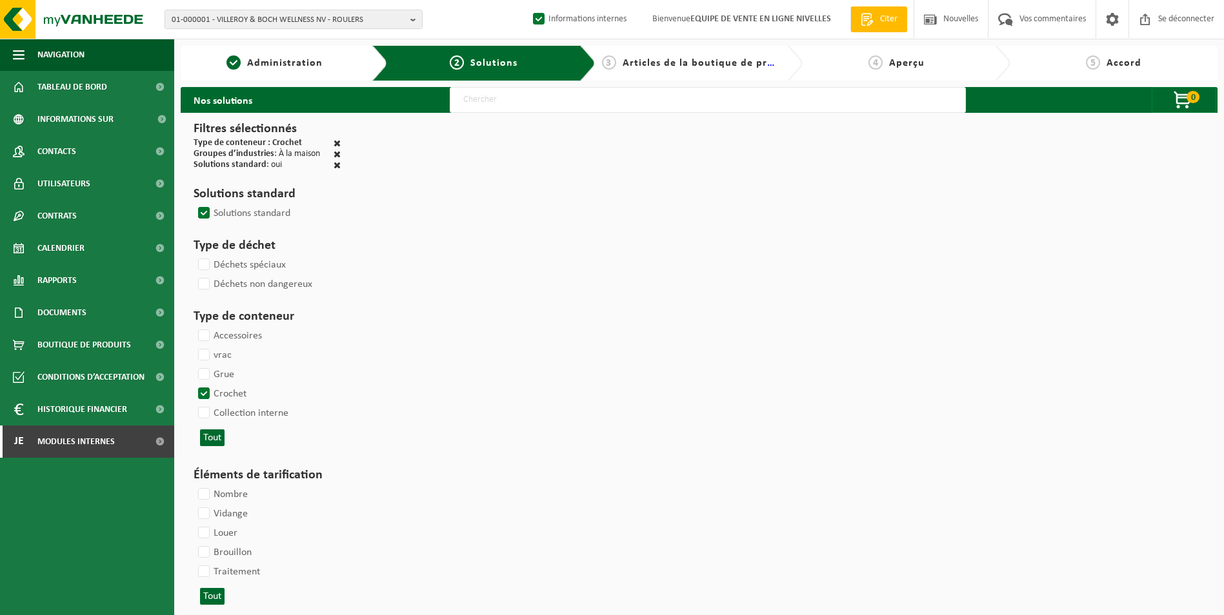
select select
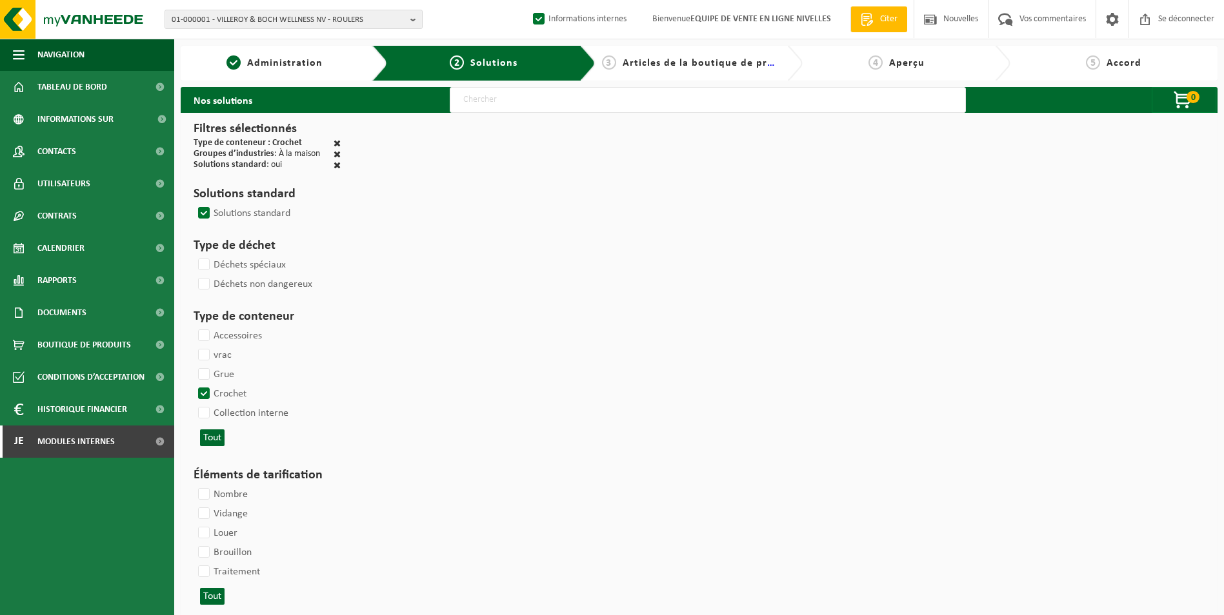
select select
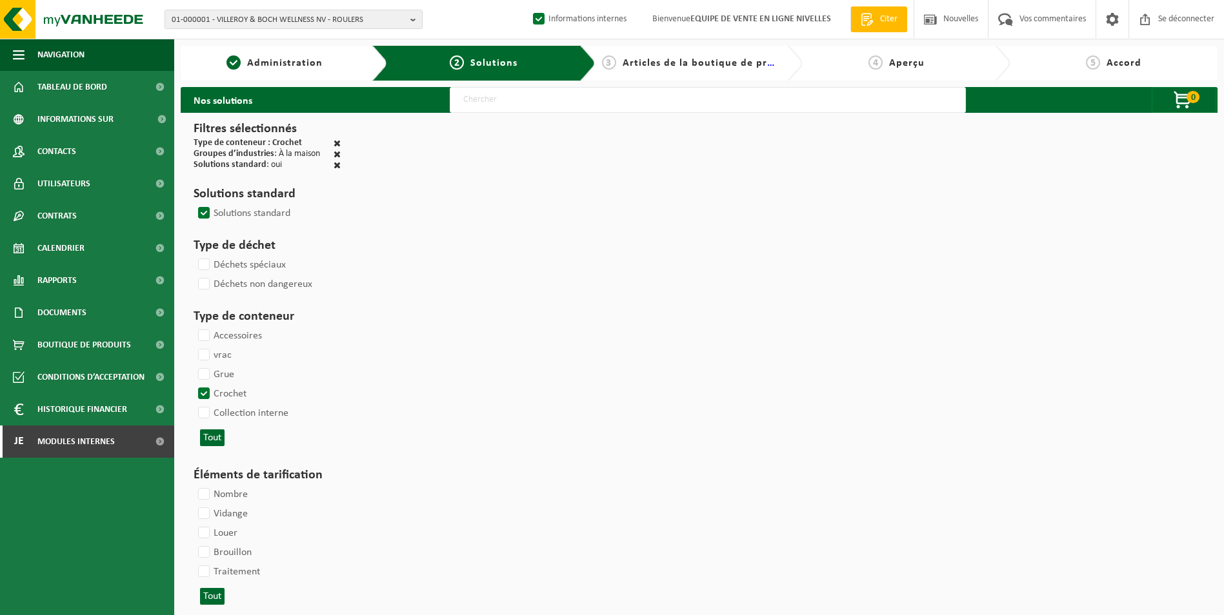
select select
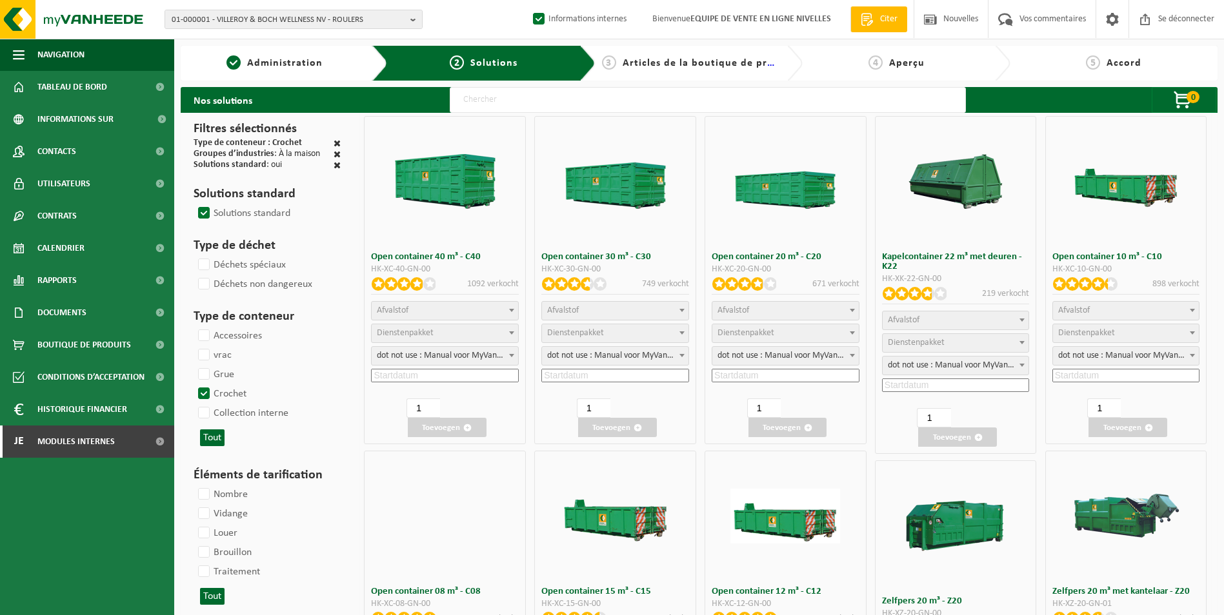
select select
select select "25"
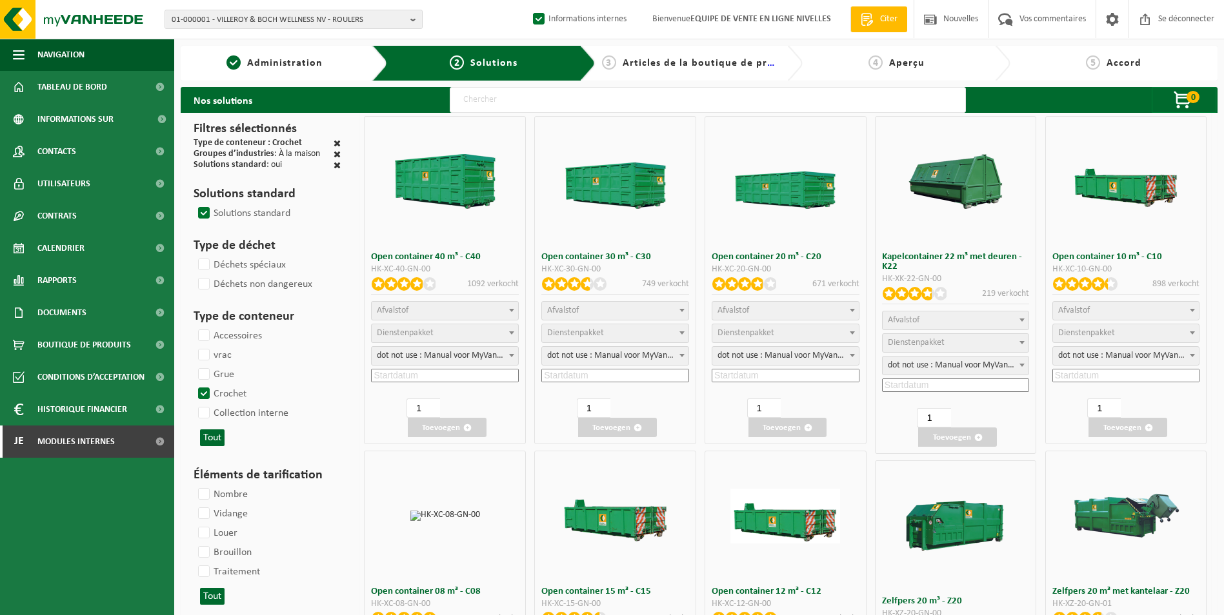
select select "197"
select select "25"
select select "8"
select select "25"
select select "7"
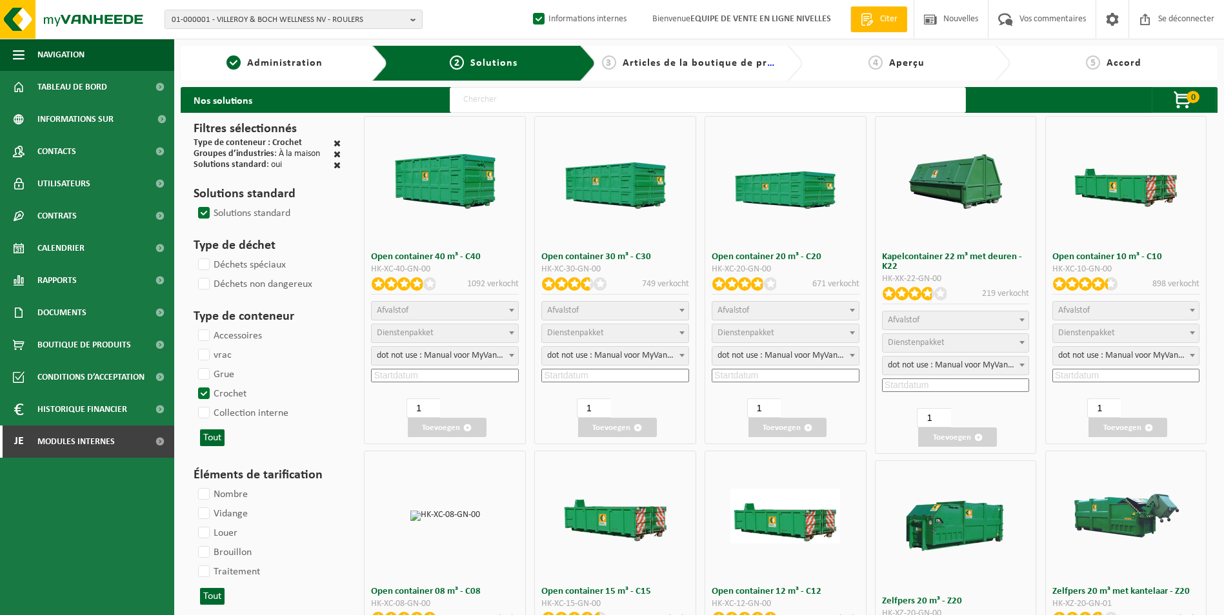
select select "25"
select select "7"
select select "25"
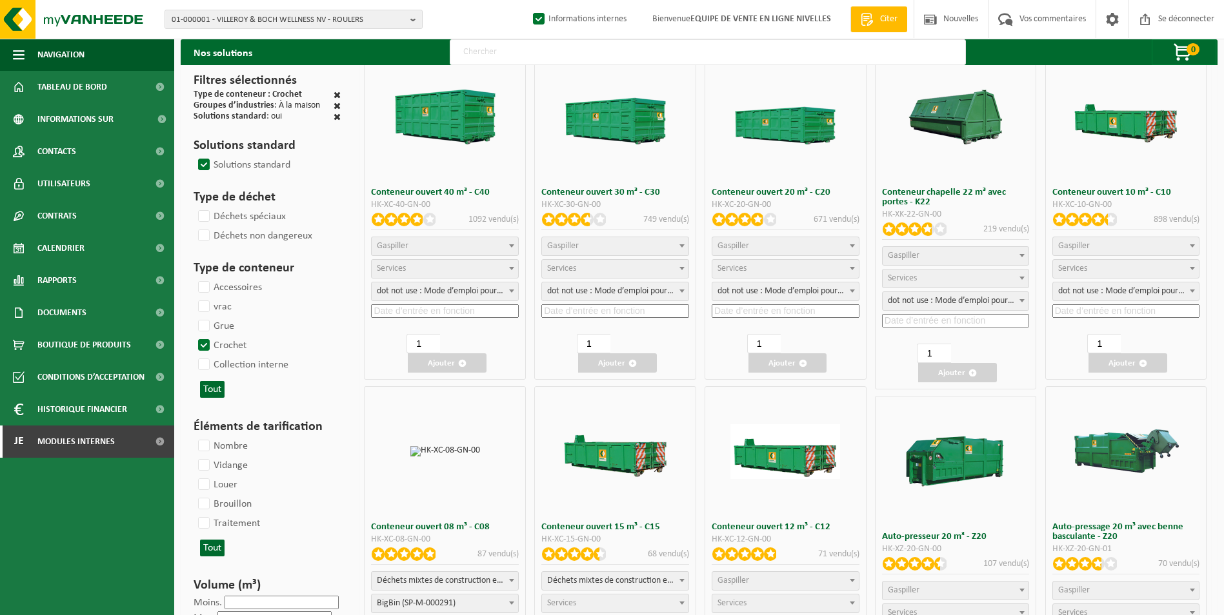
click at [811, 249] on span "Gaspiller" at bounding box center [785, 246] width 146 height 18
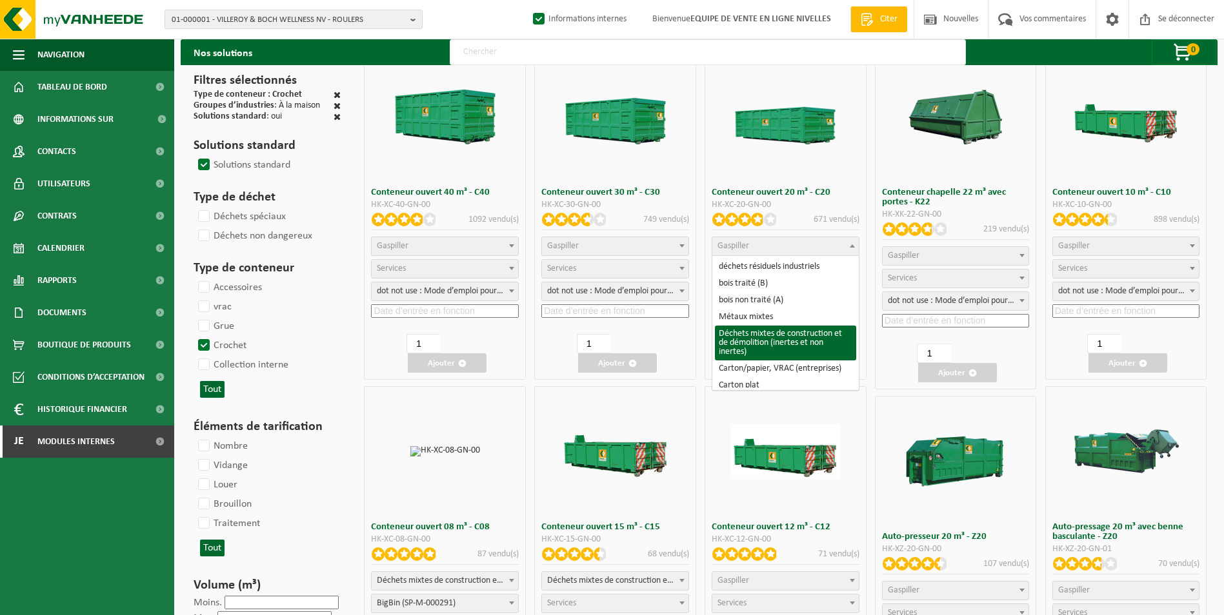
select select "31"
select select
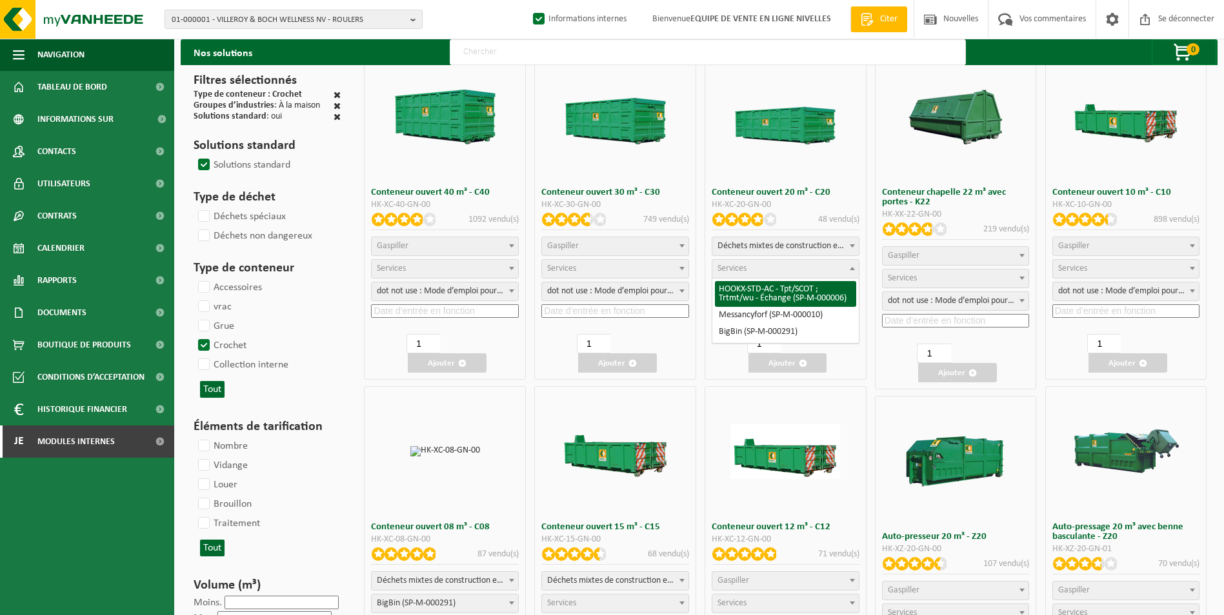
click at [773, 272] on span "Services" at bounding box center [785, 269] width 146 height 18
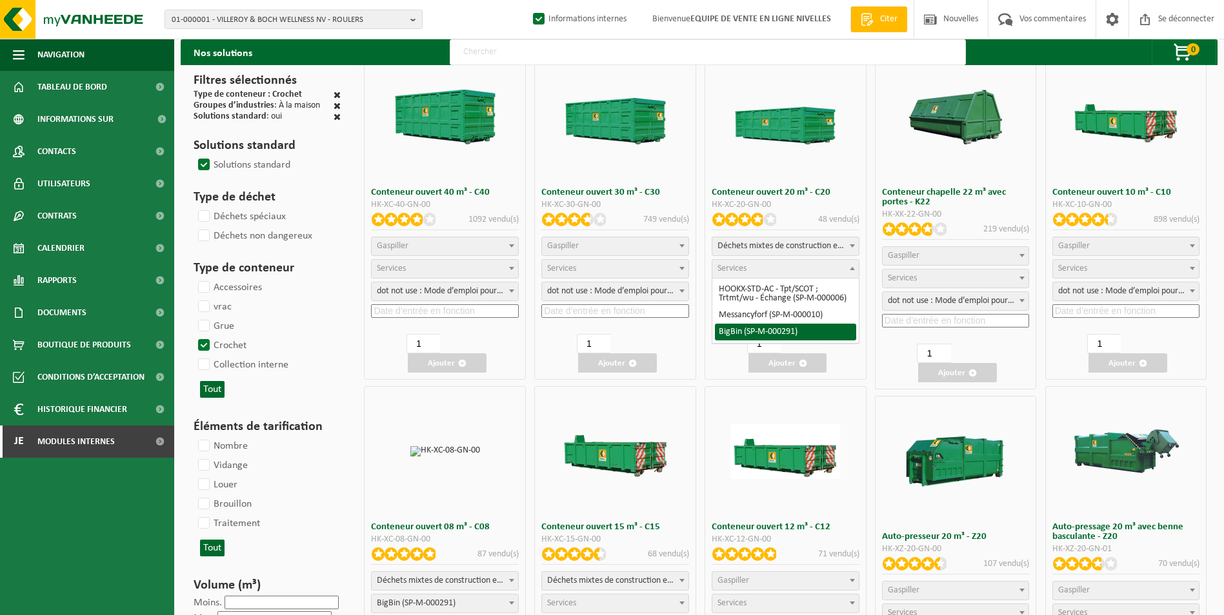
select select "197"
select select "25"
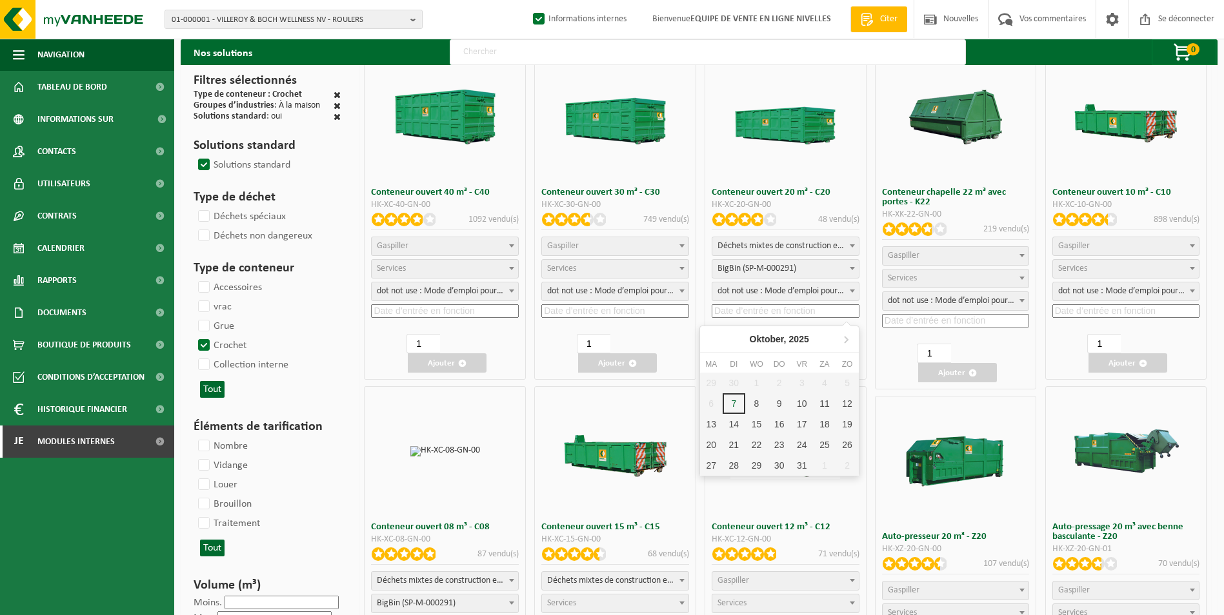
click at [751, 313] on input at bounding box center [785, 311] width 148 height 14
click at [735, 443] on div "21" at bounding box center [739, 445] width 27 height 21
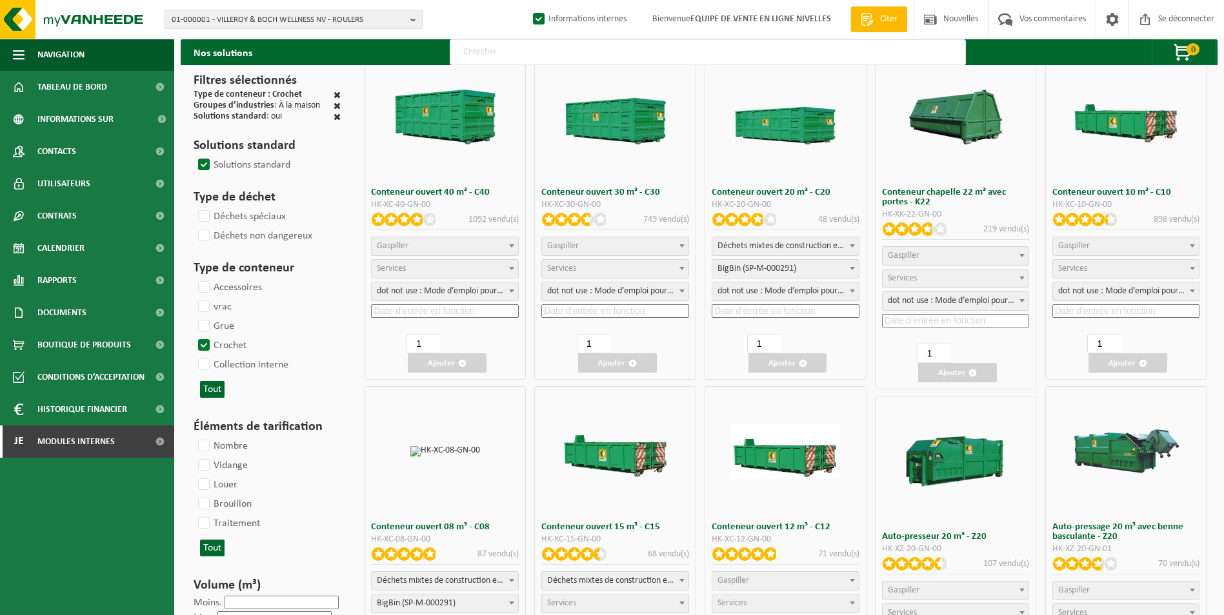
type input "2025-10-21"
click at [772, 361] on font "Ajouter" at bounding box center [781, 363] width 27 height 8
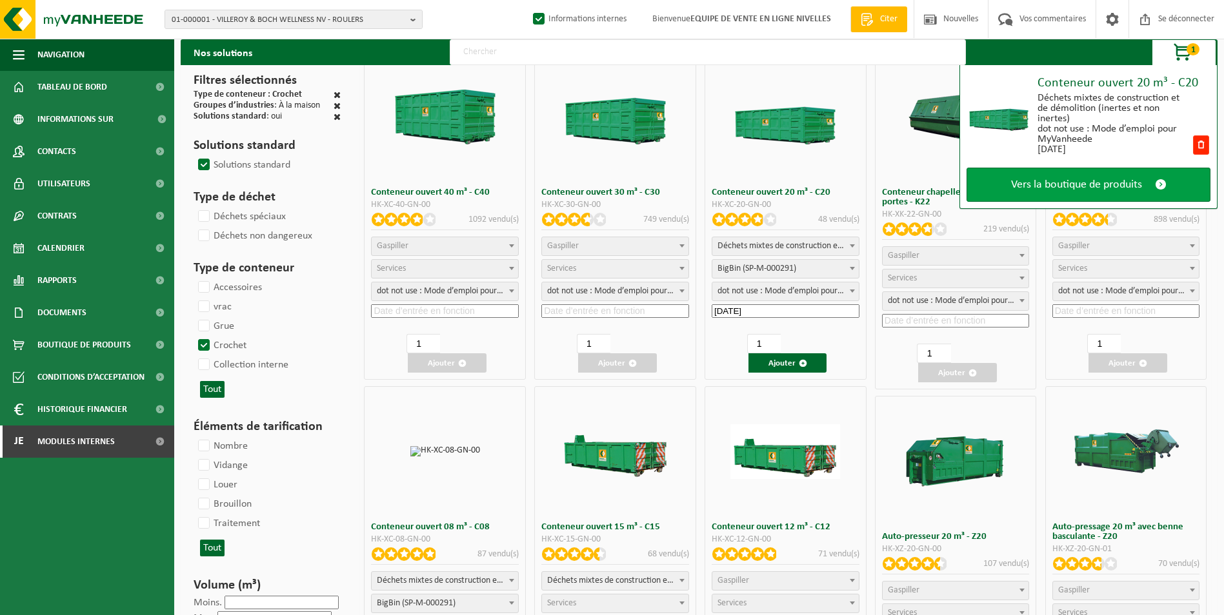
click at [1058, 185] on span "Vers la boutique de produits" at bounding box center [1076, 185] width 131 height 14
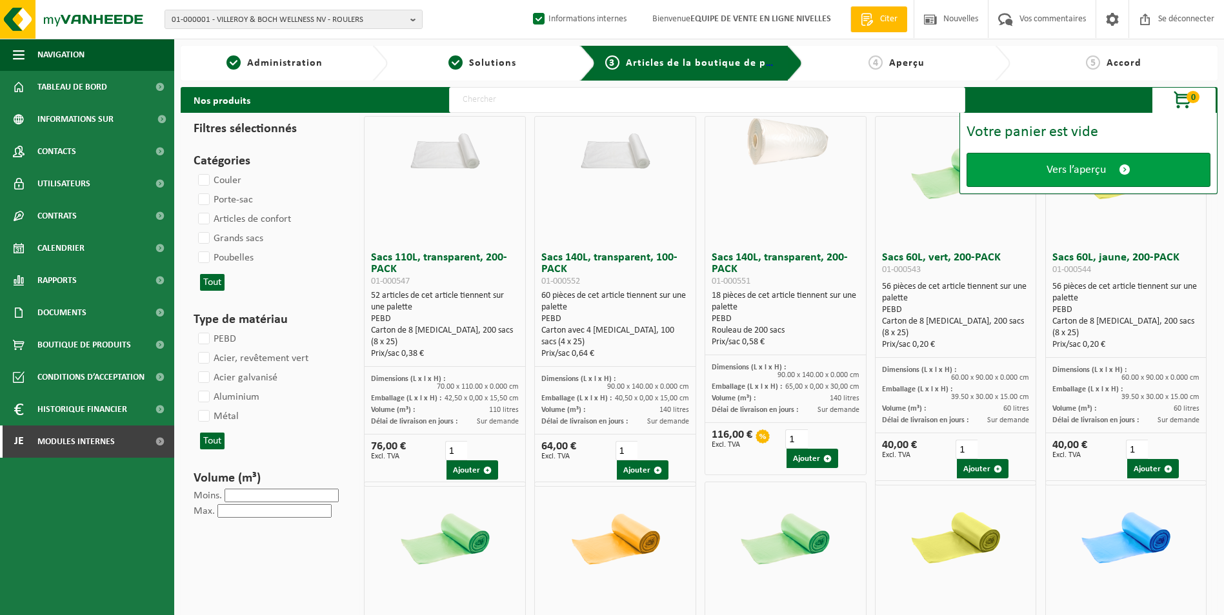
click at [1043, 173] on link "Vers l’aperçu" at bounding box center [1088, 170] width 244 height 34
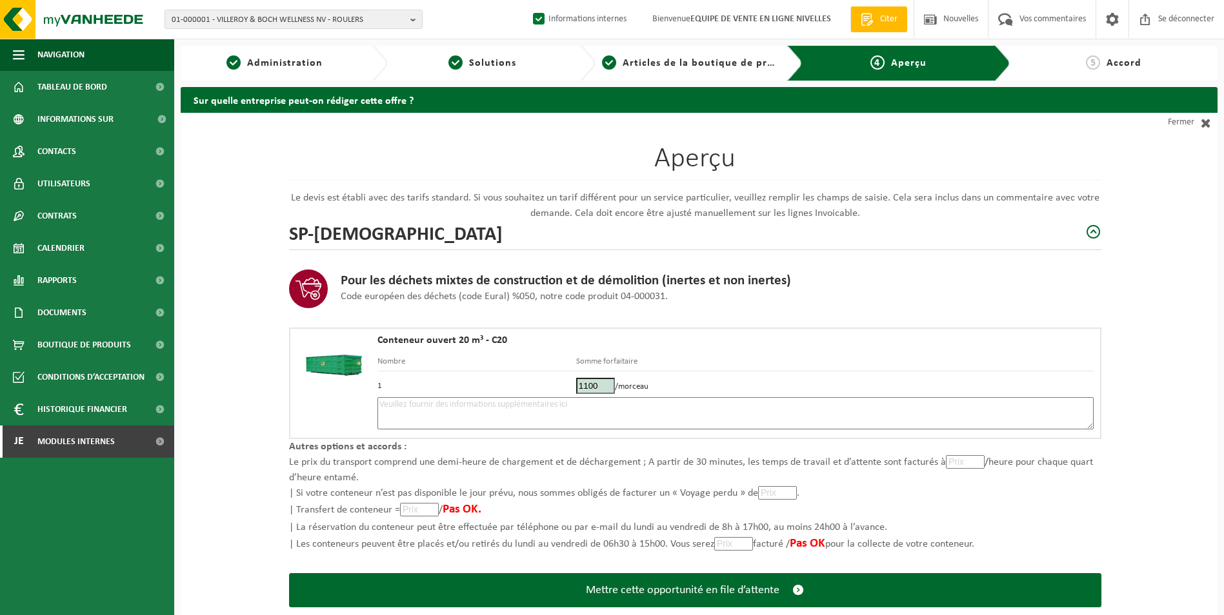
click at [735, 425] on textarea at bounding box center [735, 413] width 716 height 32
type textarea "p"
click at [606, 404] on textarea "Placement 20m3 déchets verts le 21/10. Sur le parking devant la maison." at bounding box center [735, 413] width 716 height 32
click at [680, 409] on textarea "Placement 20m3 déchets verts le 21/10. Sur le parking en face de la maison." at bounding box center [735, 413] width 716 height 32
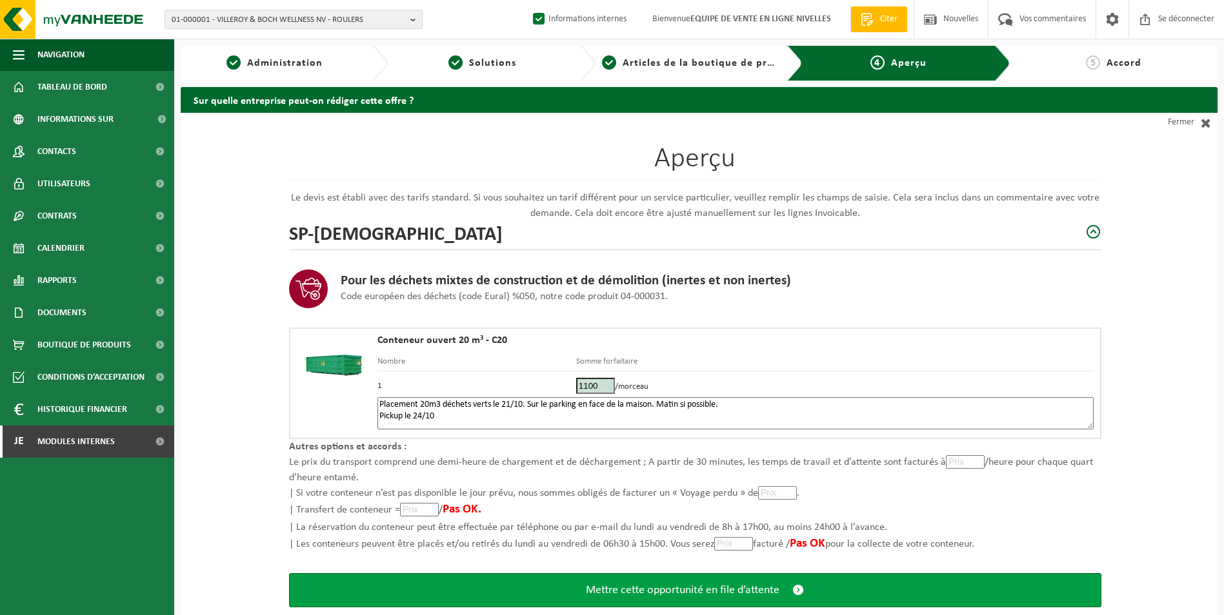
type textarea "Placement 20m3 déchets verts le 21/10. Sur le parking en face de la maison. Mat…"
click at [586, 585] on span "Mettre cette opportunité en file d’attente" at bounding box center [682, 591] width 193 height 14
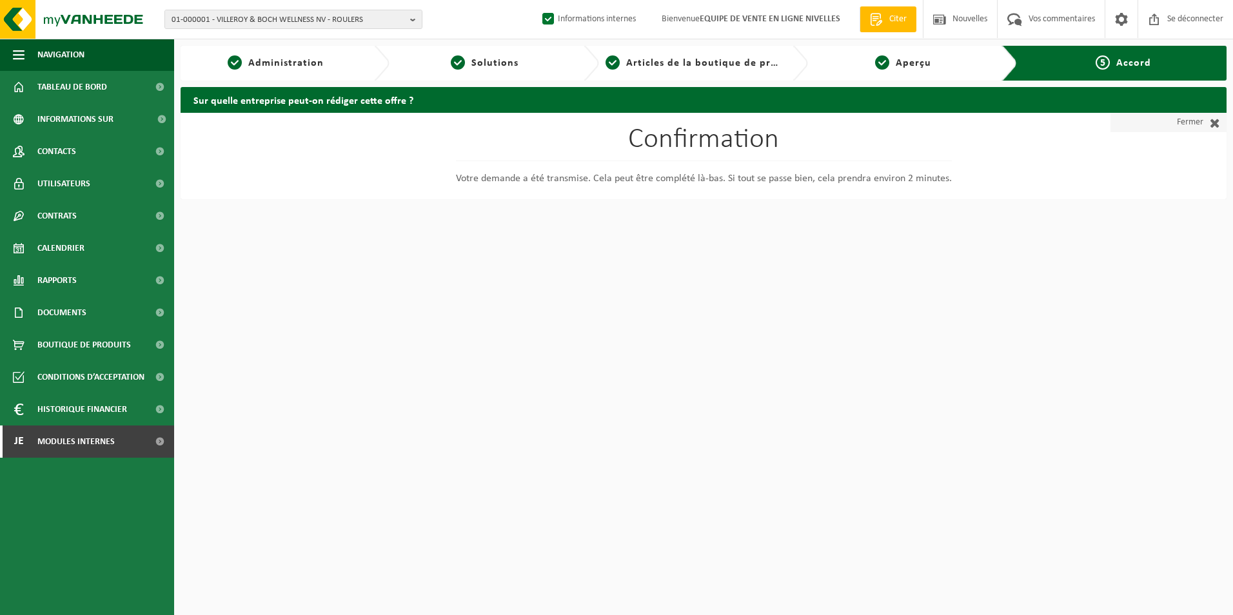
click at [1195, 123] on font "Fermer" at bounding box center [1190, 122] width 26 height 19
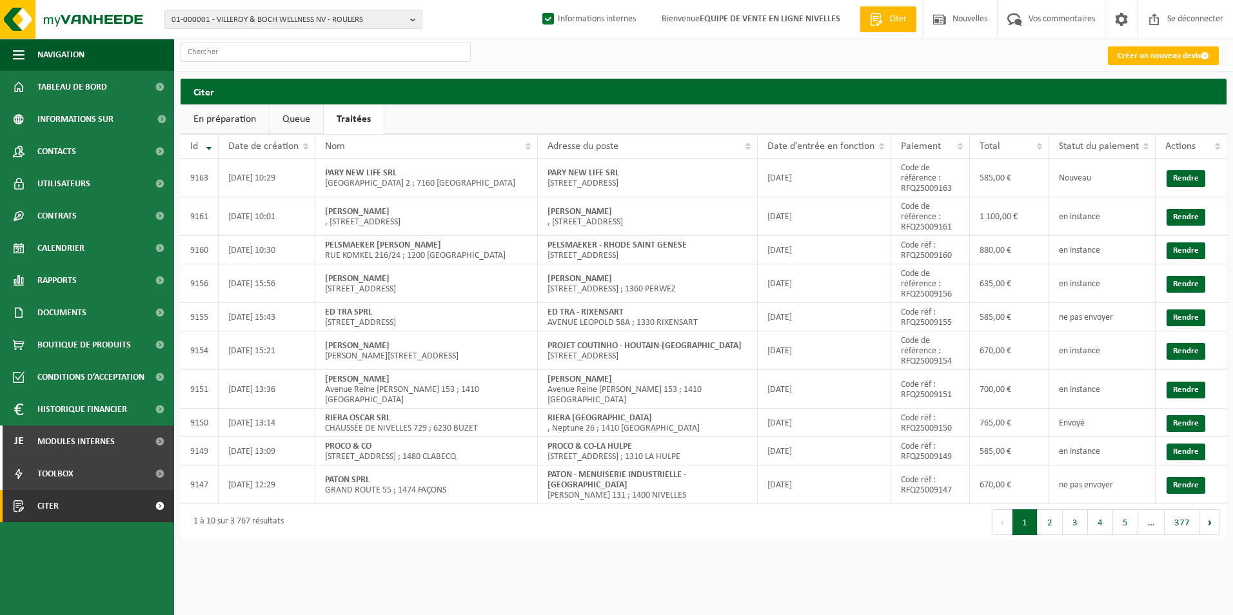
click at [313, 124] on link "Queue" at bounding box center [297, 119] width 54 height 30
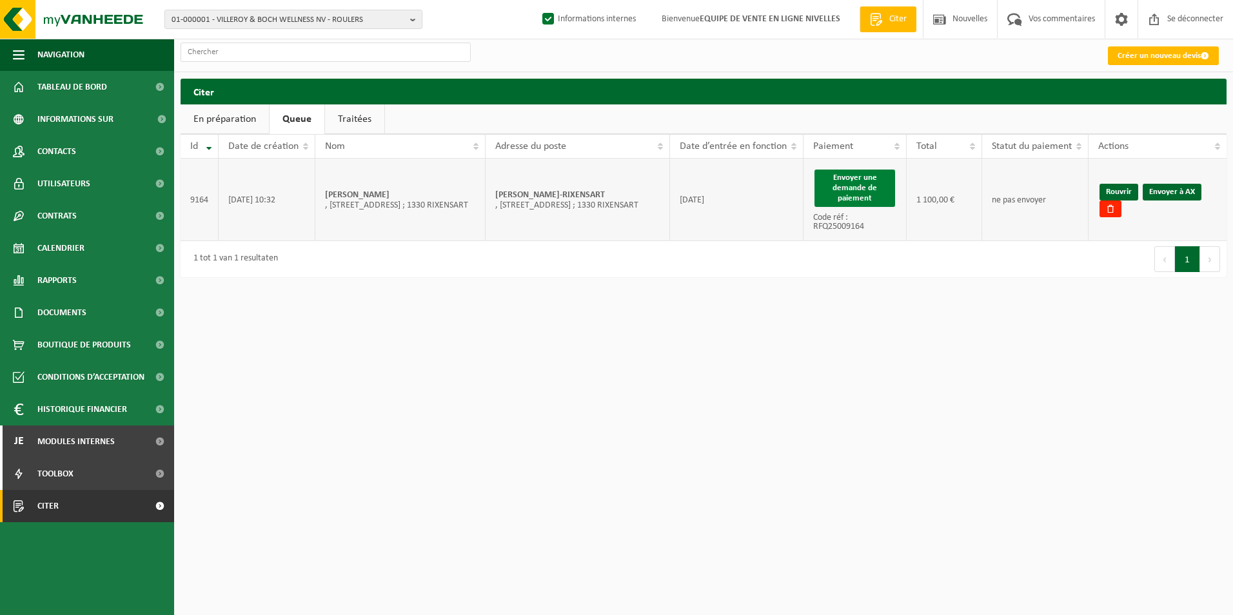
click at [880, 180] on button "Envoyer une demande de paiement" at bounding box center [855, 188] width 81 height 37
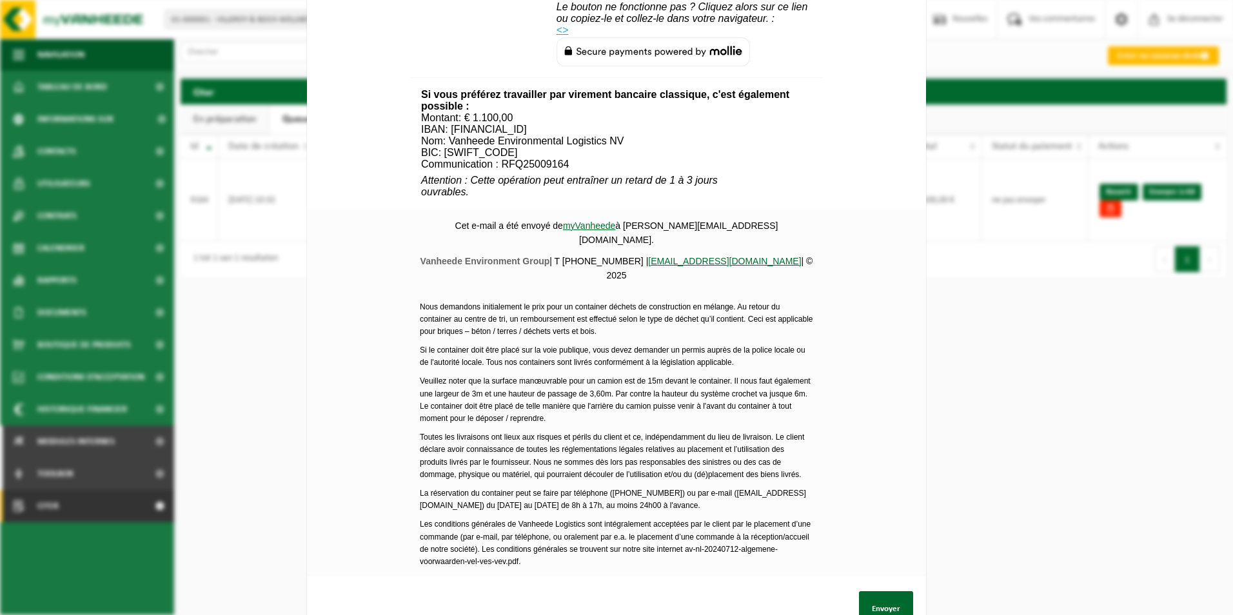
scroll to position [479, 0]
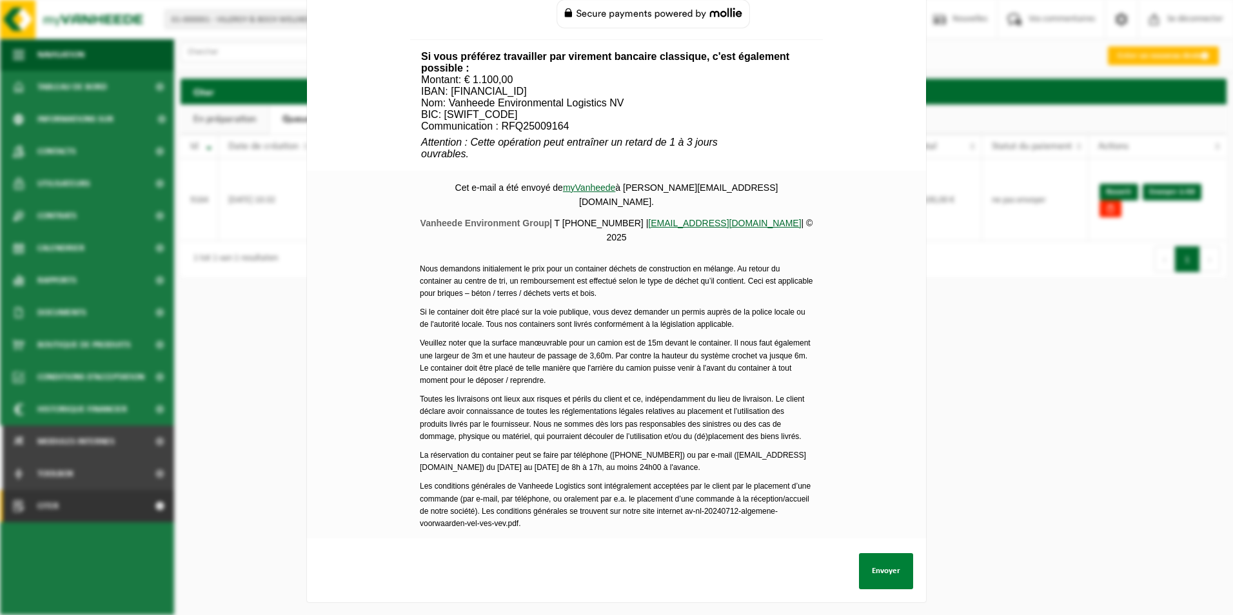
click at [886, 567] on button "Envoyer" at bounding box center [886, 571] width 54 height 36
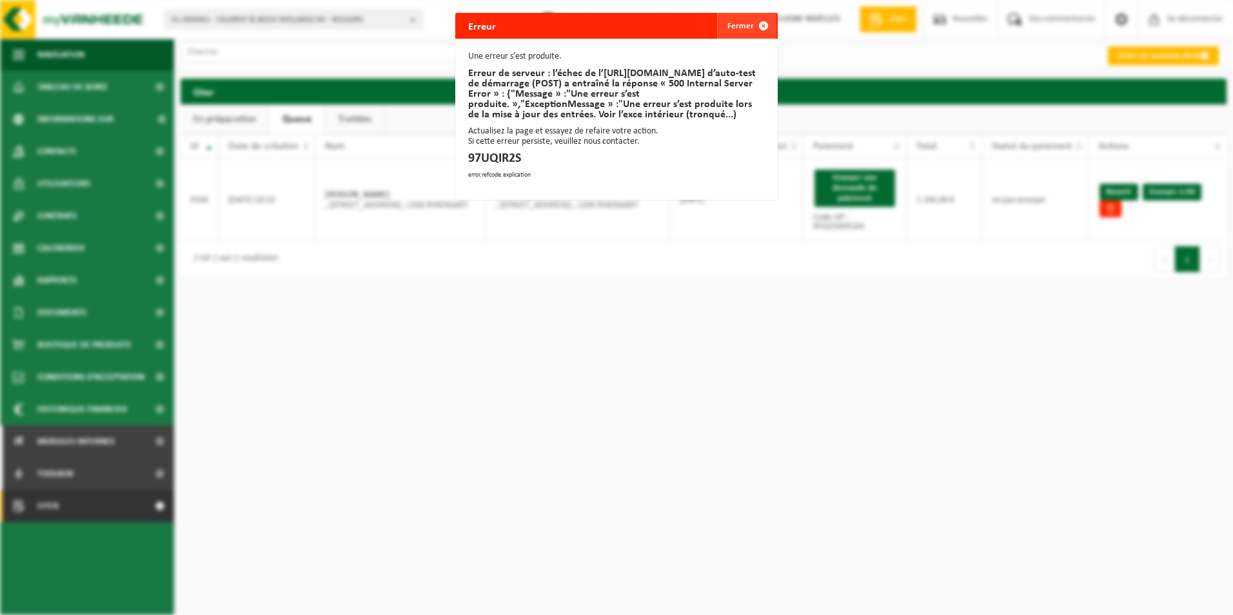
click at [757, 23] on span "button" at bounding box center [764, 26] width 26 height 26
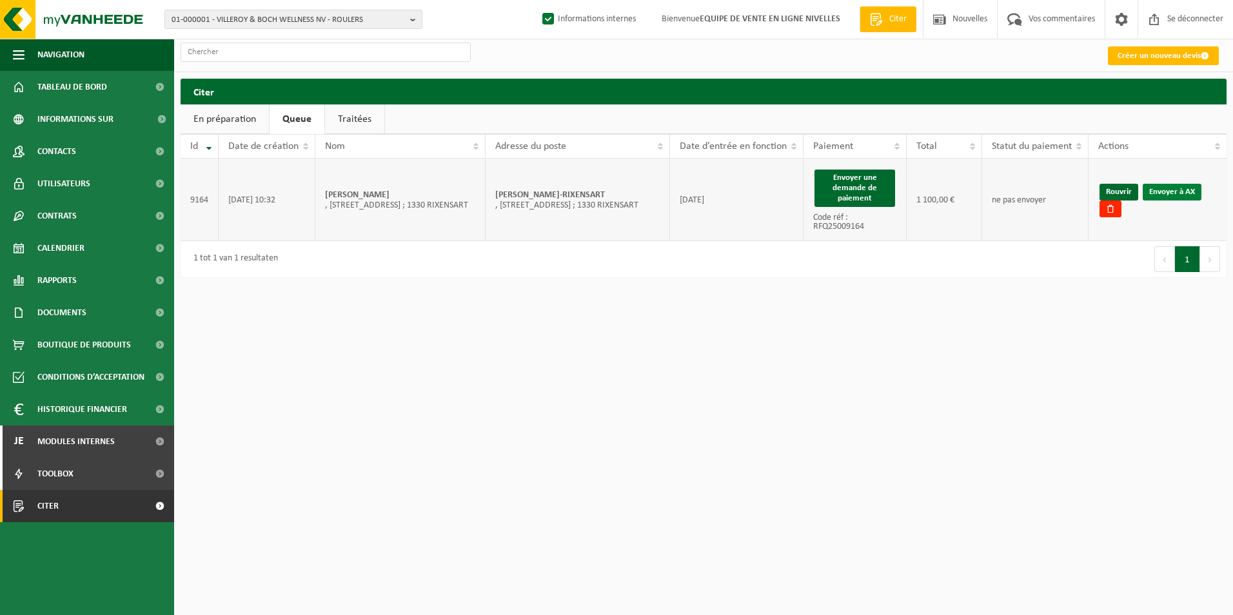
click at [1181, 194] on link "Envoyer à AX" at bounding box center [1172, 192] width 59 height 17
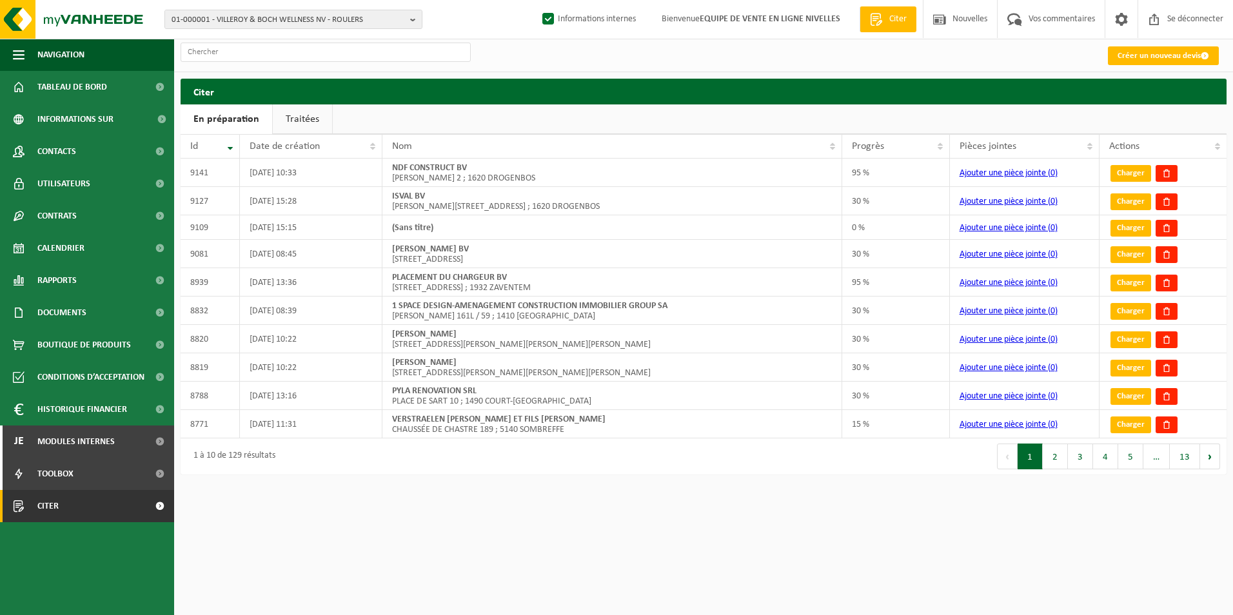
click at [315, 124] on link "Traitées" at bounding box center [302, 119] width 59 height 30
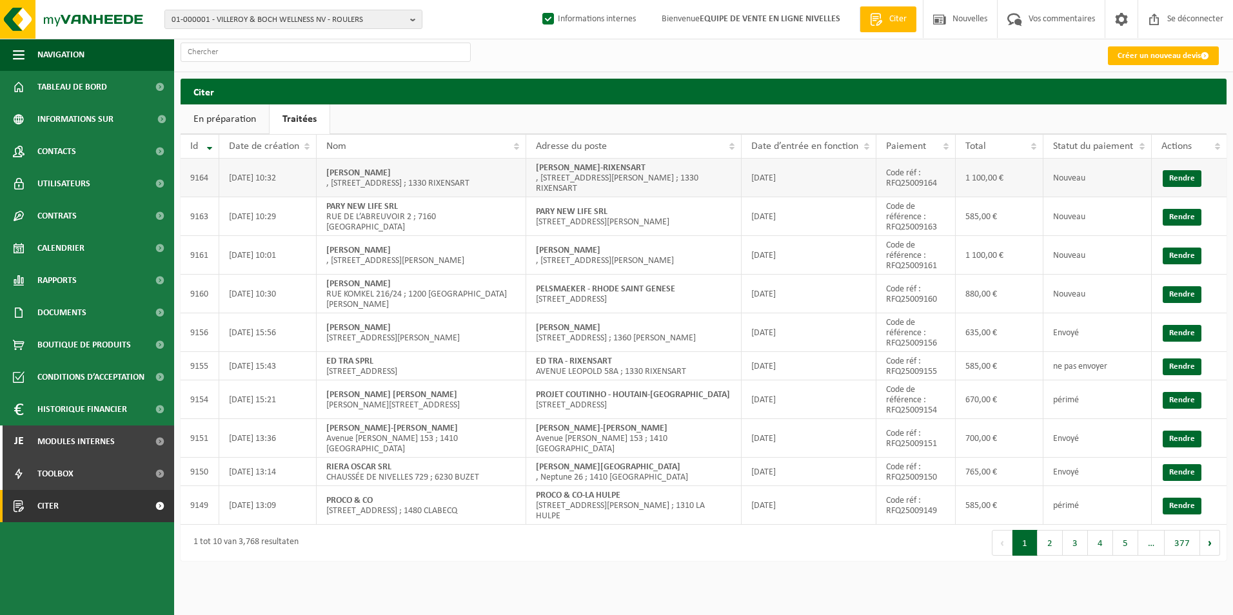
drag, startPoint x: 534, startPoint y: 170, endPoint x: 695, endPoint y: 169, distance: 160.6
click at [695, 169] on td "ROUSSEAU ANDREY-RIXENSART , AVENUE DE LA ROCHEFOUCAULD, 30 ; 1330 RIXENSART" at bounding box center [633, 178] width 215 height 39
copy strong "[PERSON_NAME]-RIXENSART"
